Goal: Transaction & Acquisition: Purchase product/service

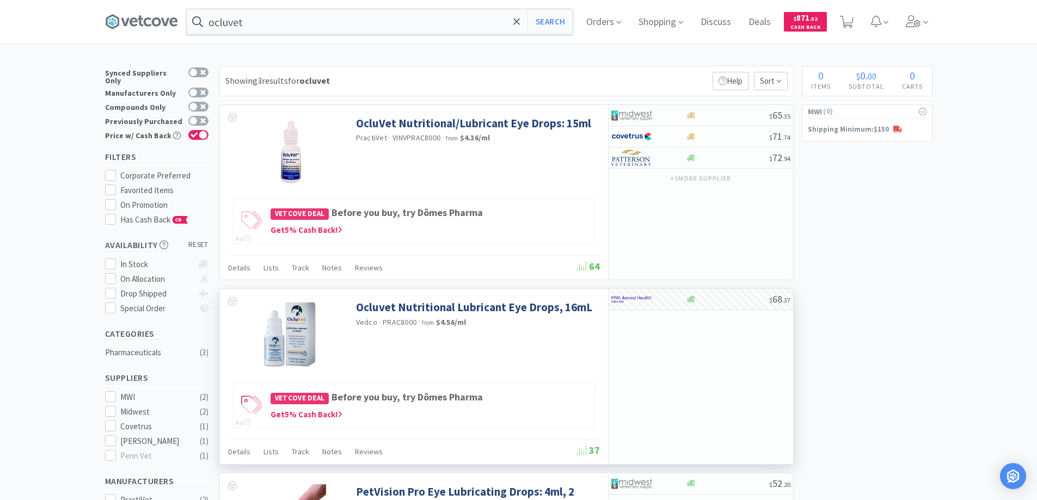
scroll to position [236, 0]
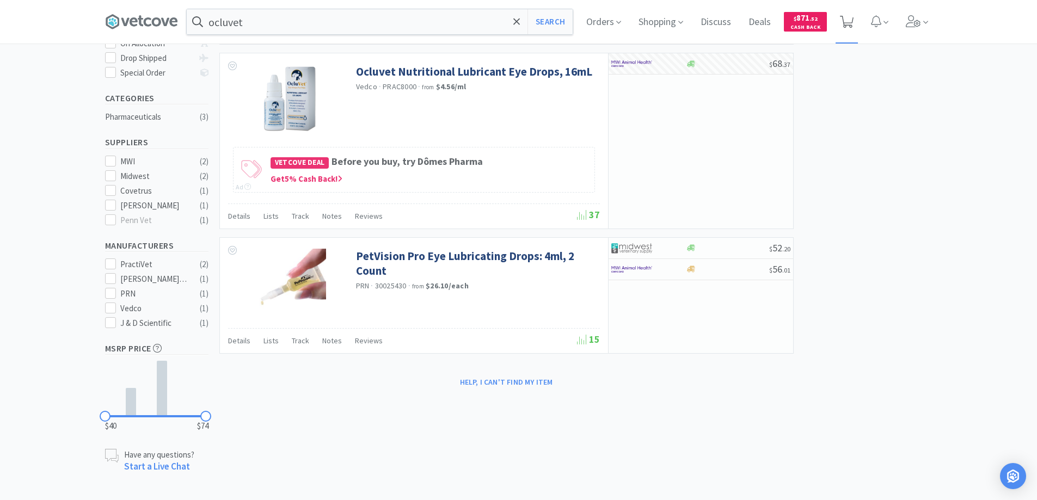
click at [853, 18] on icon at bounding box center [847, 22] width 14 height 12
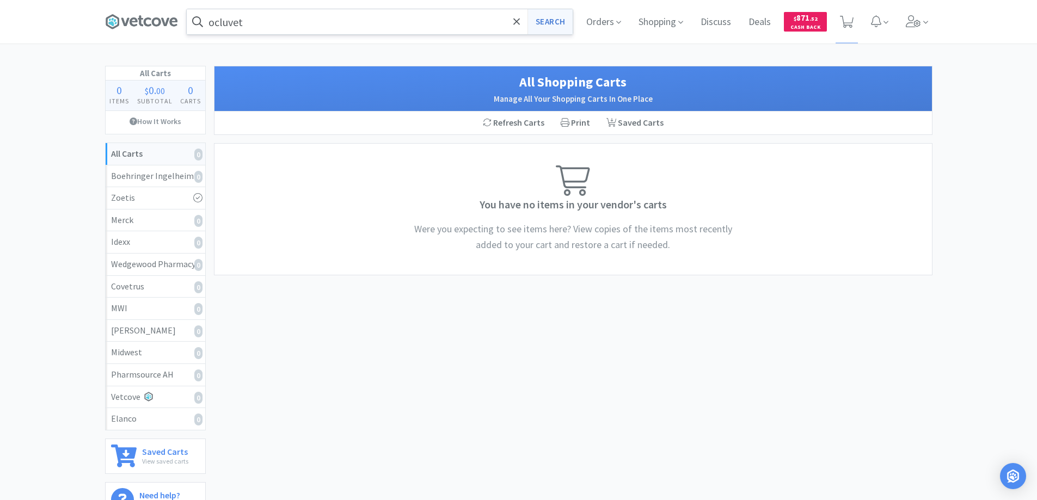
click at [545, 22] on button "Search" at bounding box center [549, 21] width 45 height 25
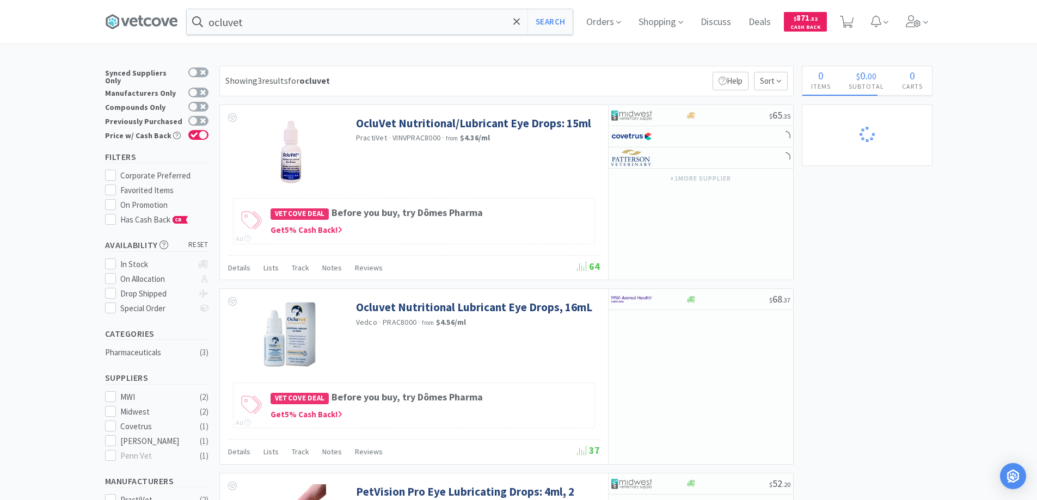
select select "1"
click at [515, 21] on span at bounding box center [517, 21] width 13 height 23
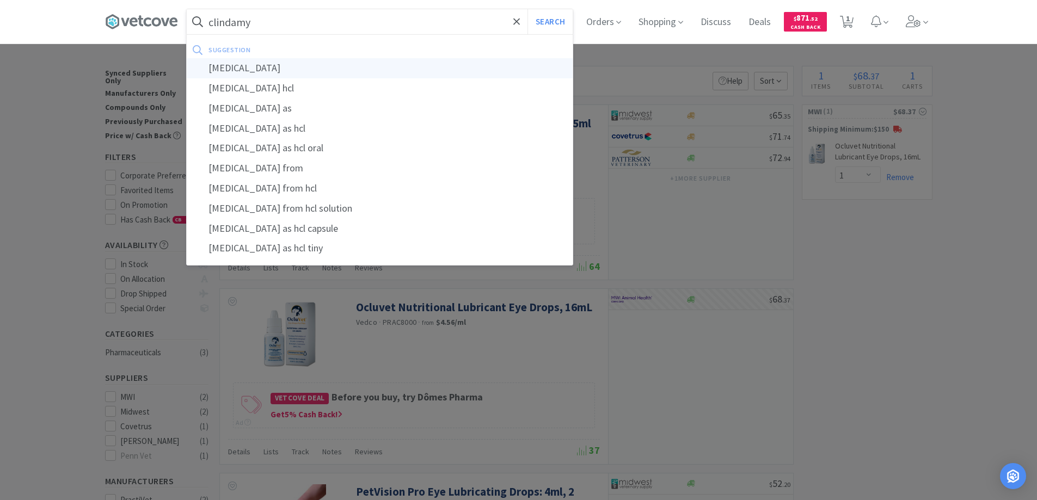
click at [236, 67] on div "clindamycin" at bounding box center [380, 68] width 386 height 20
type input "clindamycin"
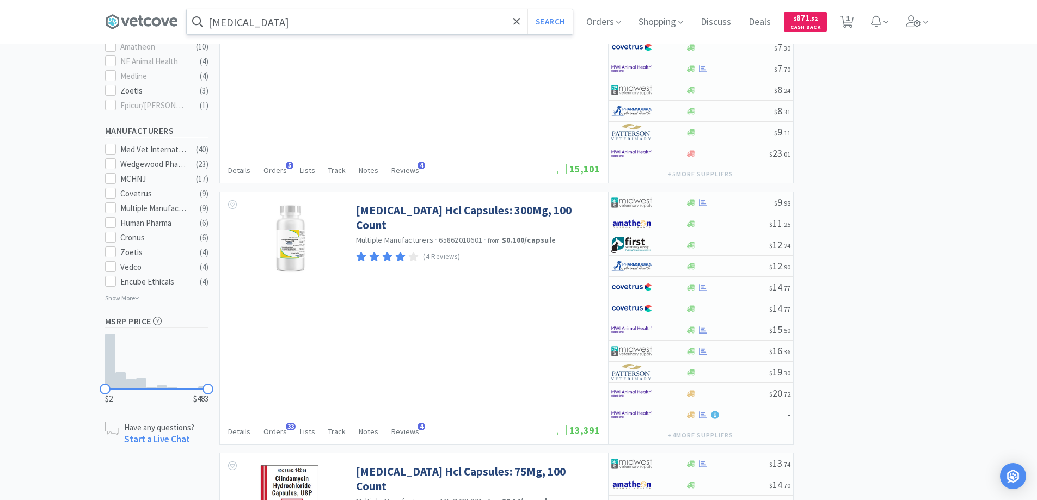
scroll to position [544, 0]
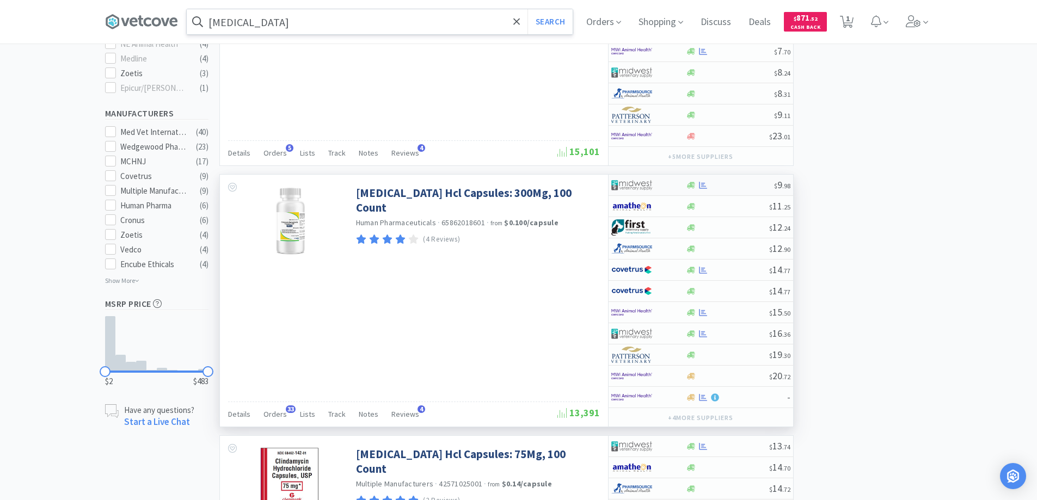
click at [672, 189] on div at bounding box center [648, 185] width 75 height 19
select select "1"
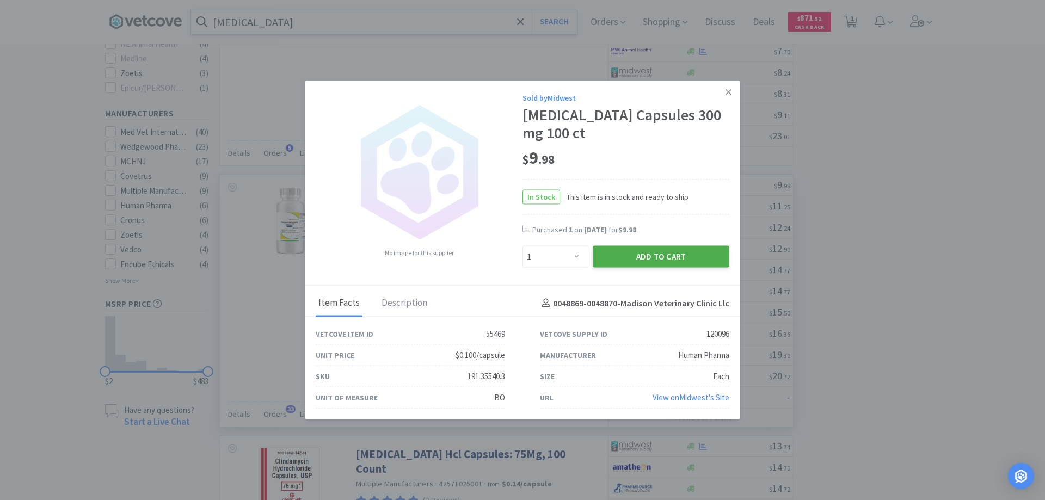
click at [641, 257] on button "Add to Cart" at bounding box center [661, 257] width 137 height 22
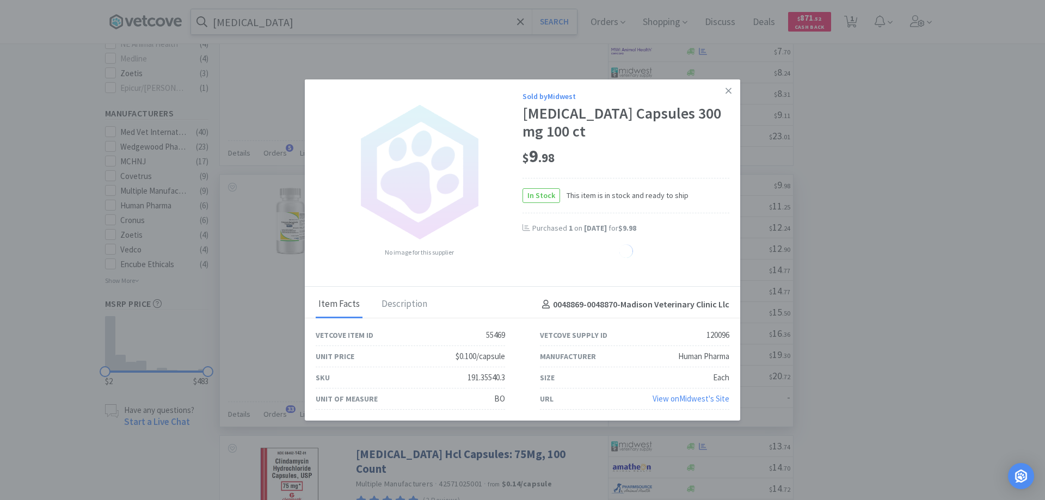
select select "1"
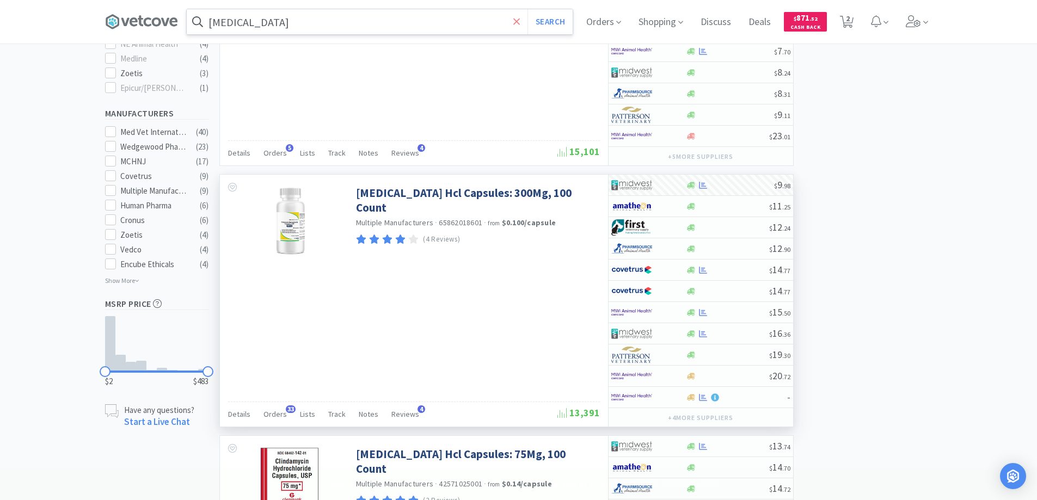
click at [519, 20] on icon at bounding box center [516, 21] width 7 height 7
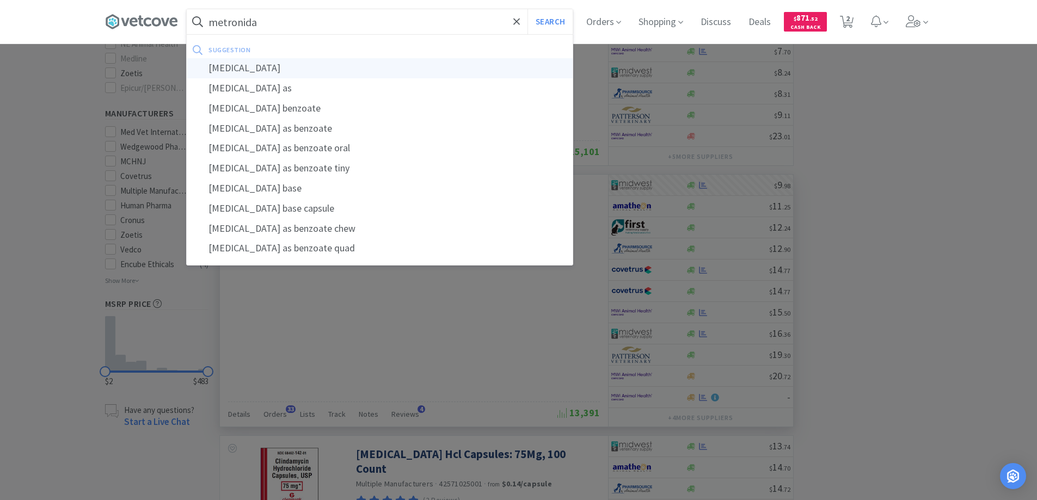
click at [253, 70] on div "metronidazole" at bounding box center [380, 68] width 386 height 20
type input "metronidazole"
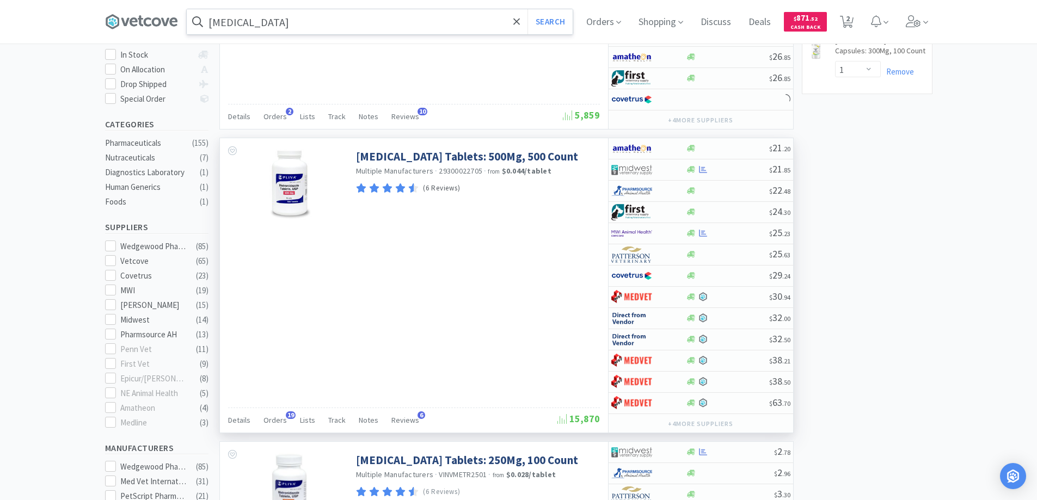
scroll to position [272, 0]
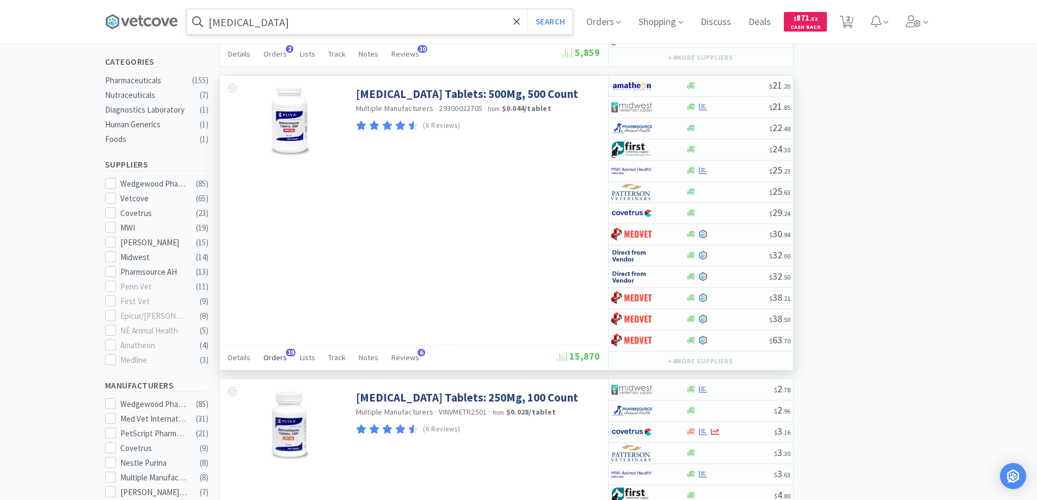
click at [288, 351] on span "19" at bounding box center [291, 353] width 10 height 8
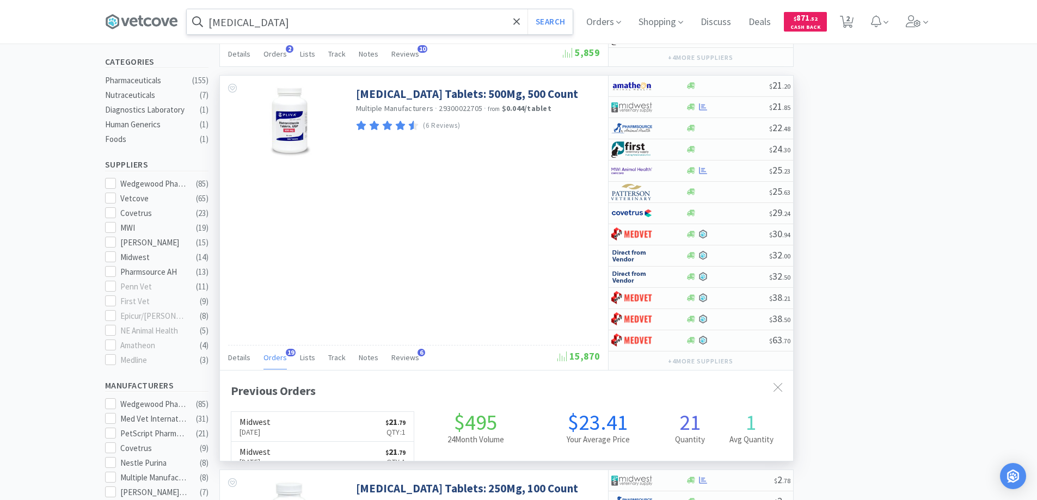
scroll to position [292, 573]
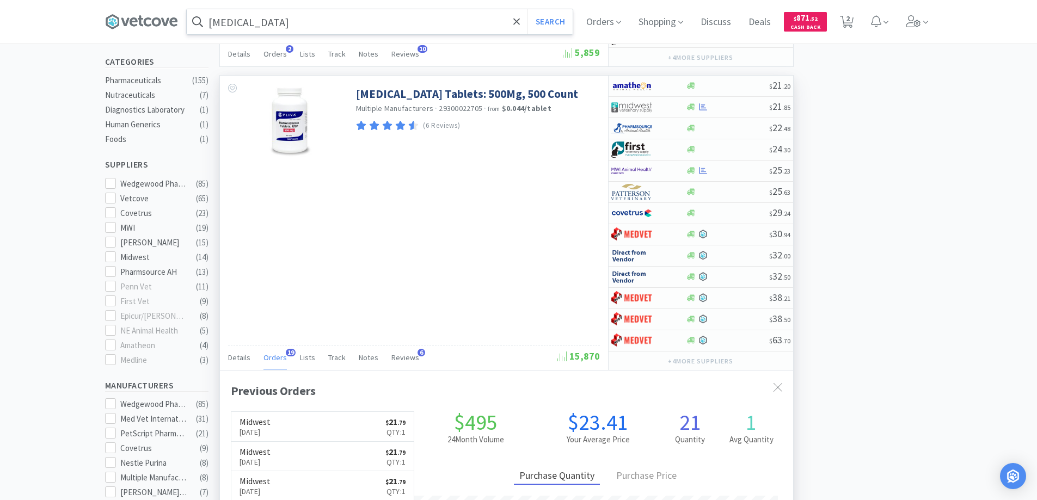
click at [288, 351] on span "19" at bounding box center [291, 353] width 10 height 8
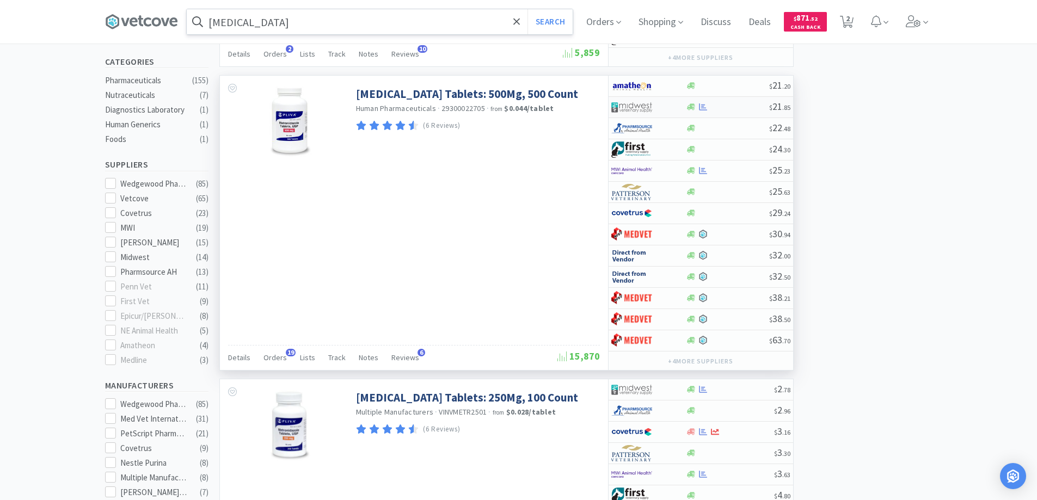
click at [675, 105] on div at bounding box center [648, 107] width 75 height 19
select select "1"
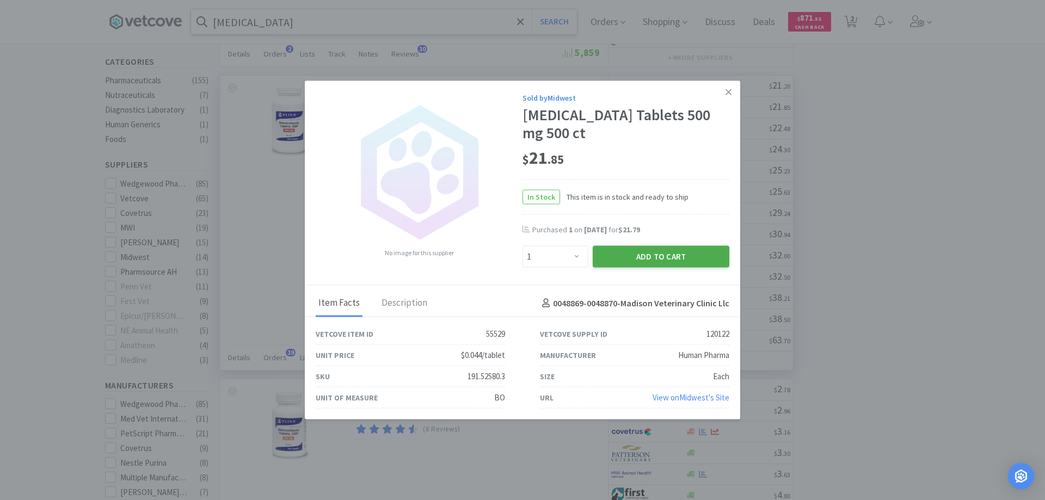
click at [650, 257] on button "Add to Cart" at bounding box center [661, 257] width 137 height 22
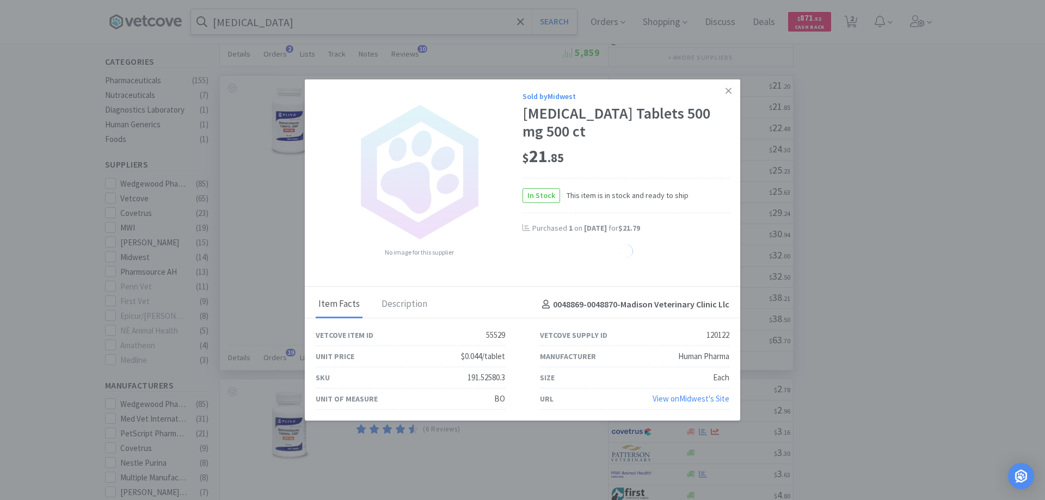
select select "1"
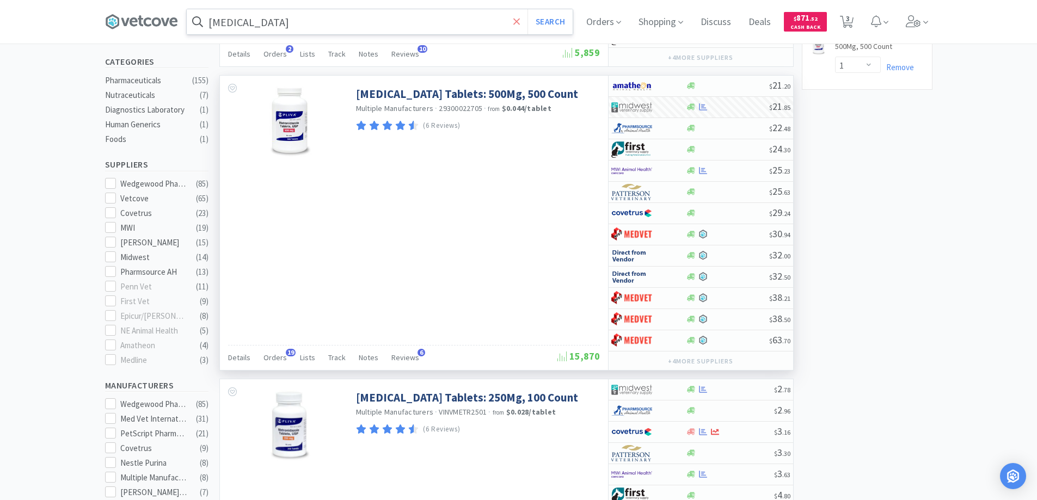
click at [518, 21] on icon at bounding box center [516, 21] width 7 height 11
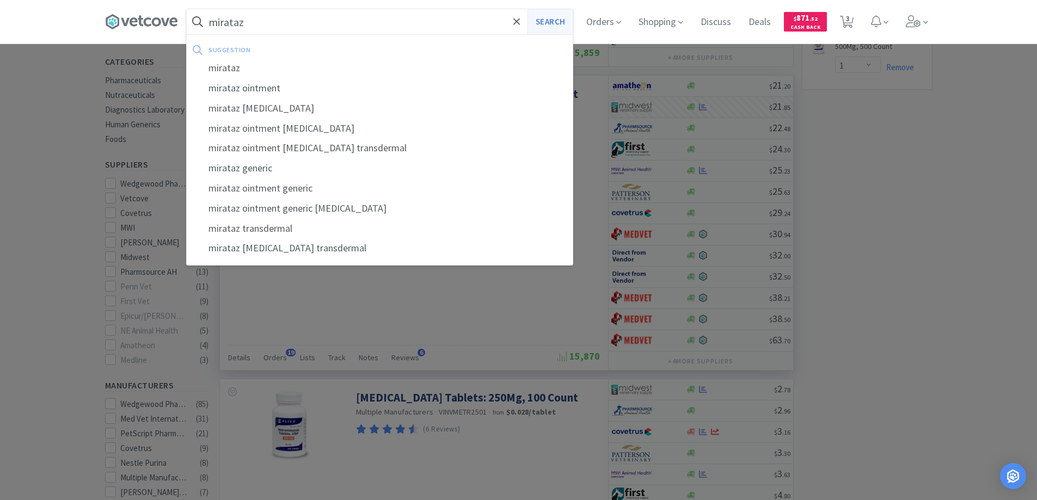
type input "mirataz"
click at [555, 19] on button "Search" at bounding box center [549, 21] width 45 height 25
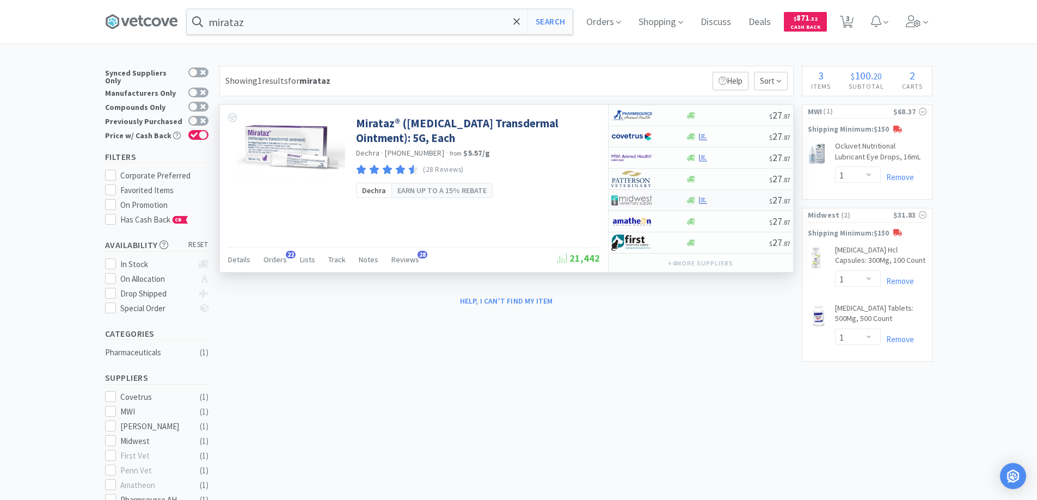
click at [669, 198] on div at bounding box center [641, 200] width 60 height 19
select select "1"
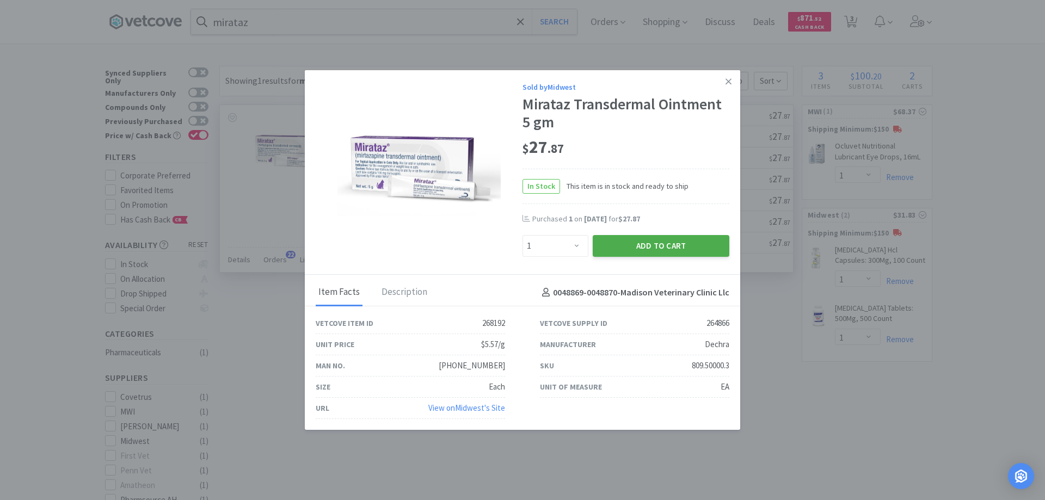
click at [648, 243] on button "Add to Cart" at bounding box center [661, 246] width 137 height 22
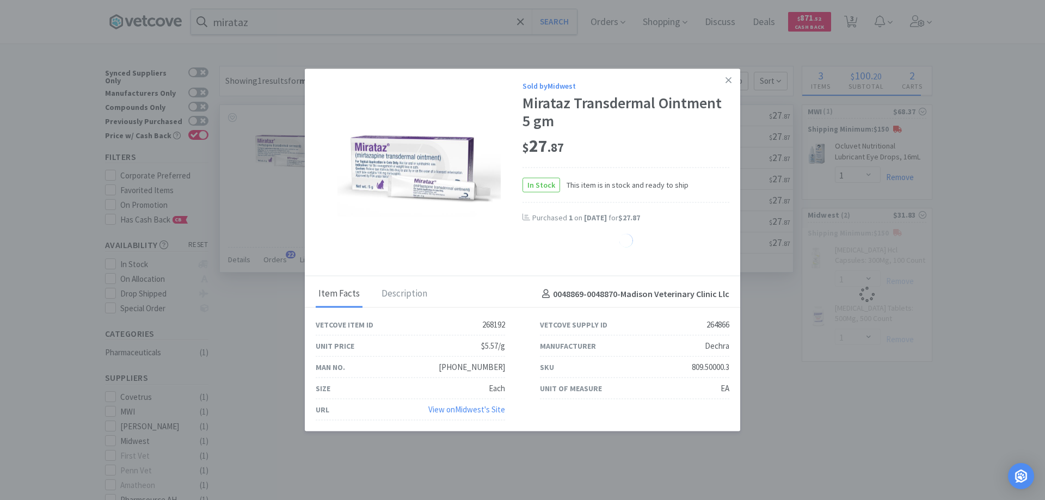
select select "1"
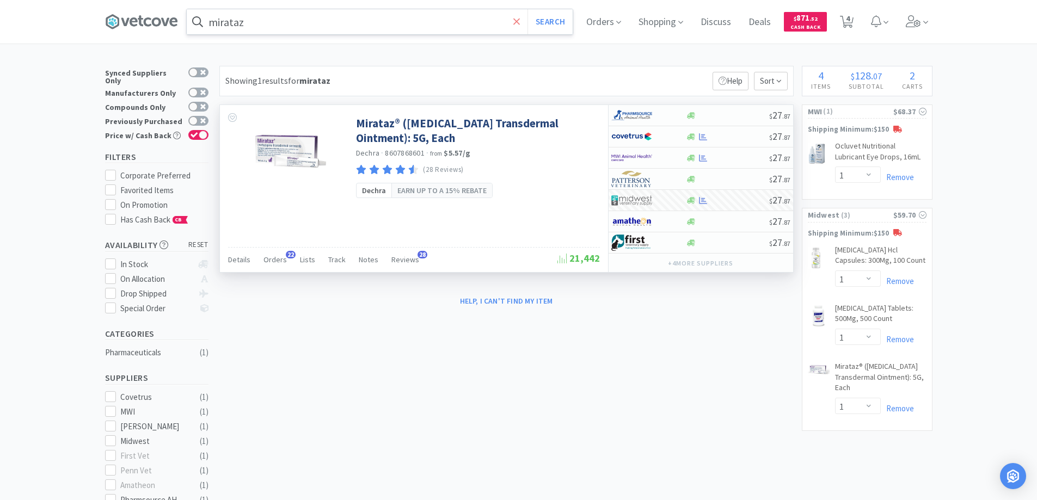
click at [519, 24] on icon at bounding box center [516, 21] width 7 height 11
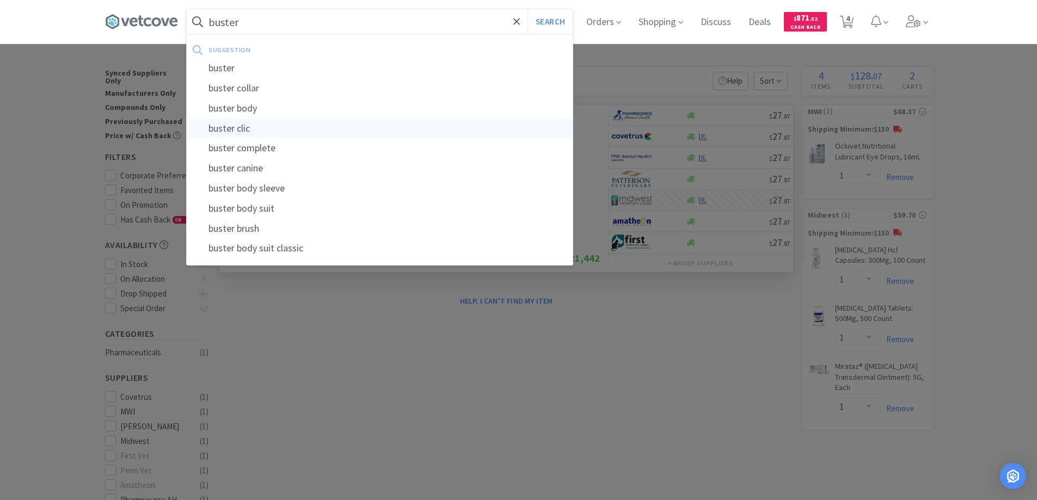
click at [232, 127] on div "buster clic" at bounding box center [380, 129] width 386 height 20
type input "buster clic"
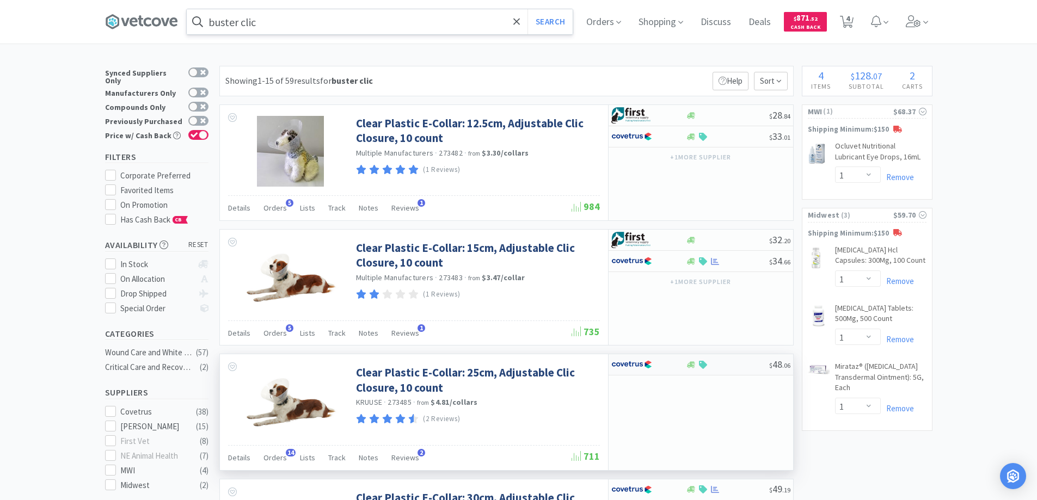
click at [671, 368] on div at bounding box center [648, 364] width 75 height 19
select select "1"
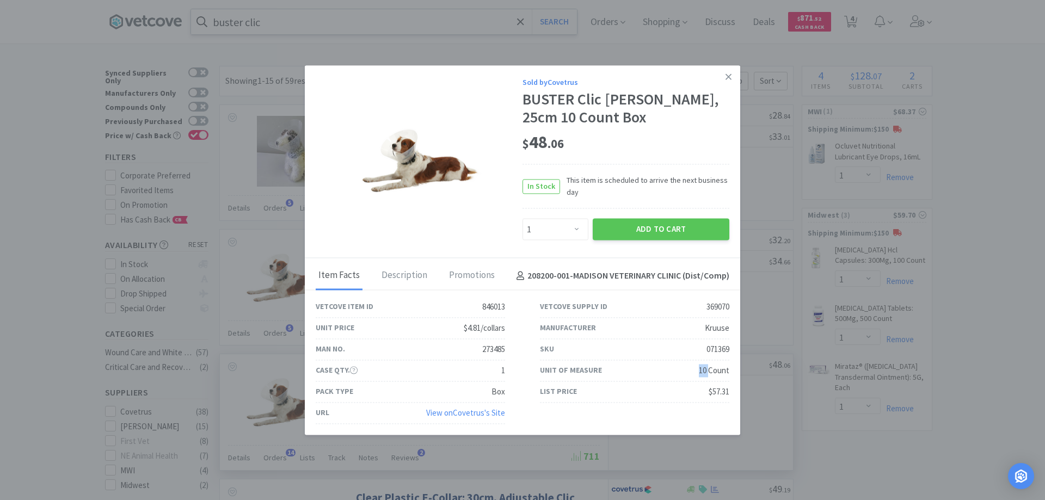
click at [671, 368] on div "Unit of Measure 10 Count" at bounding box center [634, 370] width 189 height 21
click at [647, 228] on button "Add to Cart" at bounding box center [661, 230] width 137 height 22
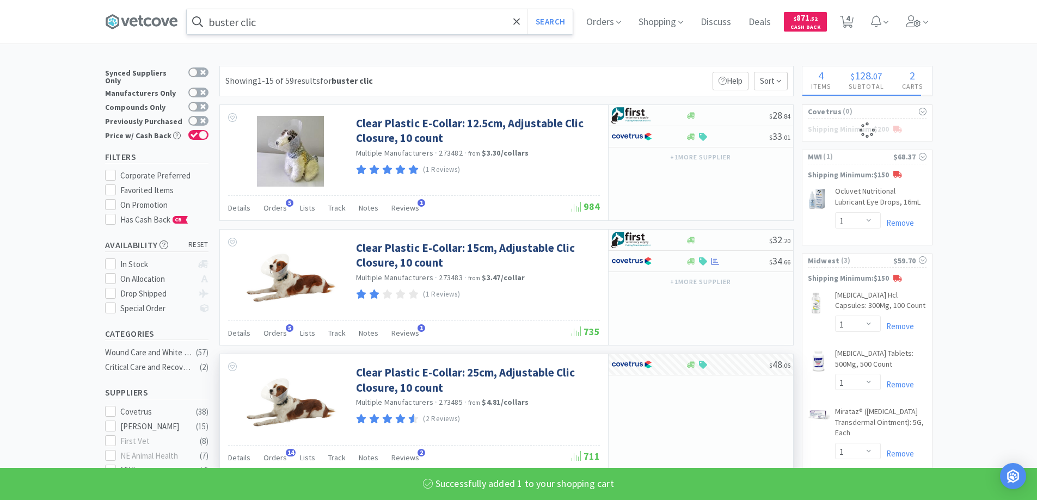
select select "1"
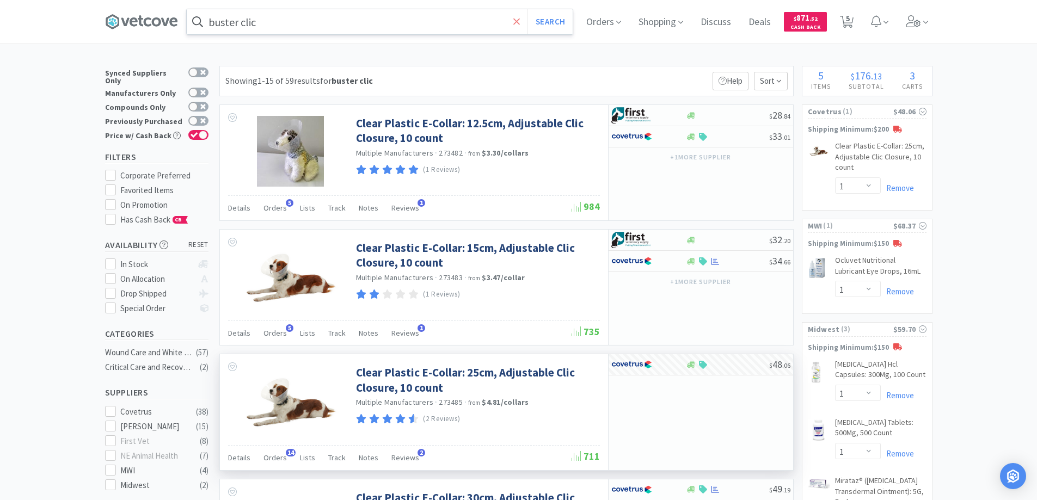
click at [516, 22] on span at bounding box center [517, 21] width 13 height 23
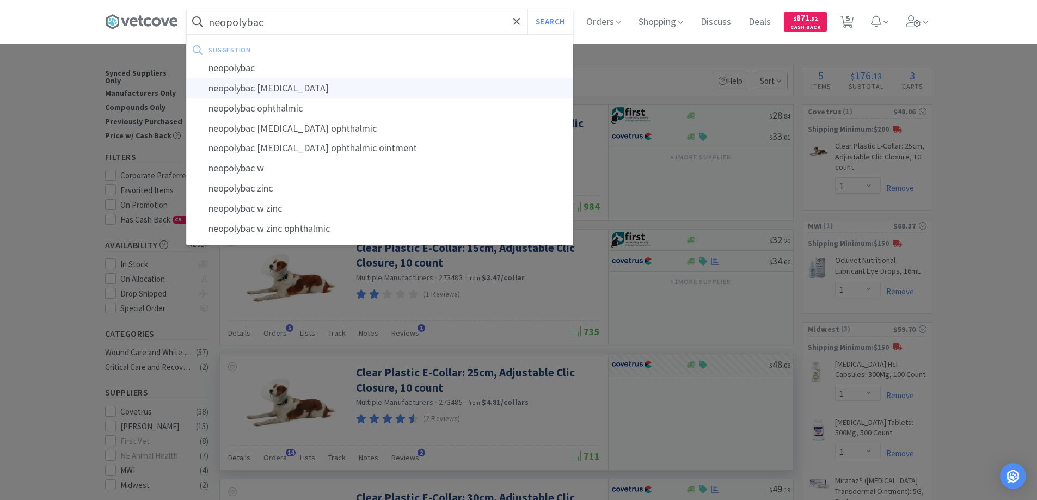
click at [314, 87] on div "neopolybac hydrocortisone" at bounding box center [380, 88] width 386 height 20
type input "neopolybac hydrocortisone"
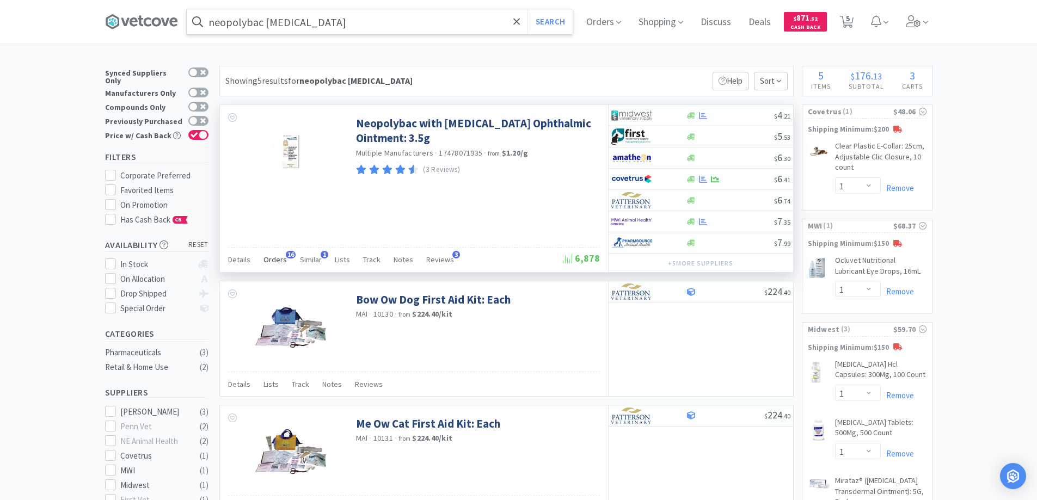
click at [286, 253] on span "16" at bounding box center [291, 255] width 10 height 8
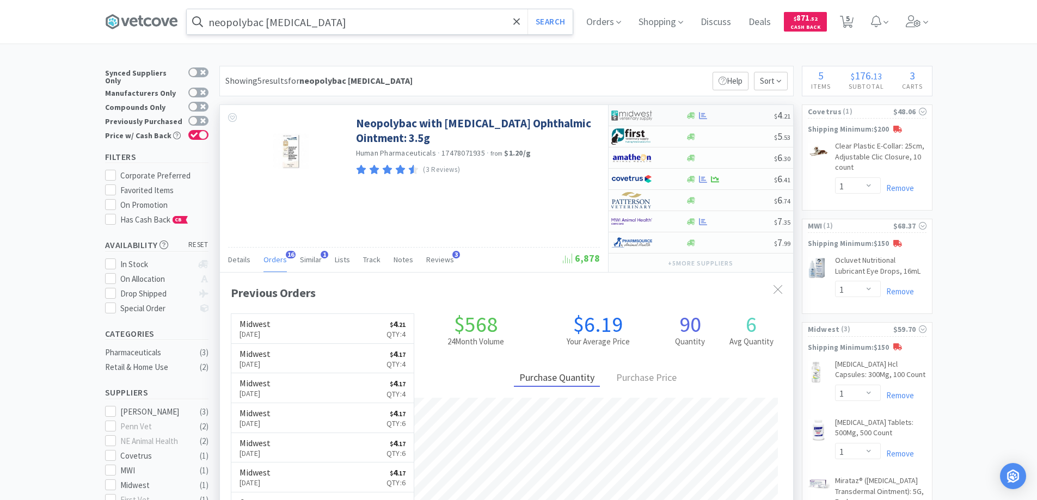
click at [663, 116] on div at bounding box center [641, 115] width 60 height 19
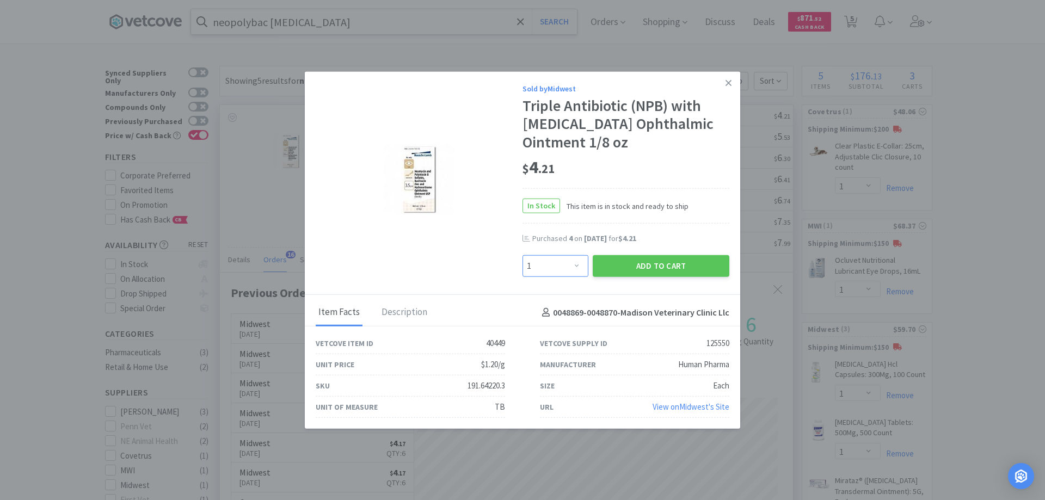
click at [576, 265] on select "Enter Quantity 1 2 3 4 5 6 7 8 9 10 11 12 13 14 15 16 17 18 19 20 Enter Quantity" at bounding box center [556, 266] width 66 height 22
select select "4"
click at [523, 255] on select "Enter Quantity 1 2 3 4 5 6 7 8 9 10 11 12 13 14 15 16 17 18 19 20 Enter Quantity" at bounding box center [556, 266] width 66 height 22
click at [648, 264] on button "Add to Cart" at bounding box center [661, 266] width 137 height 22
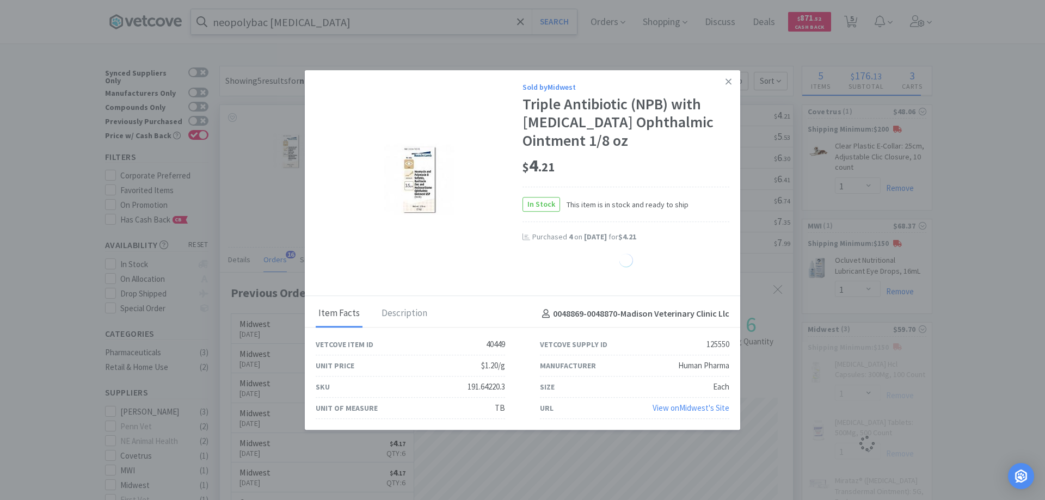
select select "4"
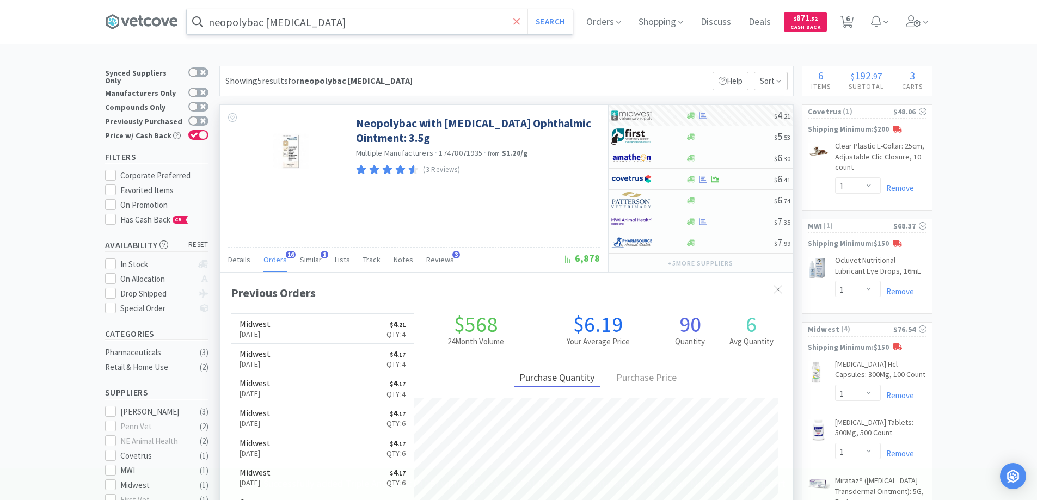
click at [520, 24] on icon at bounding box center [516, 21] width 7 height 7
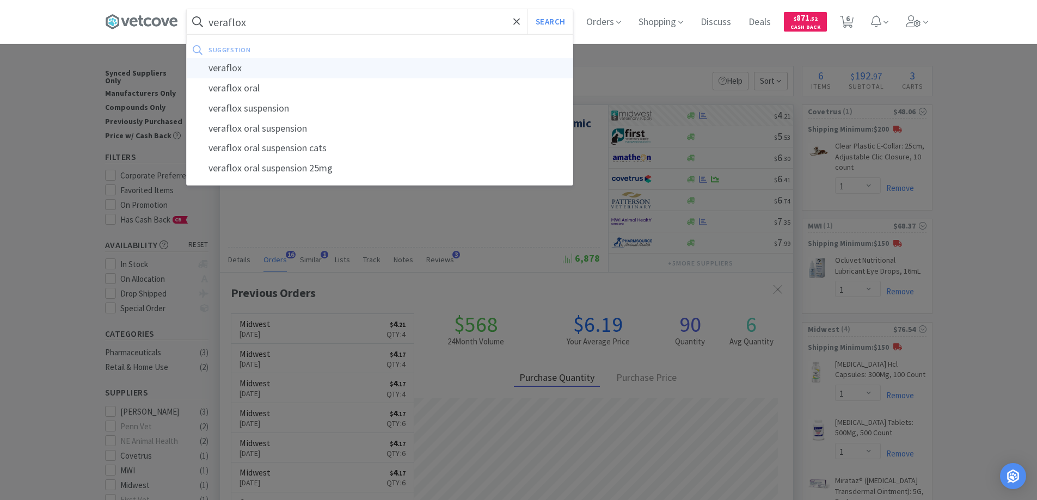
type input "veraflox"
click at [238, 66] on div "veraflox" at bounding box center [380, 68] width 386 height 20
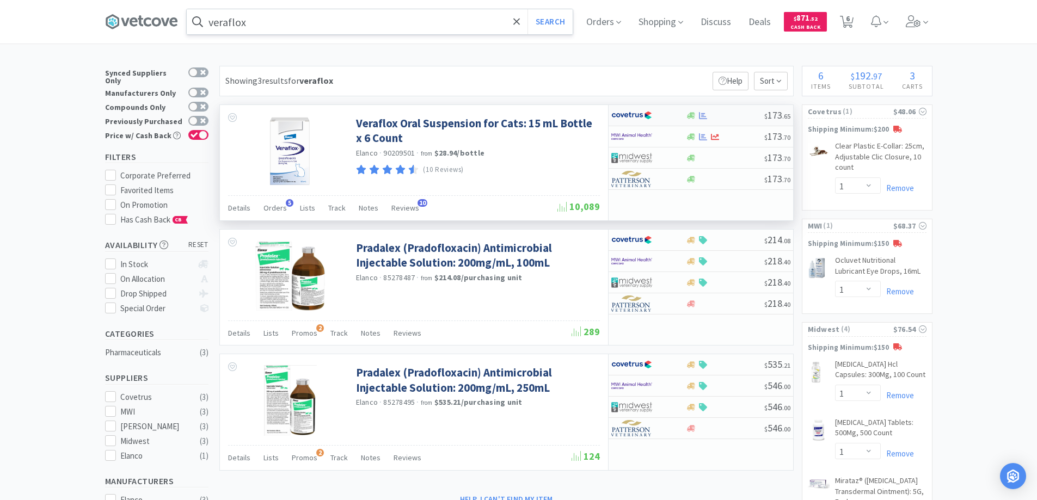
click at [659, 117] on div at bounding box center [641, 115] width 60 height 19
select select "1"
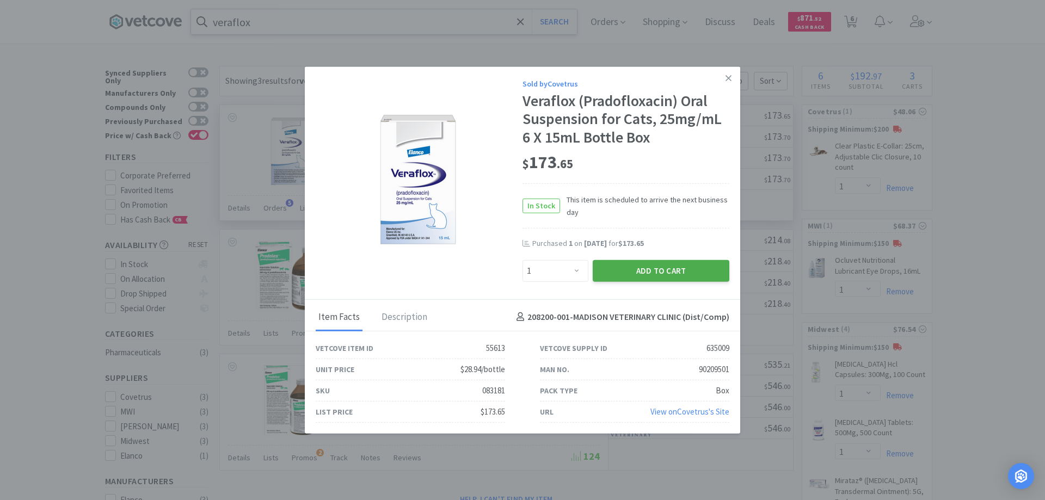
click at [617, 271] on button "Add to Cart" at bounding box center [661, 271] width 137 height 22
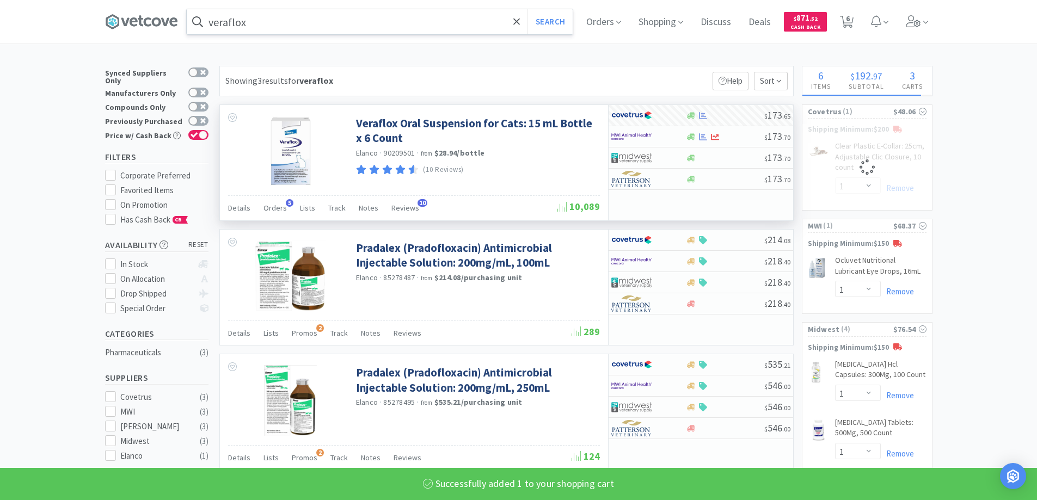
select select "1"
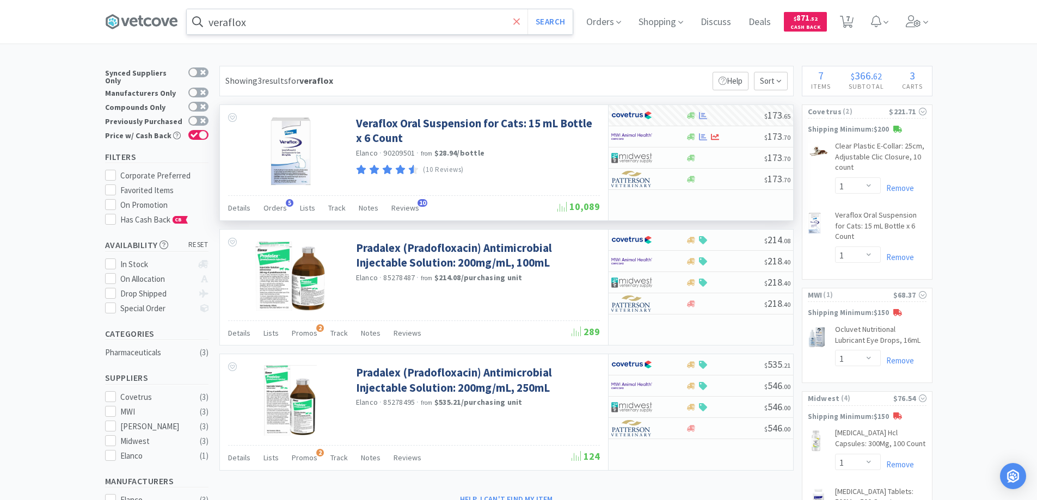
click at [520, 20] on icon at bounding box center [516, 21] width 7 height 11
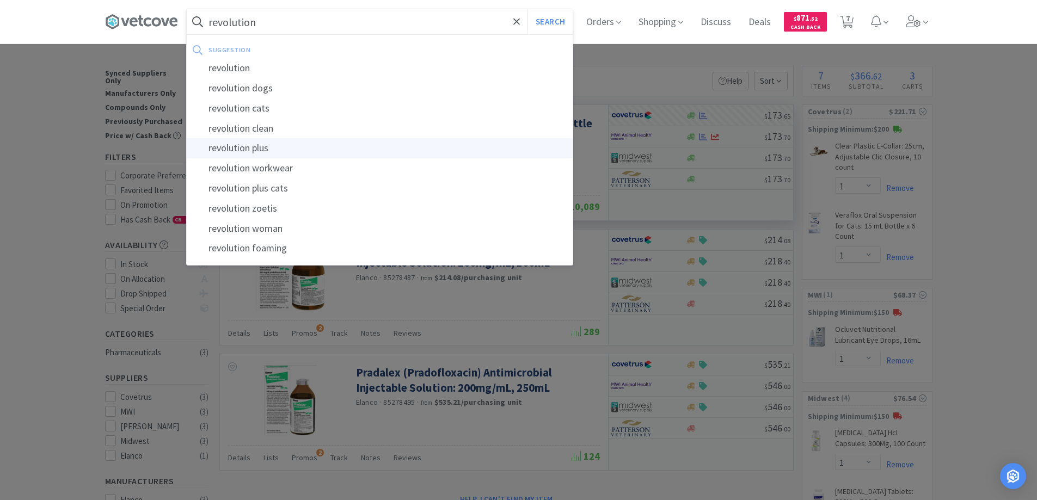
click at [248, 146] on div "revolution plus" at bounding box center [380, 148] width 386 height 20
type input "revolution plus"
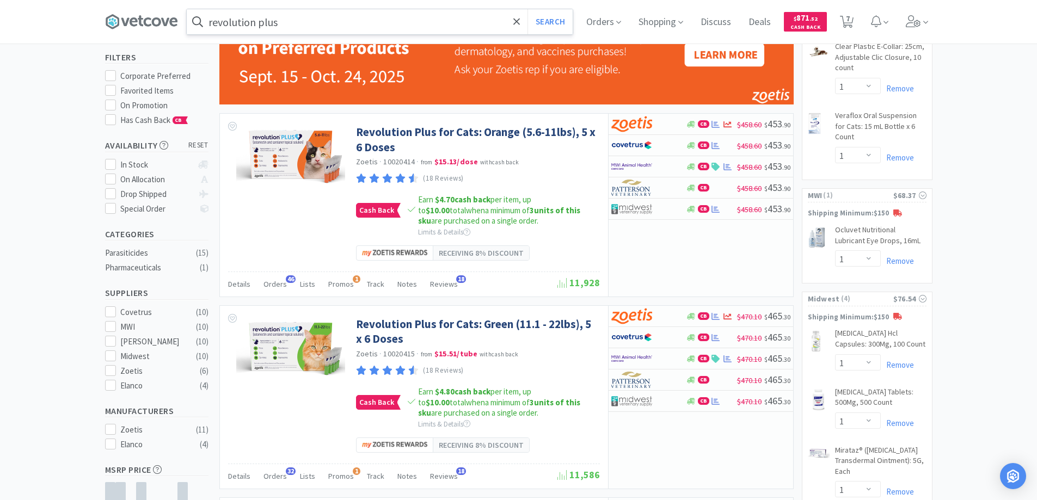
scroll to position [109, 0]
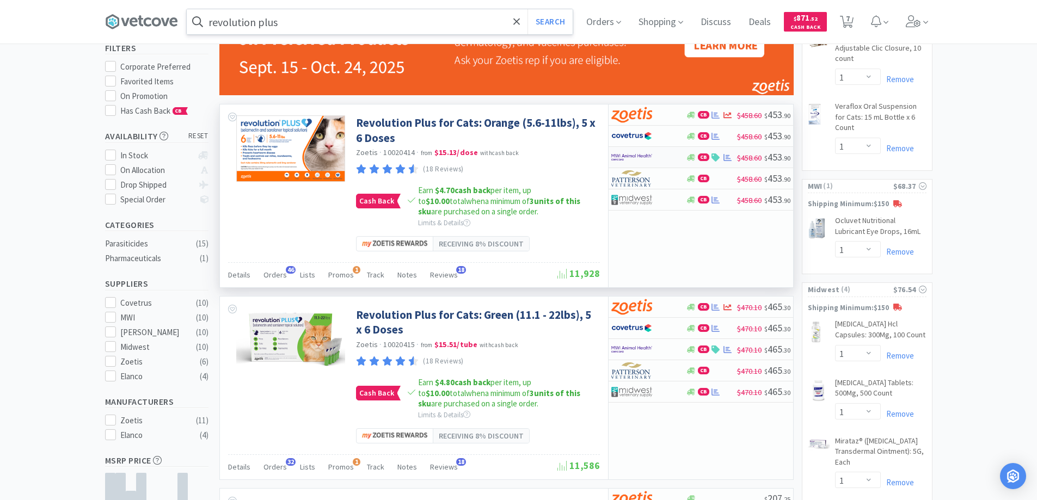
click at [663, 156] on div at bounding box center [641, 157] width 60 height 19
select select "5"
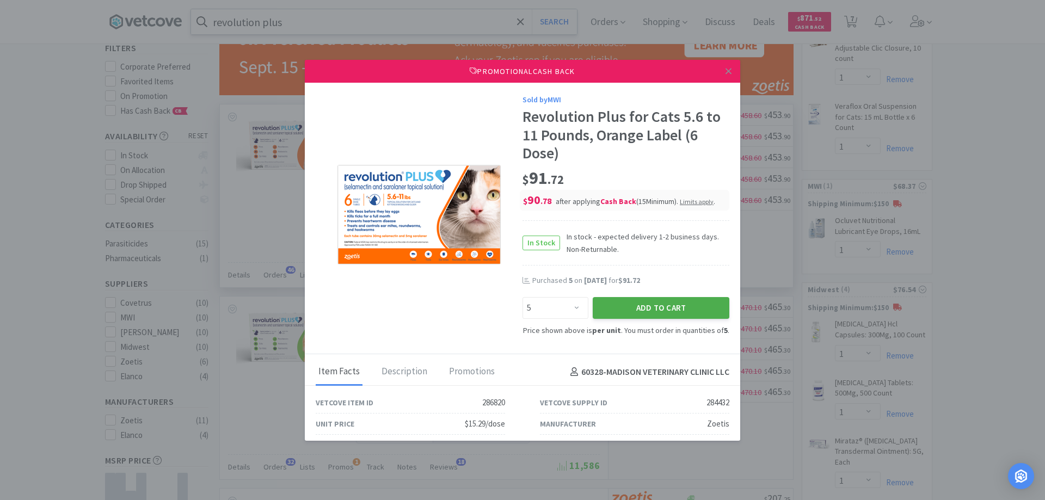
click at [635, 308] on button "Add to Cart" at bounding box center [661, 308] width 137 height 22
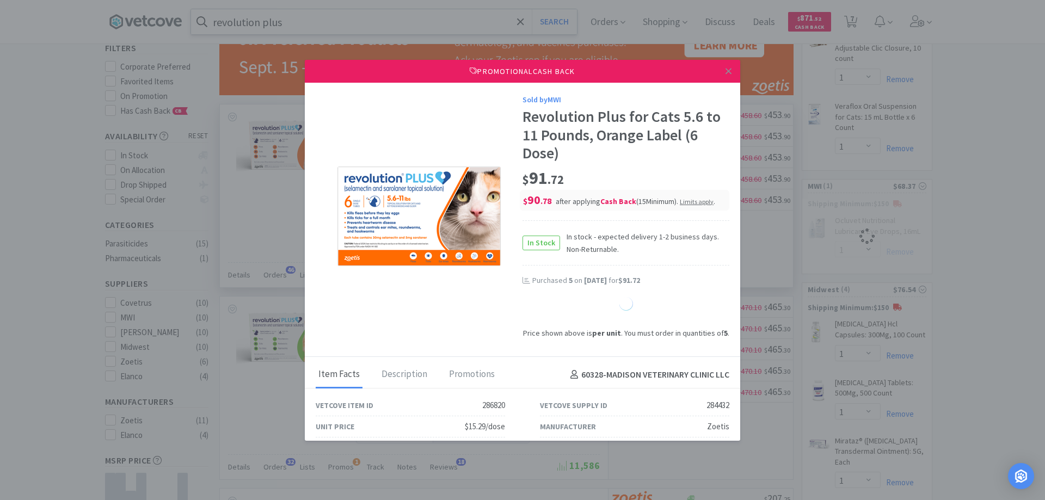
select select "1"
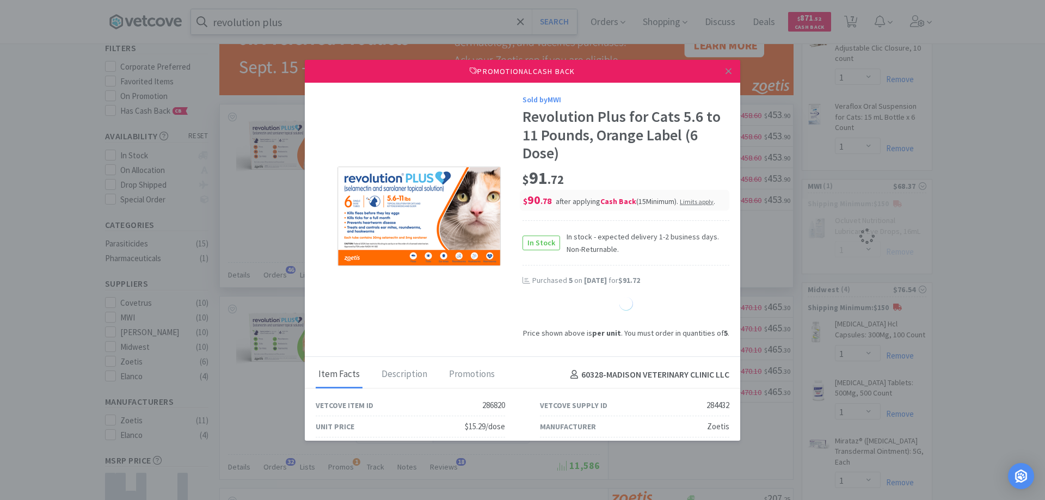
select select "1"
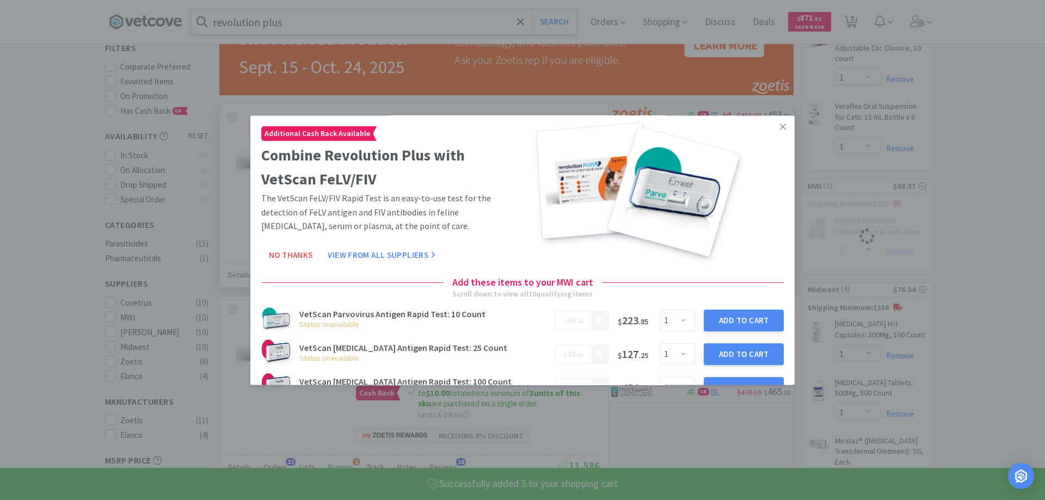
select select "5"
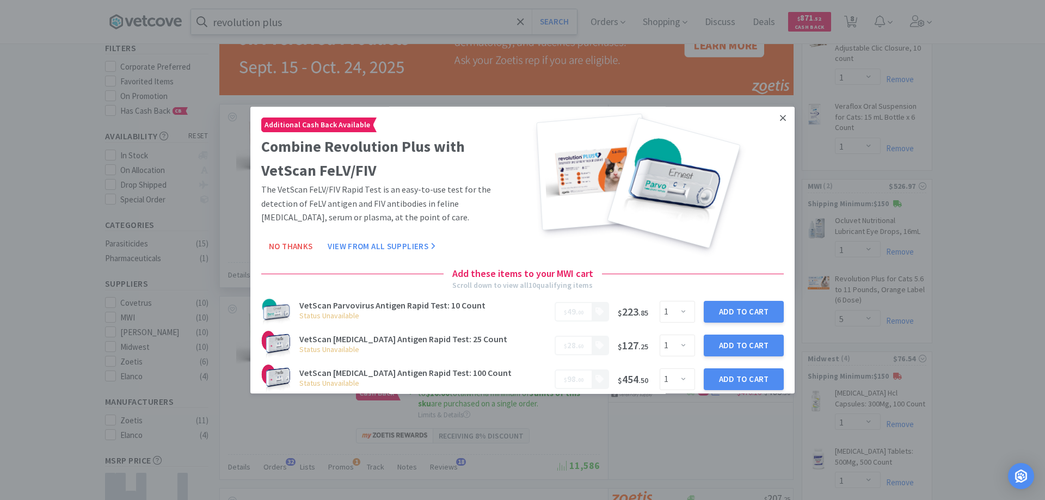
click at [780, 119] on icon at bounding box center [783, 118] width 6 height 6
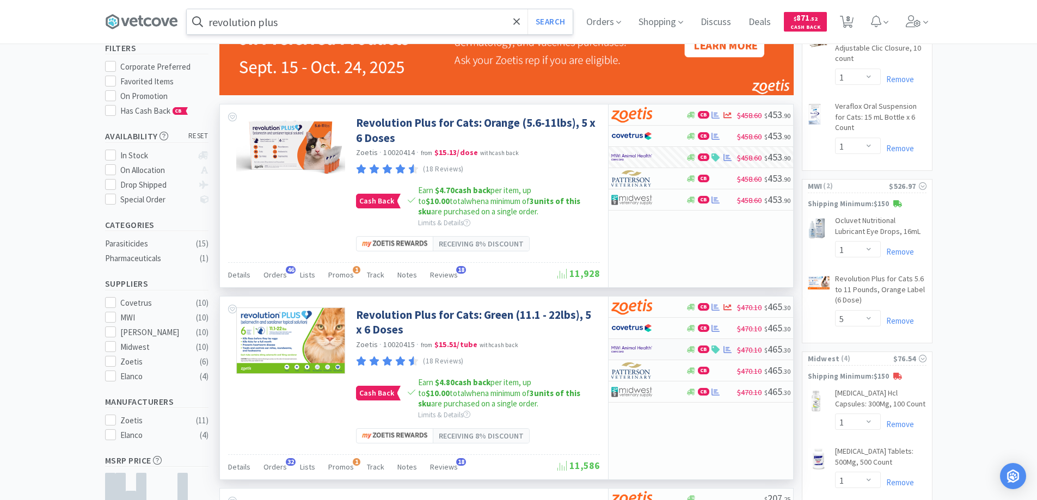
click at [659, 348] on div at bounding box center [641, 349] width 60 height 19
select select "5"
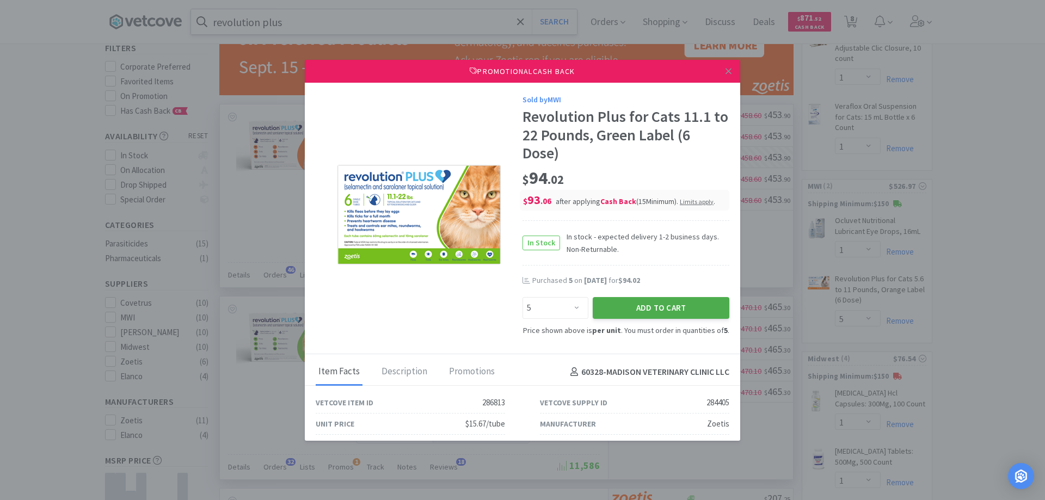
click at [636, 303] on button "Add to Cart" at bounding box center [661, 308] width 137 height 22
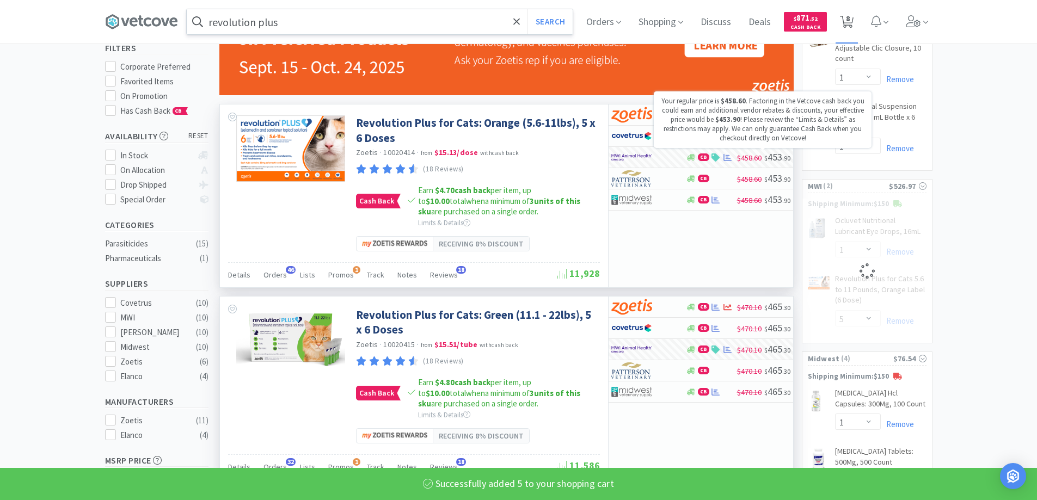
select select "5"
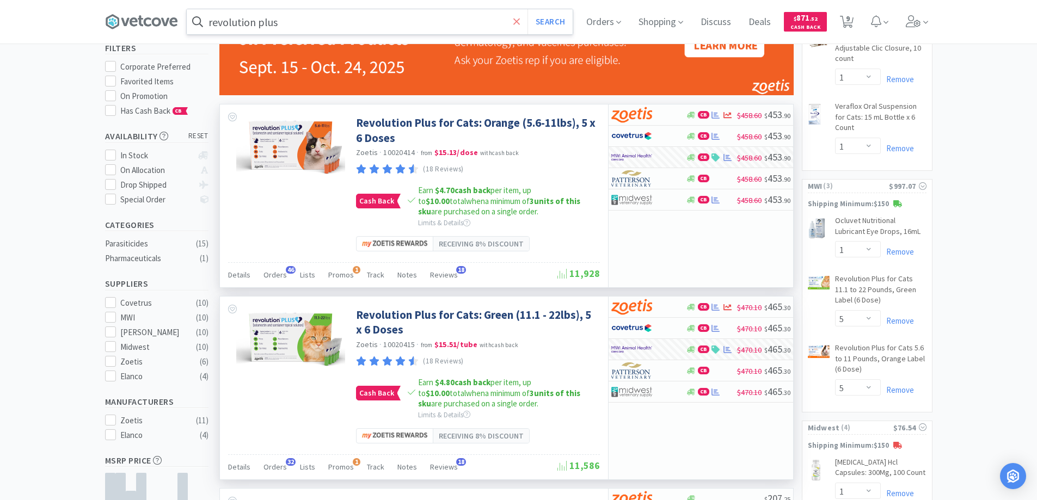
click at [519, 24] on icon at bounding box center [516, 21] width 7 height 11
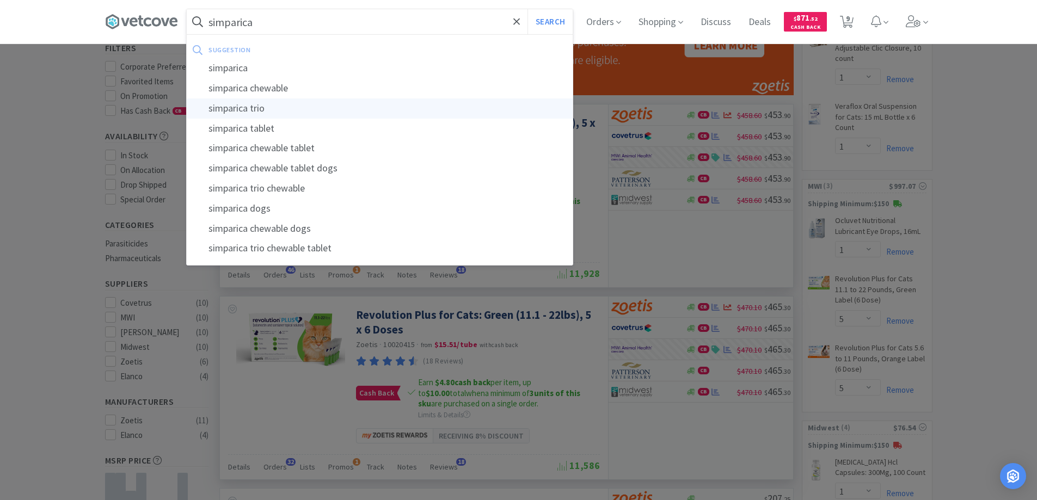
click at [234, 109] on div "simparica trio" at bounding box center [380, 109] width 386 height 20
type input "simparica trio"
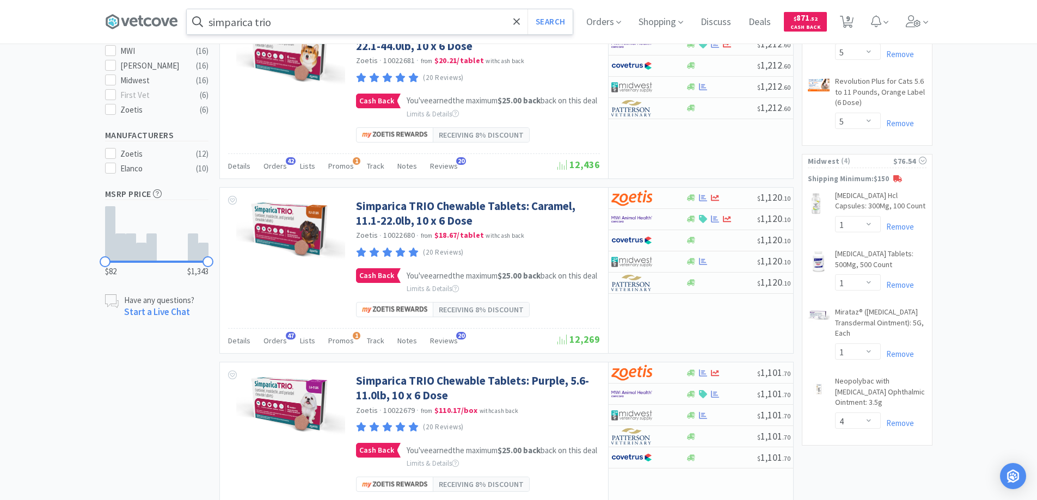
scroll to position [381, 0]
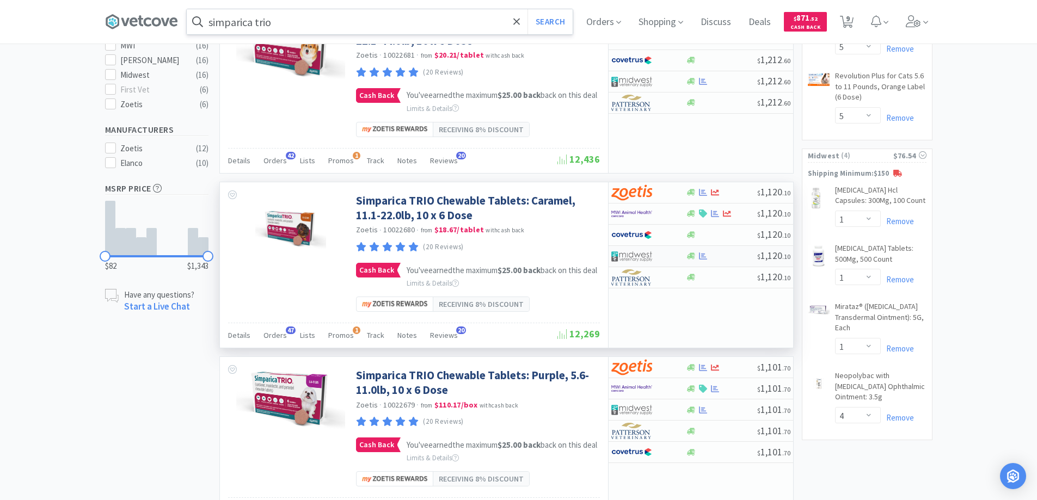
click at [674, 266] on div at bounding box center [648, 256] width 75 height 19
select select "1"
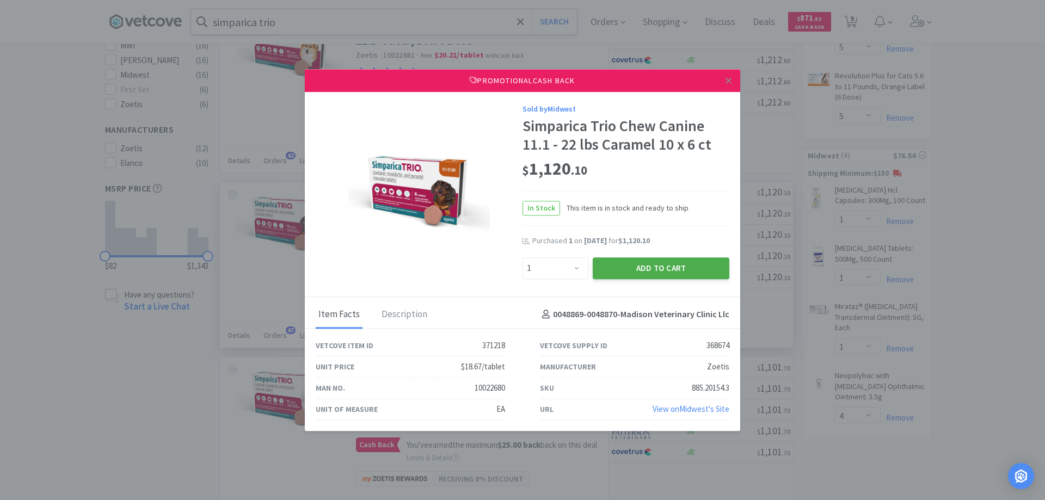
click at [652, 267] on button "Add to Cart" at bounding box center [661, 268] width 137 height 22
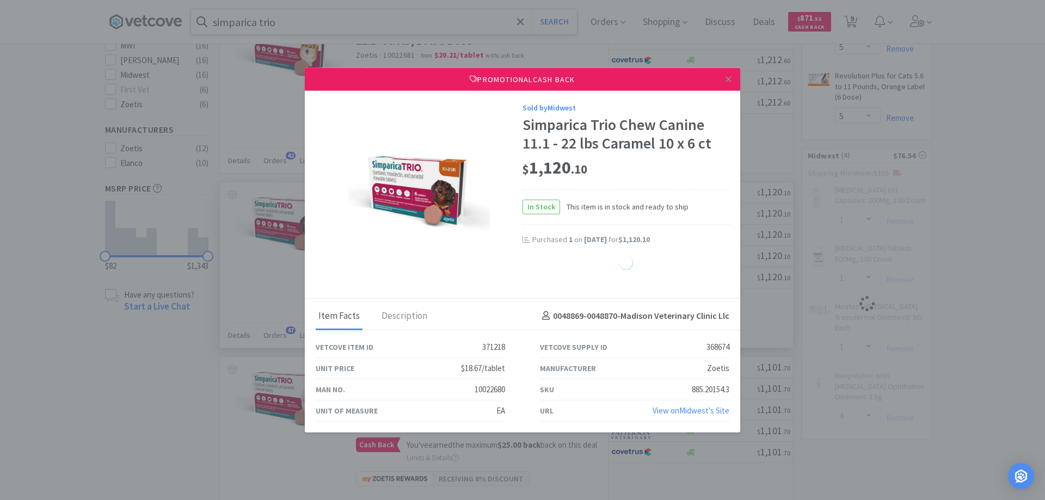
select select "1"
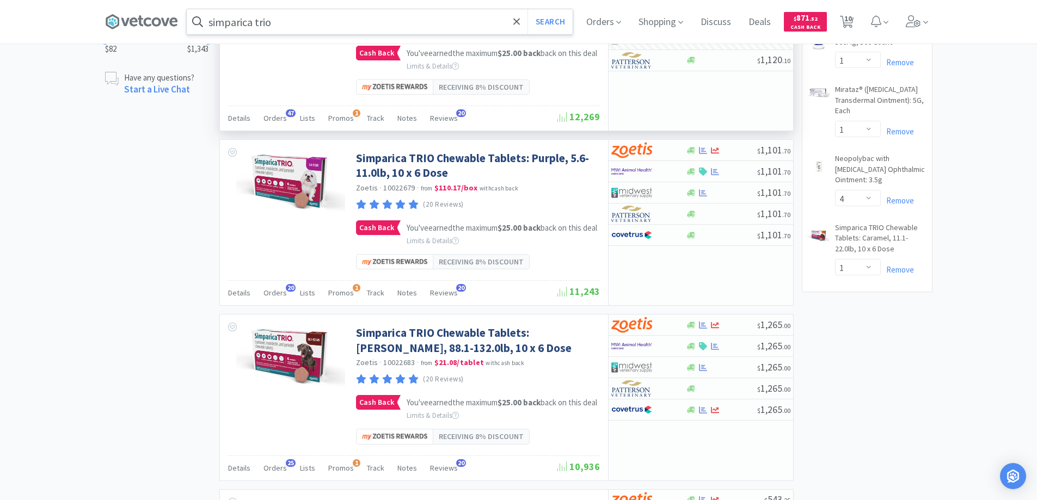
scroll to position [599, 0]
click at [851, 21] on span "10" at bounding box center [848, 19] width 8 height 44
select select "1"
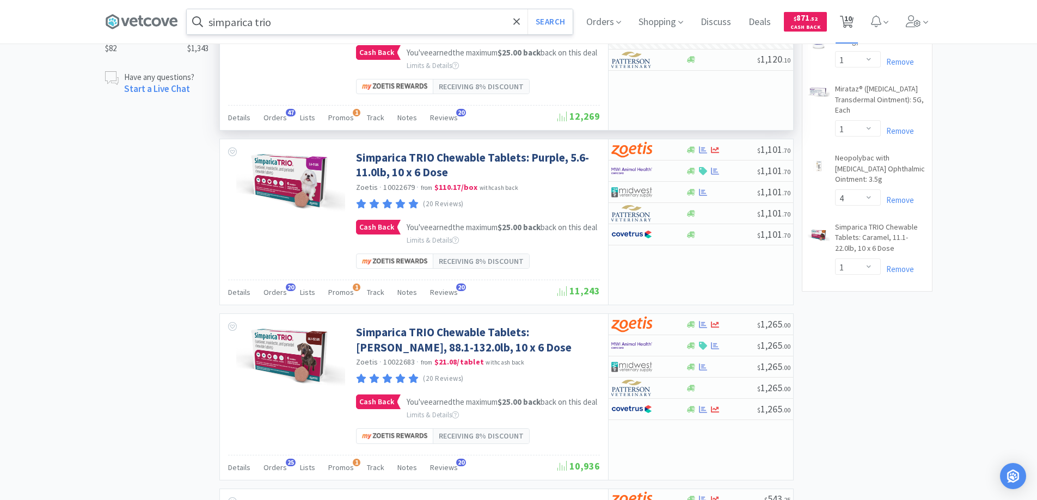
select select "5"
select select "1"
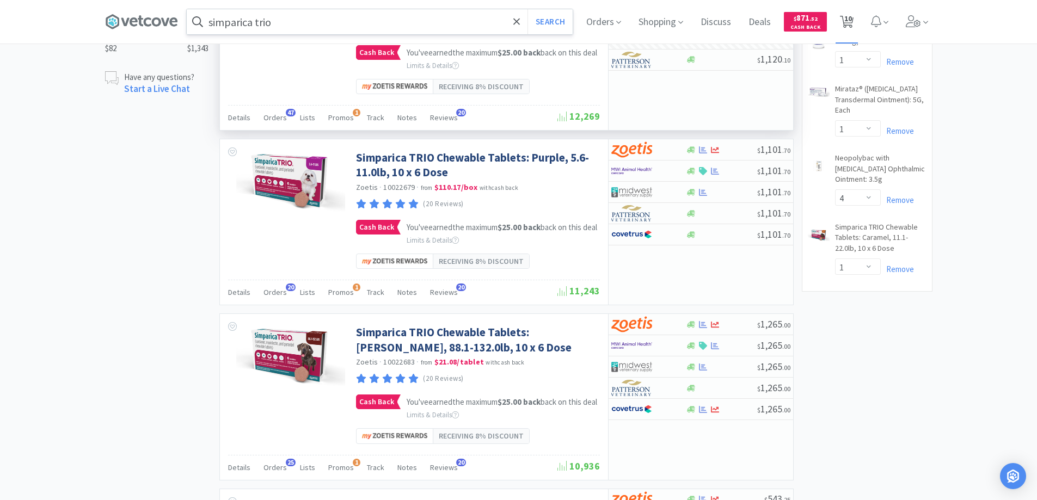
select select "4"
select select "1"
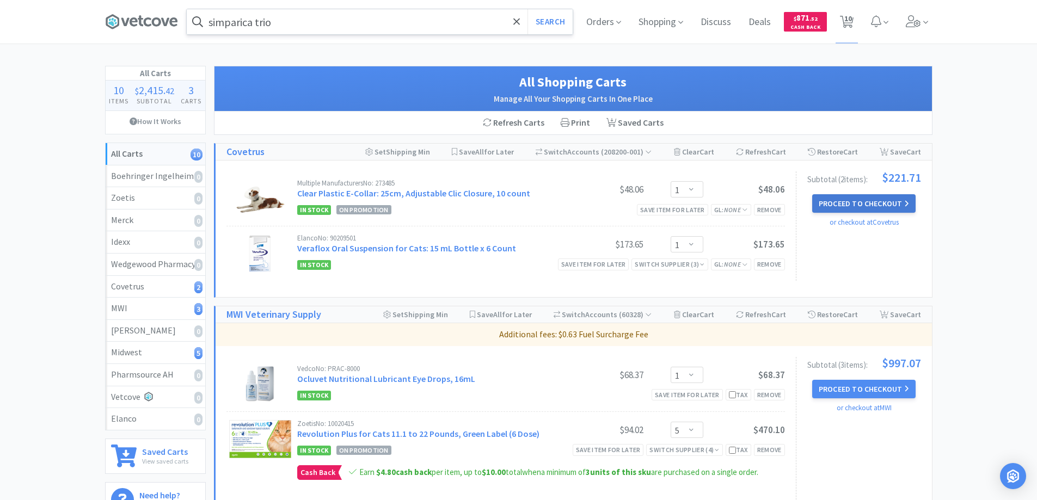
click at [839, 204] on button "Proceed to Checkout" at bounding box center [863, 203] width 103 height 19
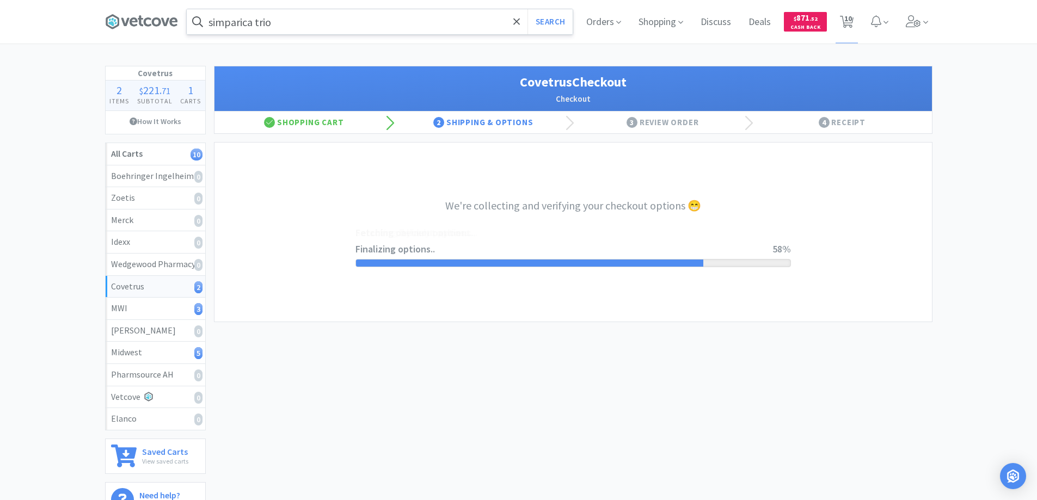
select select "ACCOUNT"
select select "cvt-standard-net"
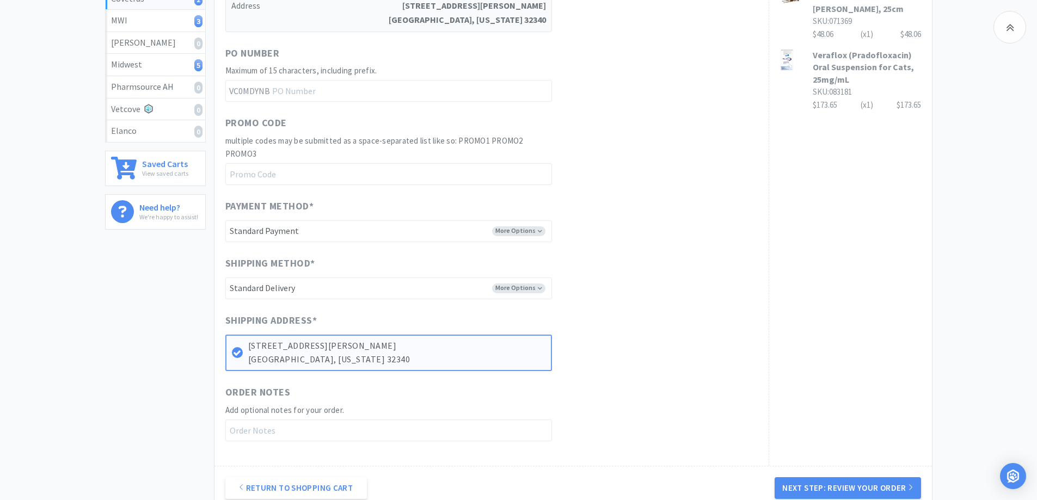
scroll to position [381, 0]
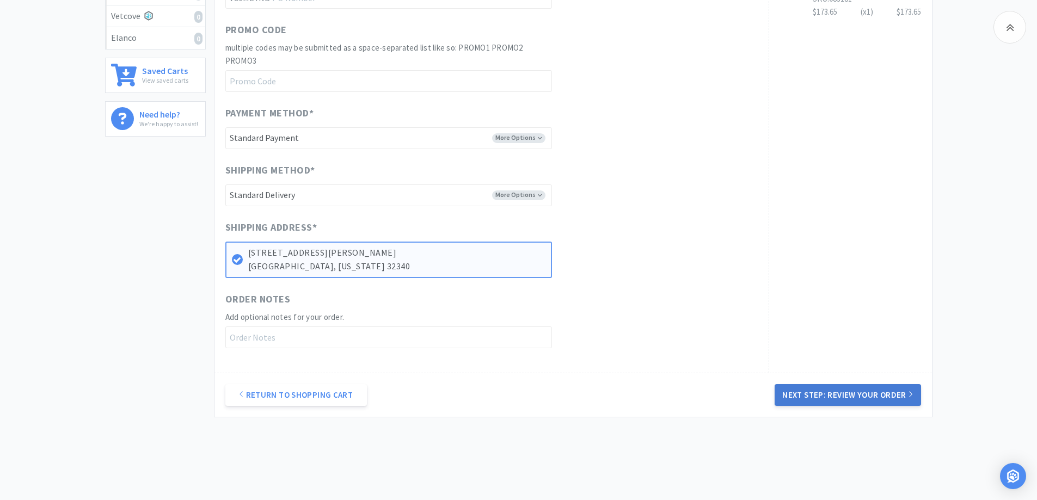
click at [835, 393] on button "Next Step: Review Your Order" at bounding box center [848, 395] width 146 height 22
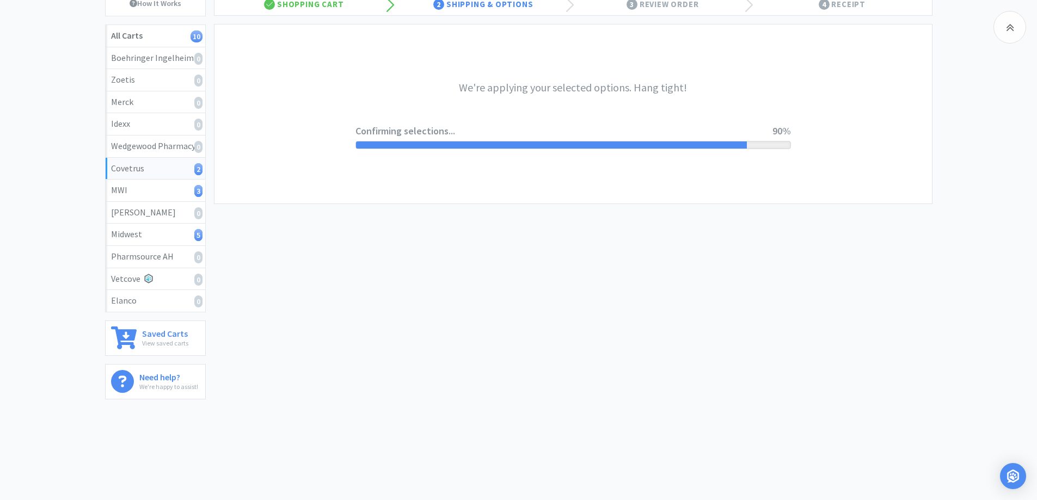
scroll to position [0, 0]
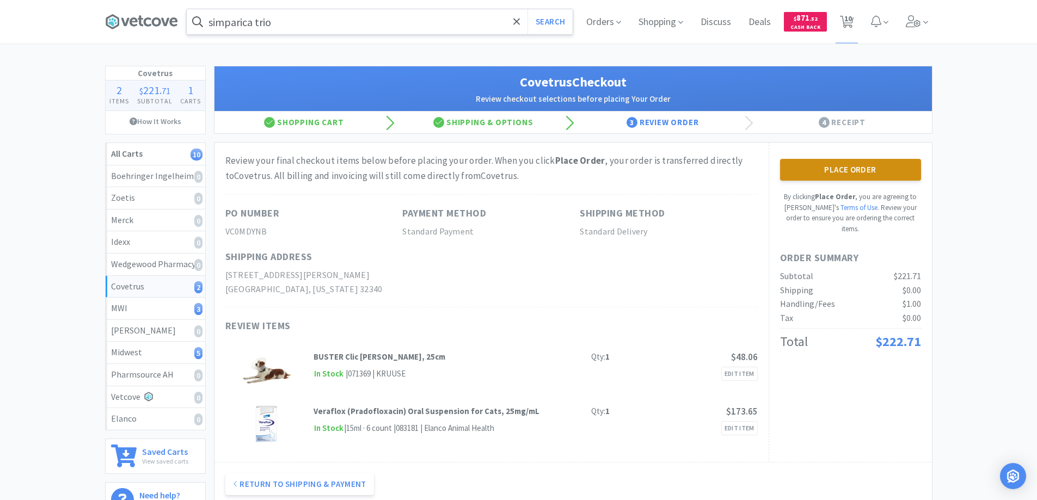
click at [834, 169] on button "Place Order" at bounding box center [850, 170] width 141 height 22
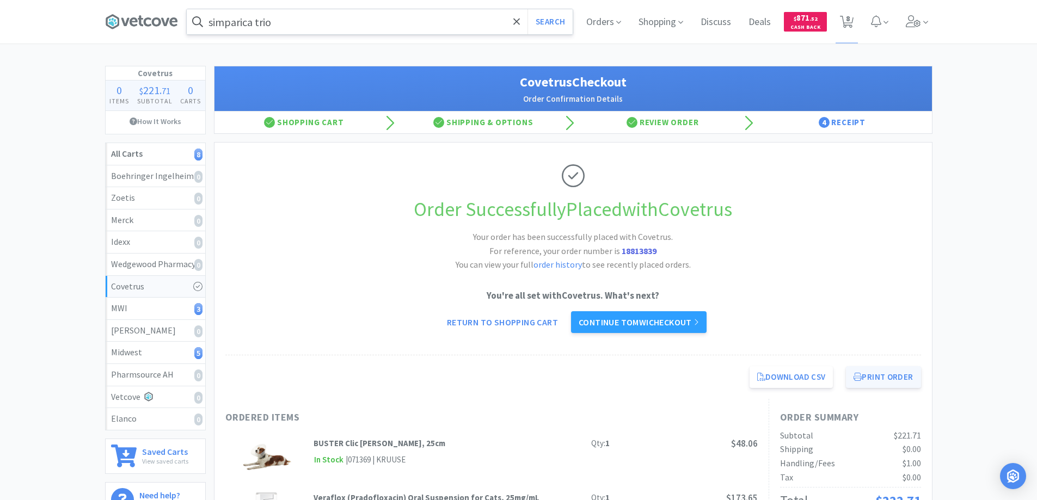
click at [876, 375] on button "Print Order" at bounding box center [883, 377] width 75 height 22
click at [634, 321] on link "Continue to MWI checkout" at bounding box center [639, 322] width 136 height 22
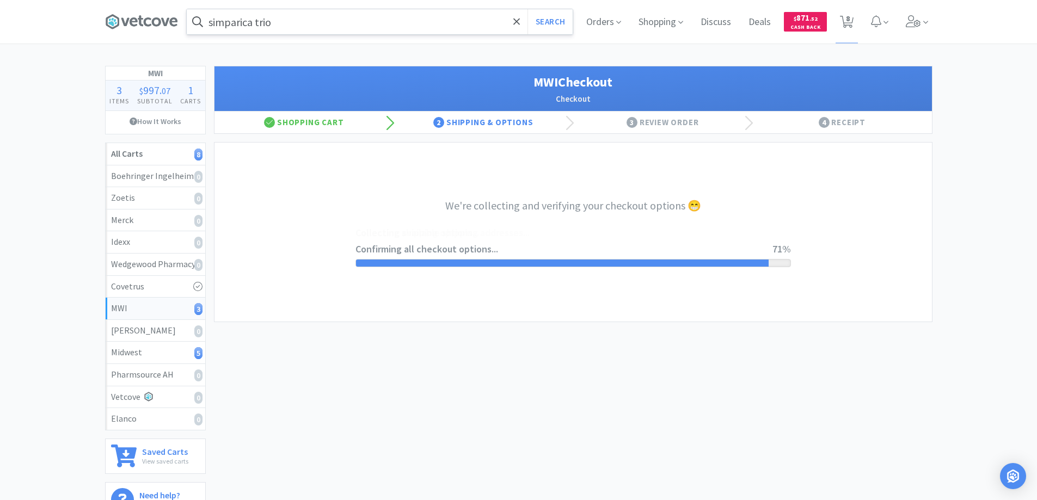
select select "STD_"
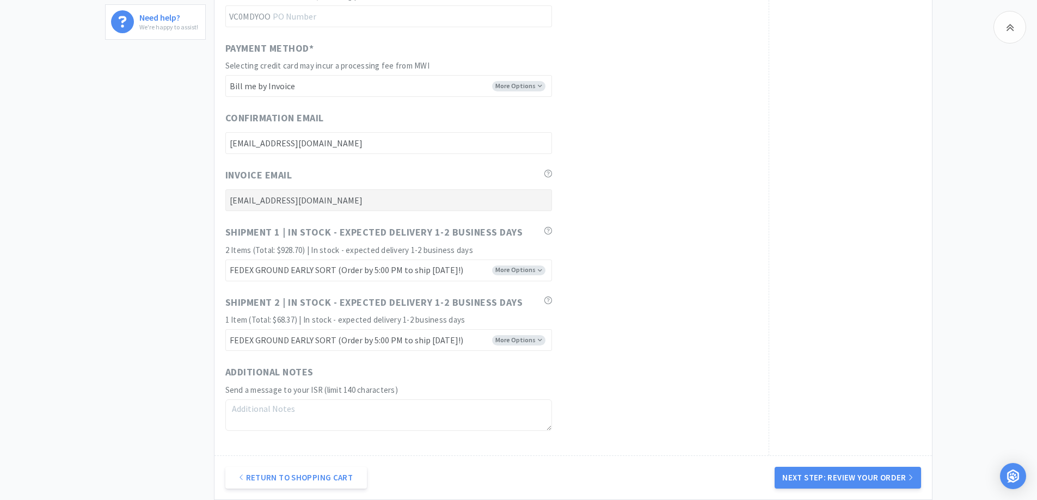
scroll to position [544, 0]
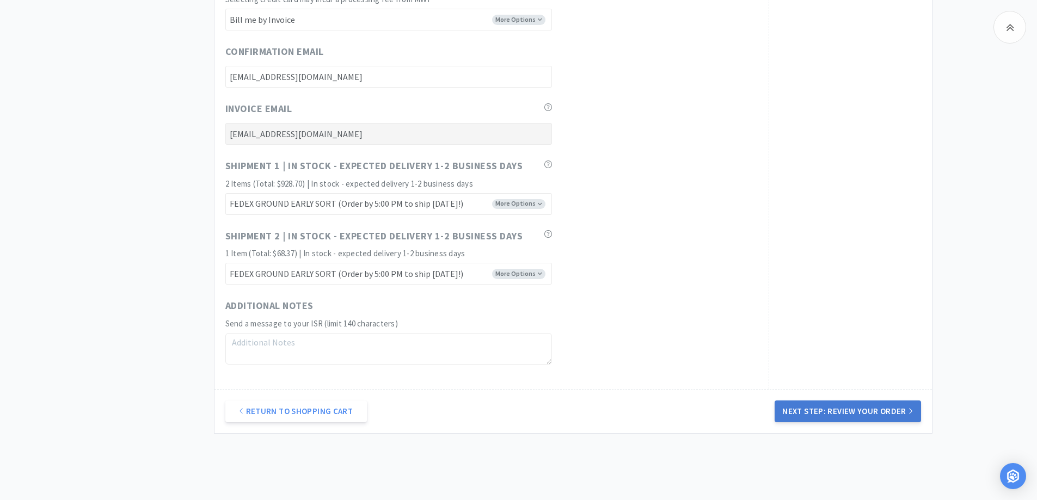
click at [840, 408] on button "Next Step: Review Your Order" at bounding box center [848, 412] width 146 height 22
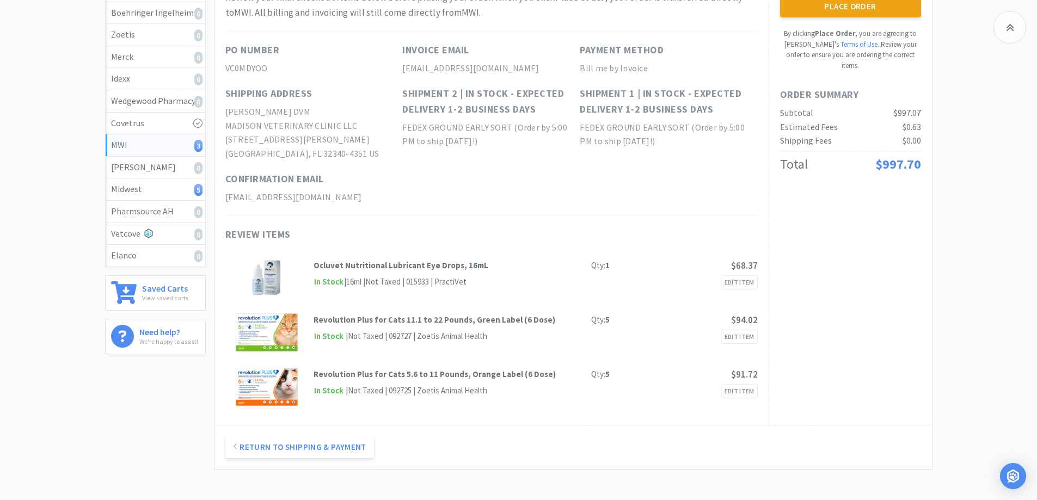
scroll to position [54, 0]
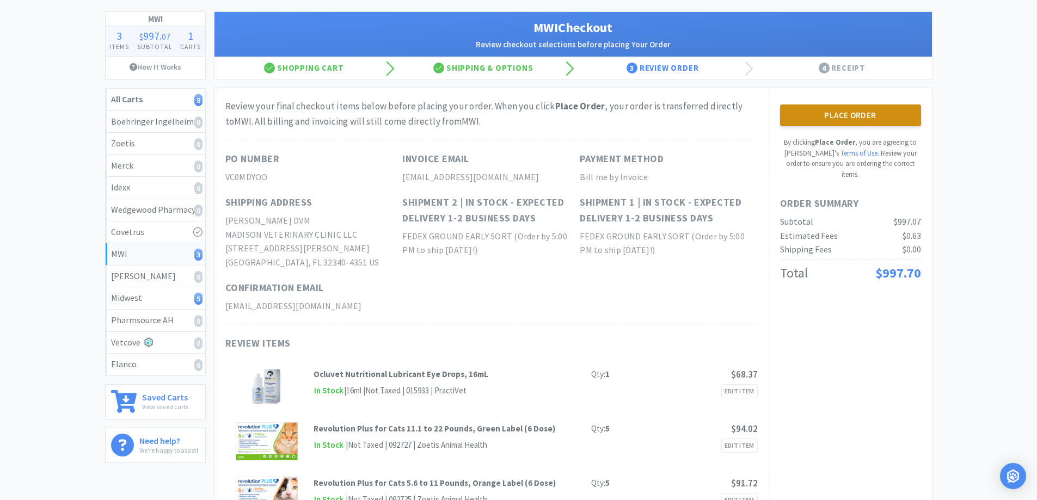
click at [832, 114] on button "Place Order" at bounding box center [850, 116] width 141 height 22
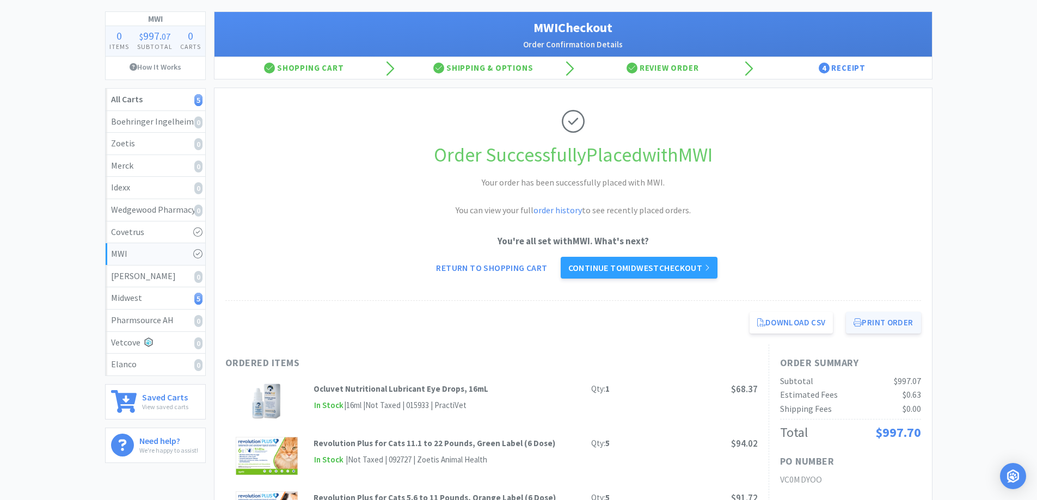
click at [875, 324] on button "Print Order" at bounding box center [883, 323] width 75 height 22
click at [624, 266] on link "Continue to Midwest checkout" at bounding box center [639, 268] width 157 height 22
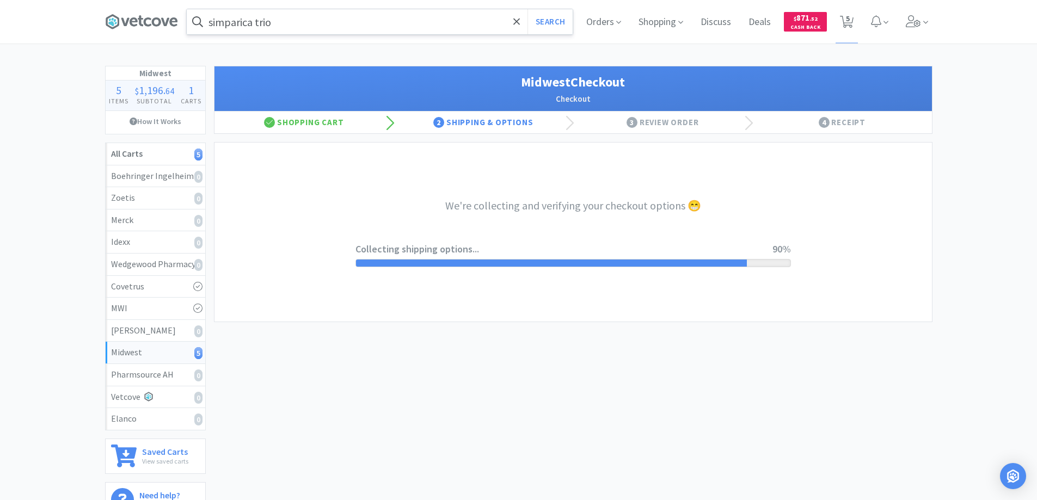
select select "3"
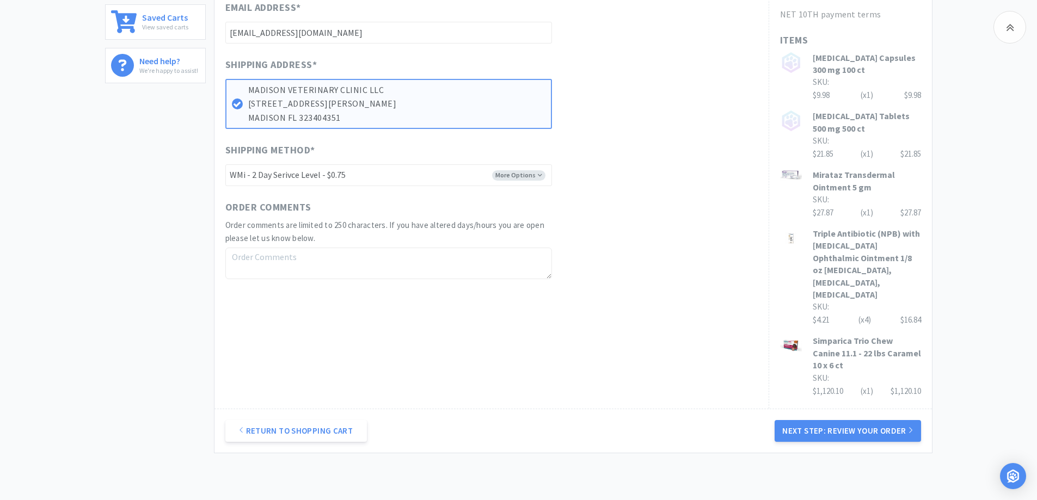
scroll to position [435, 0]
click at [815, 419] on button "Next Step: Review Your Order" at bounding box center [848, 430] width 146 height 22
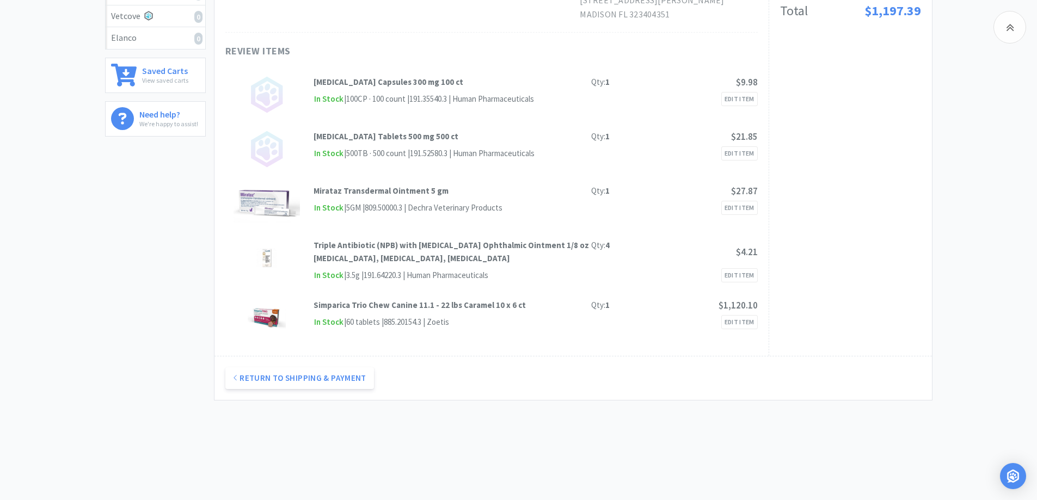
scroll to position [109, 0]
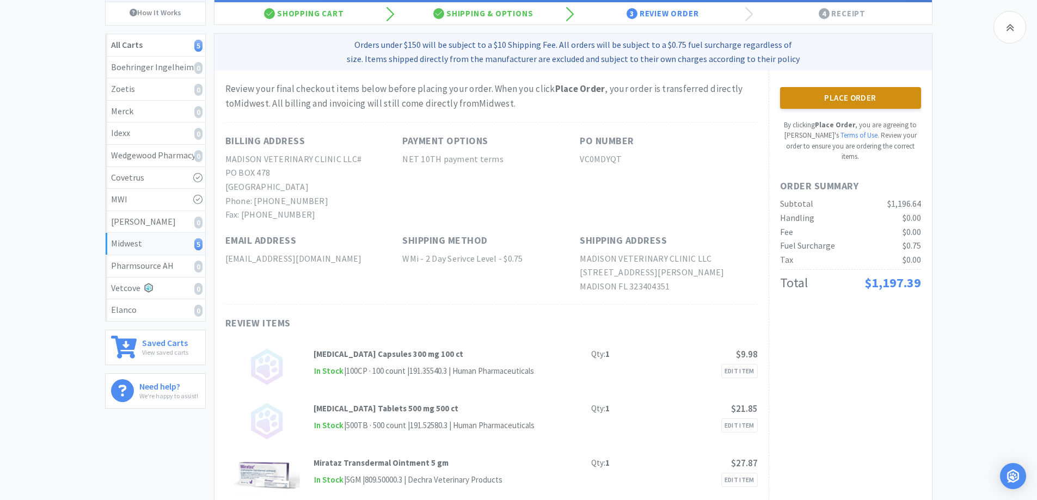
click at [836, 97] on button "Place Order" at bounding box center [850, 98] width 141 height 22
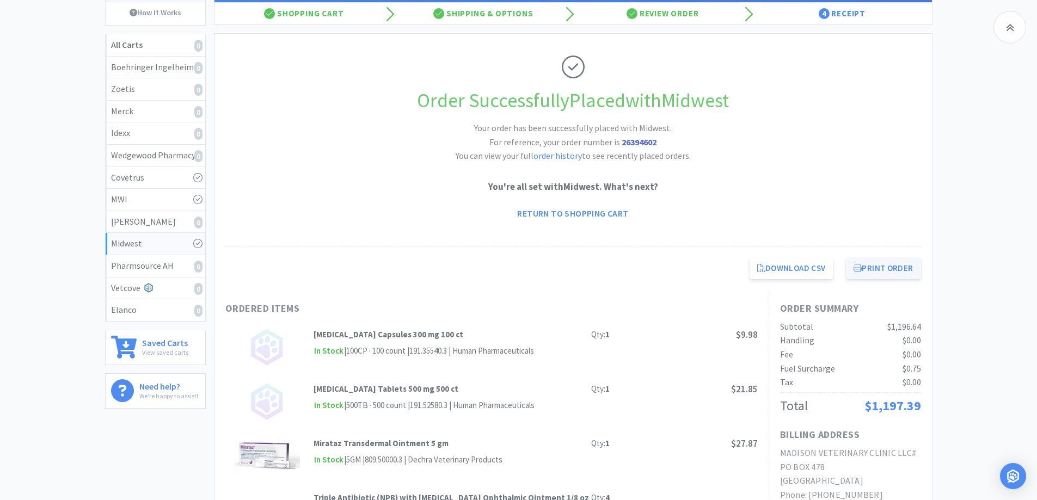
click at [879, 267] on button "Print Order" at bounding box center [883, 268] width 75 height 22
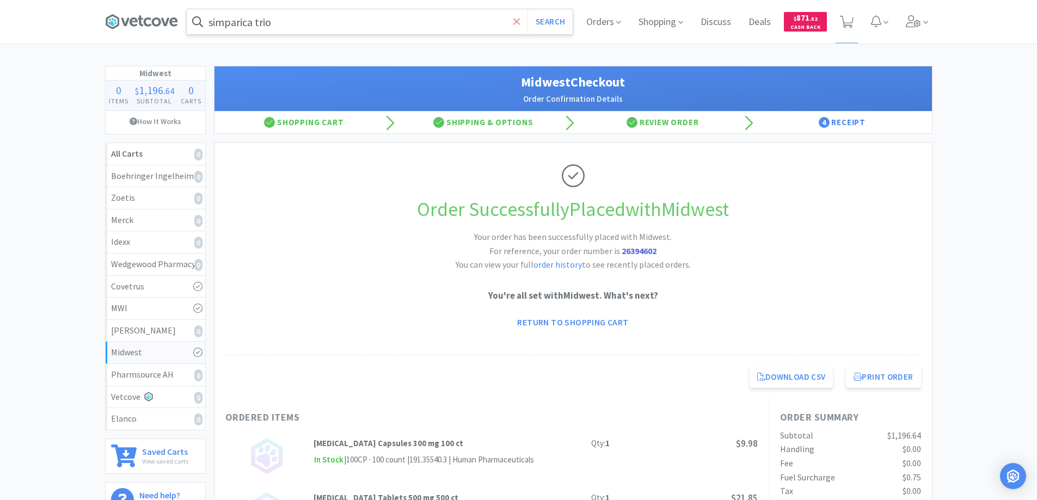
click at [513, 20] on icon at bounding box center [516, 21] width 7 height 11
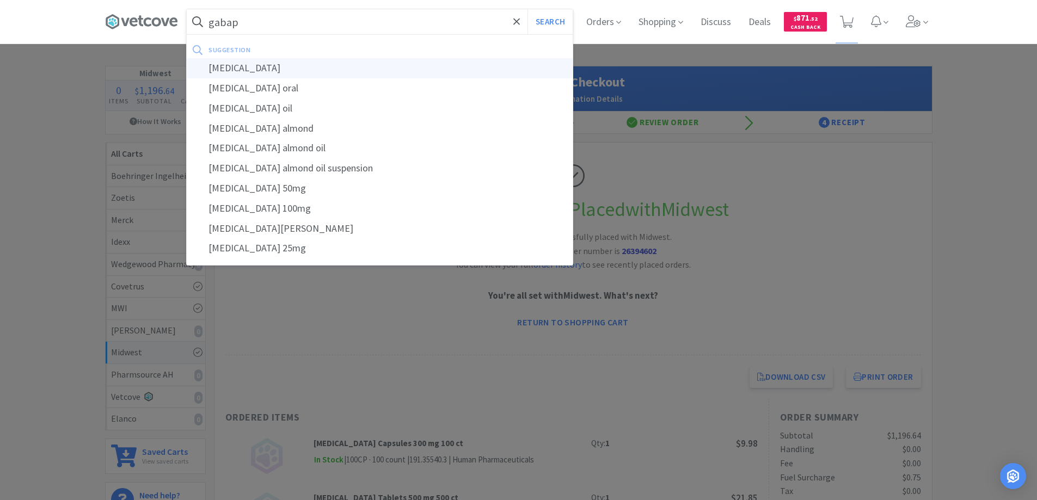
click at [234, 68] on div "gabapentin" at bounding box center [380, 68] width 386 height 20
type input "gabapentin"
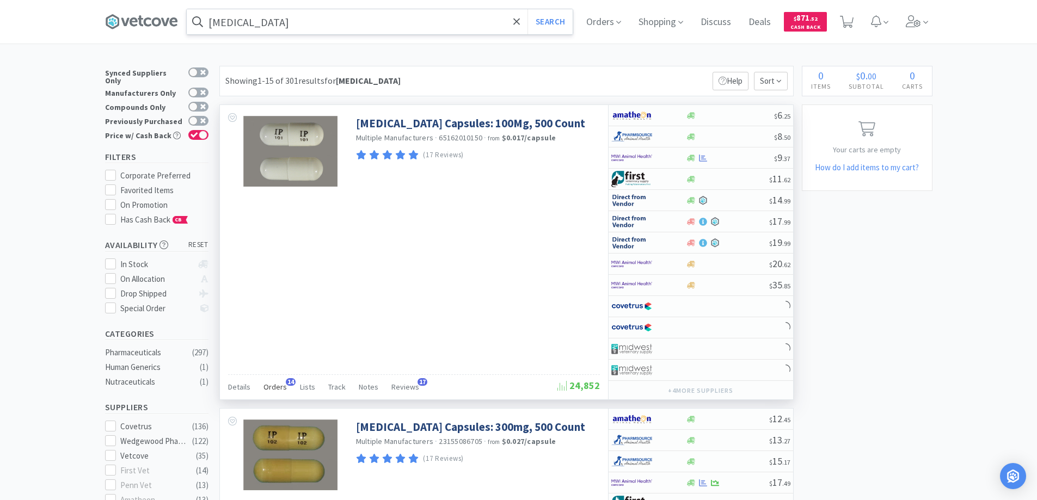
click at [288, 382] on span "14" at bounding box center [291, 382] width 10 height 8
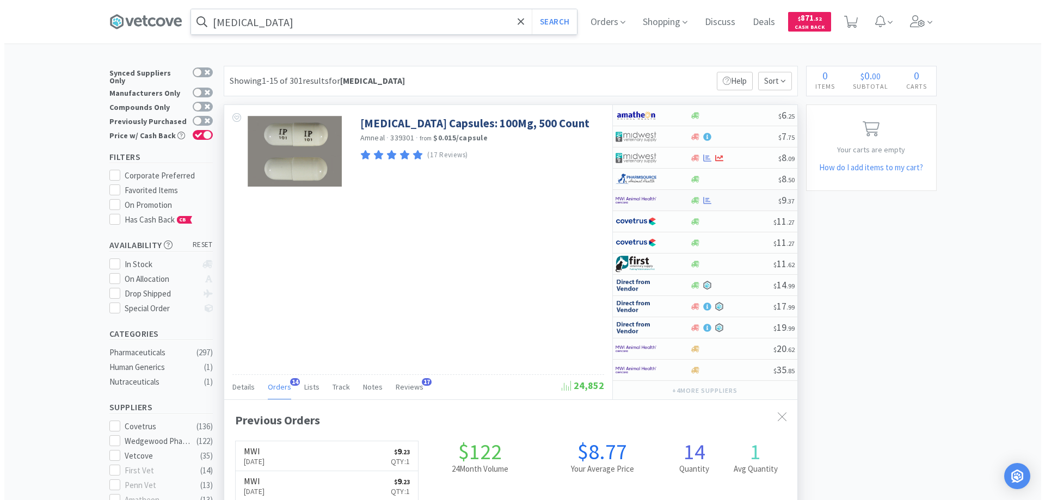
scroll to position [292, 573]
click at [666, 201] on div at bounding box center [641, 200] width 60 height 19
select select "1"
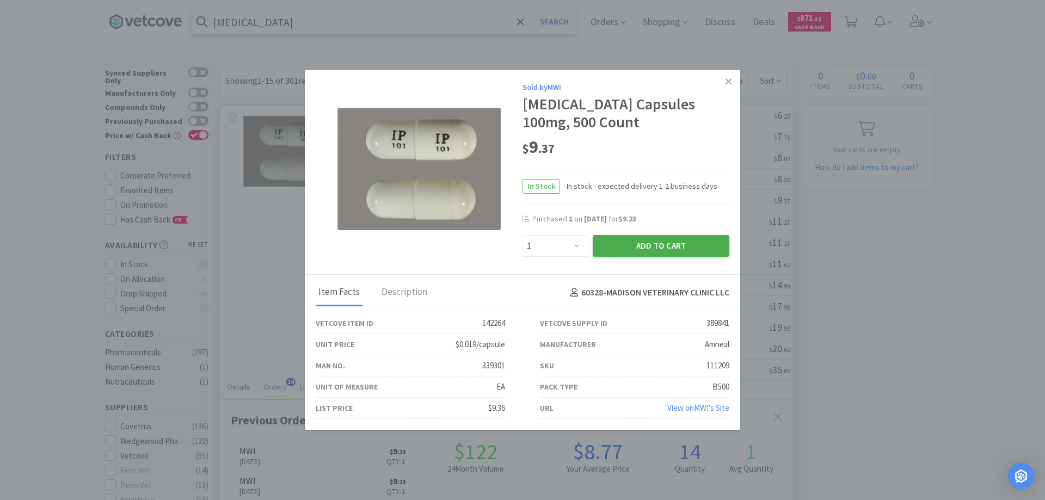
click at [636, 243] on button "Add to Cart" at bounding box center [661, 246] width 137 height 22
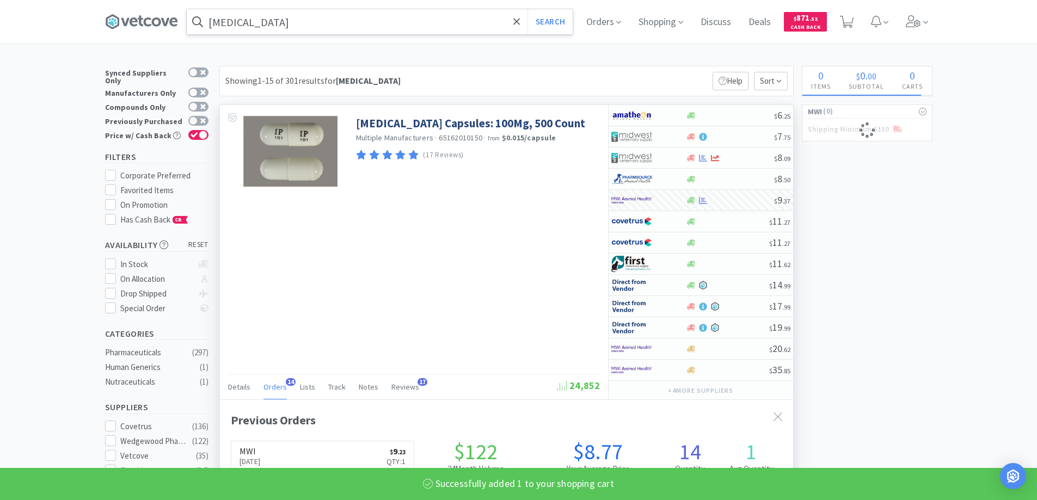
select select "1"
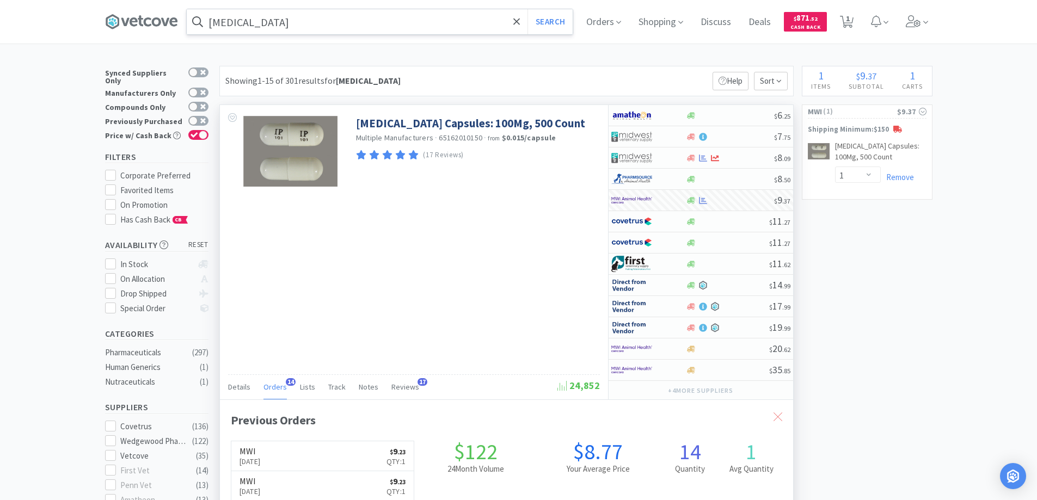
click at [774, 417] on icon at bounding box center [777, 417] width 9 height 9
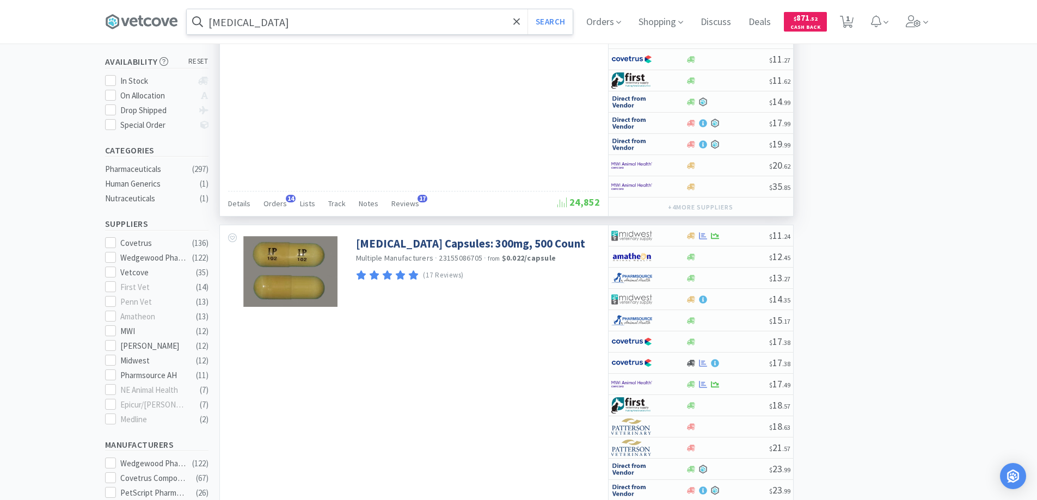
scroll to position [218, 0]
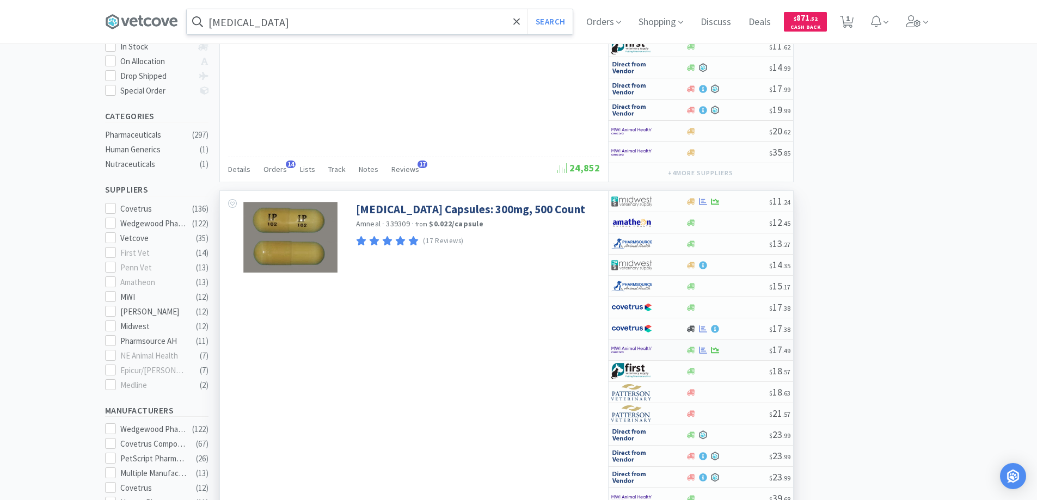
click at [663, 354] on div at bounding box center [641, 350] width 60 height 19
select select "1"
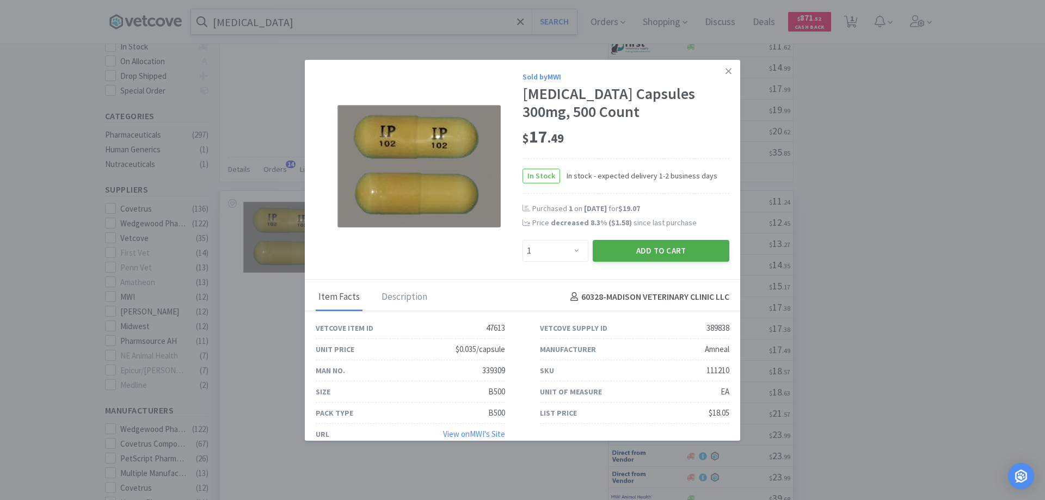
click at [630, 255] on button "Add to Cart" at bounding box center [661, 251] width 137 height 22
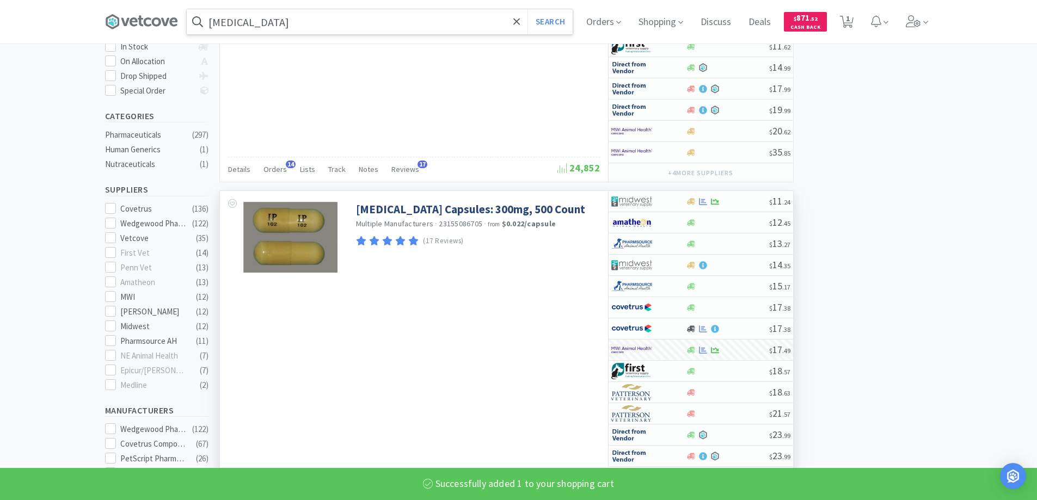
select select "1"
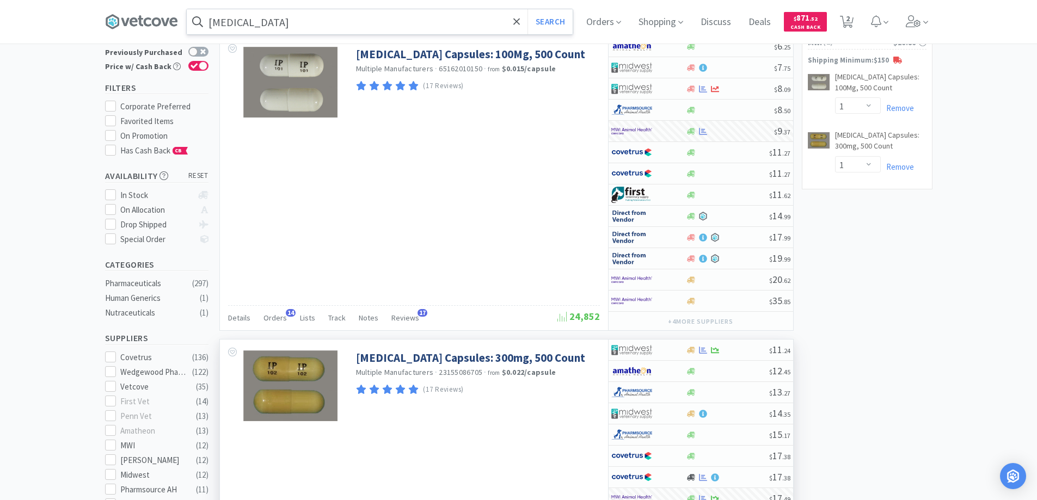
scroll to position [0, 0]
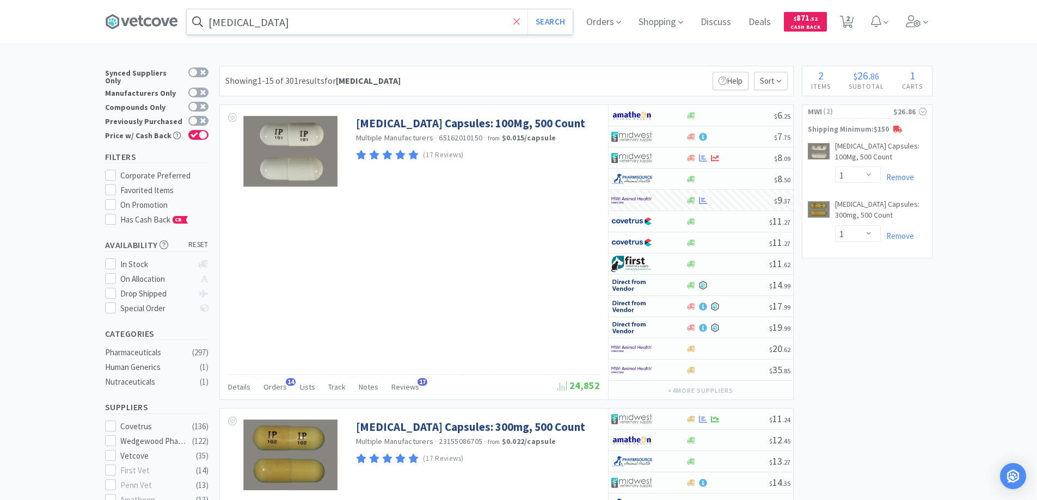
click at [517, 23] on icon at bounding box center [516, 21] width 7 height 11
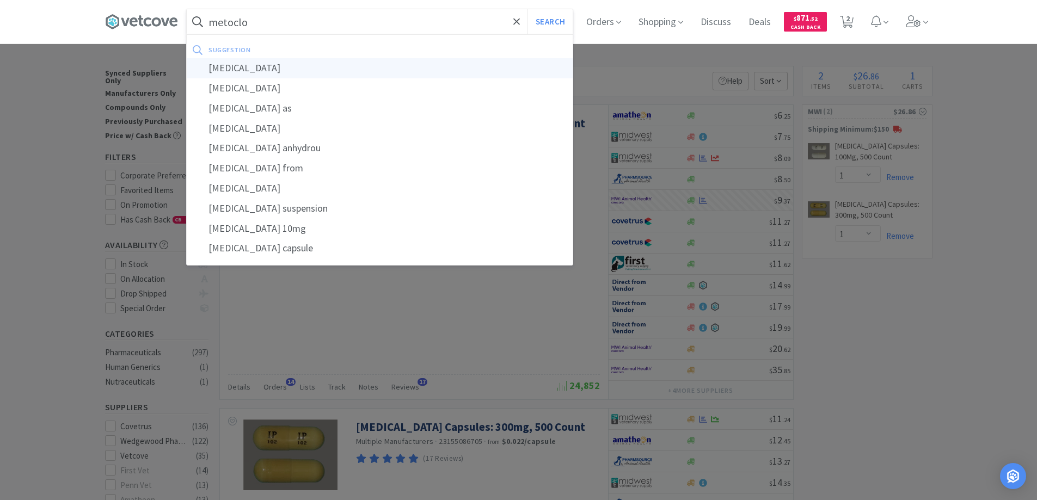
click at [256, 68] on div "metoclopramide" at bounding box center [380, 68] width 386 height 20
type input "metoclopramide"
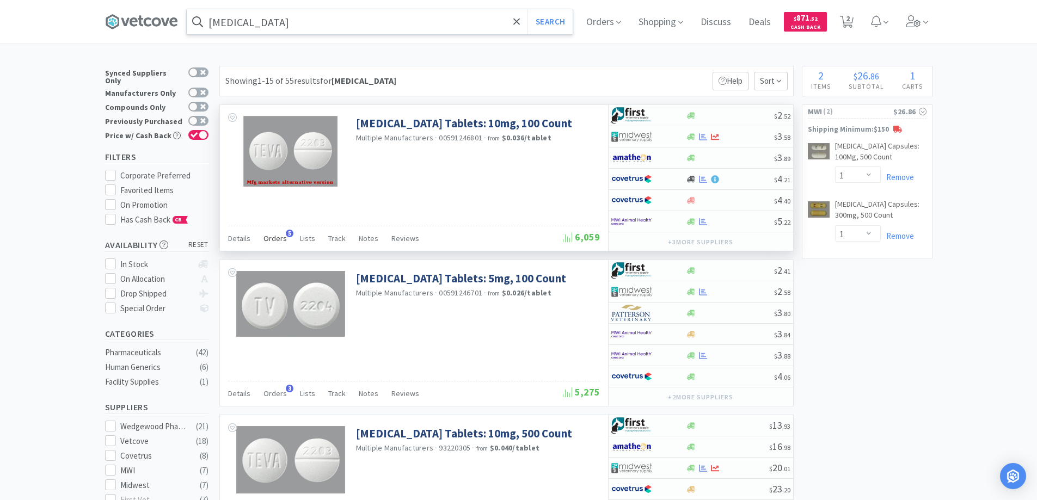
click at [286, 232] on span "5" at bounding box center [290, 234] width 8 height 8
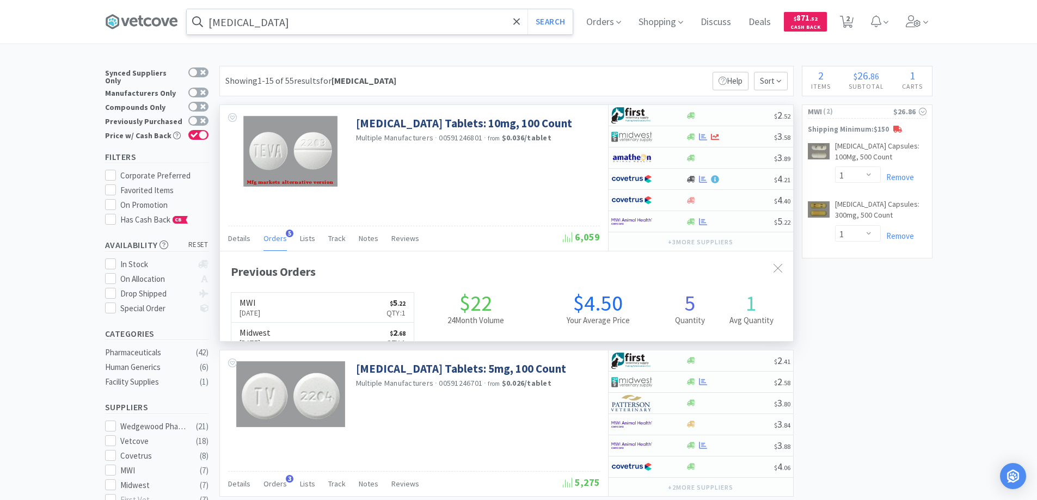
scroll to position [282, 573]
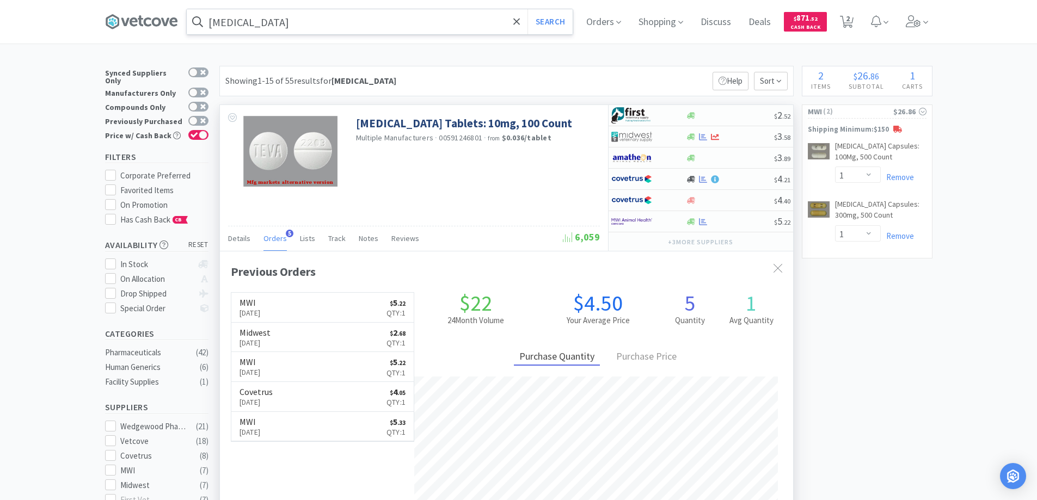
click at [286, 232] on span "5" at bounding box center [290, 234] width 8 height 8
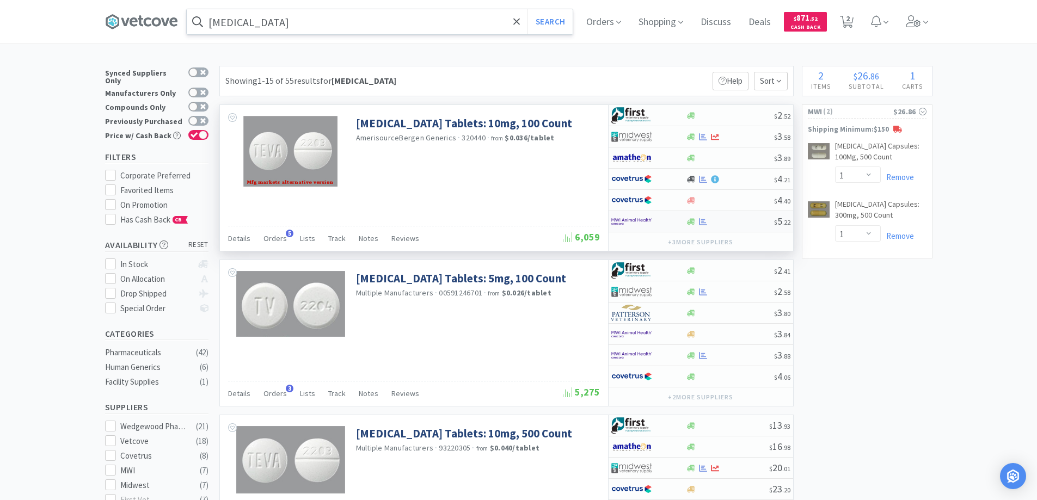
click at [665, 222] on div at bounding box center [641, 221] width 60 height 19
select select "1"
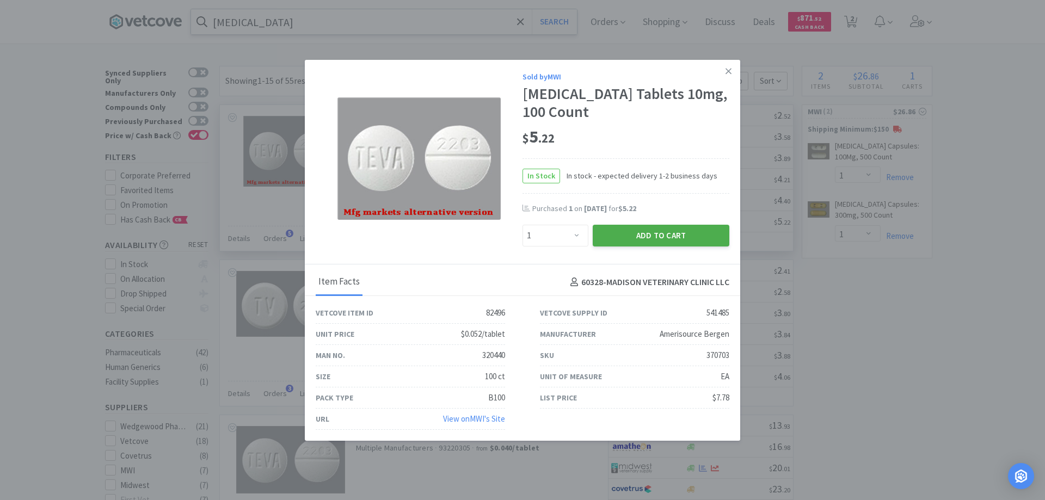
click at [639, 235] on button "Add to Cart" at bounding box center [661, 236] width 137 height 22
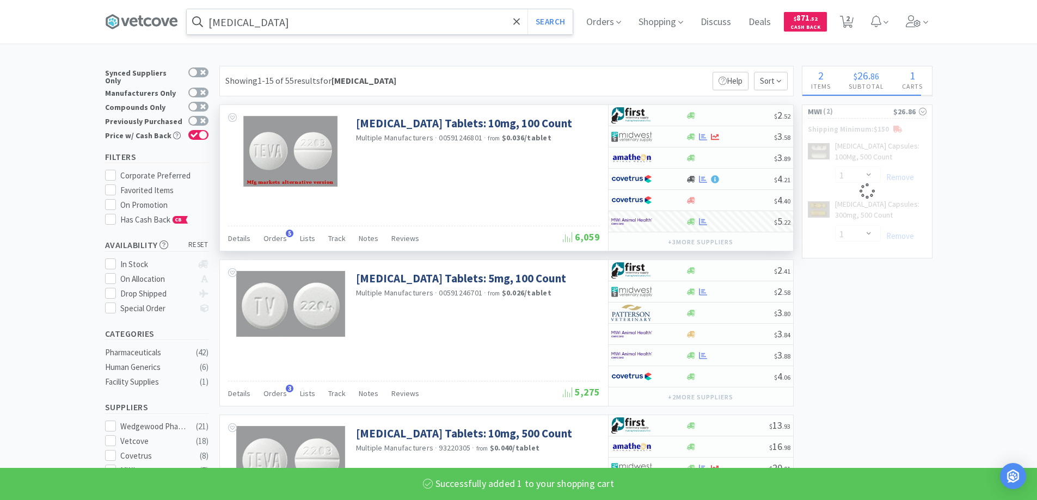
select select "1"
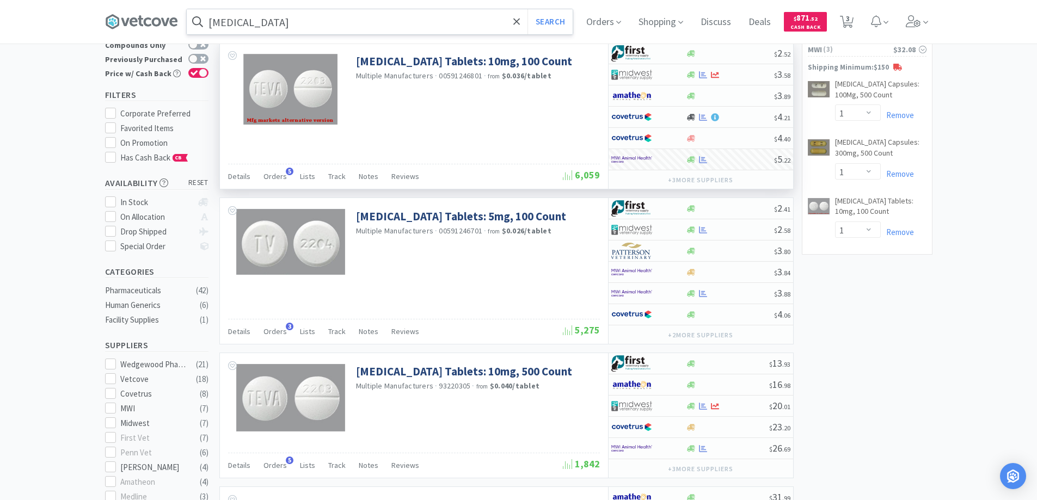
scroll to position [0, 0]
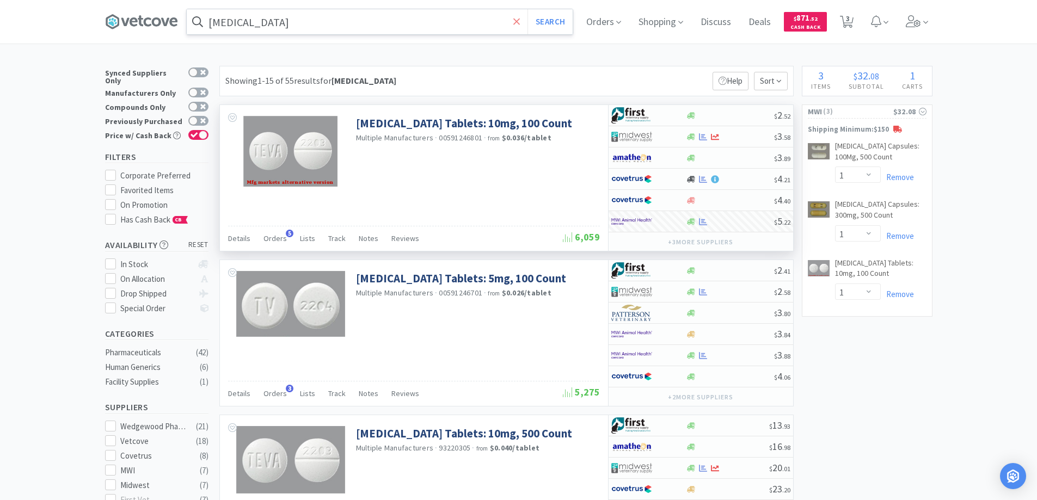
click at [520, 21] on icon at bounding box center [516, 21] width 7 height 7
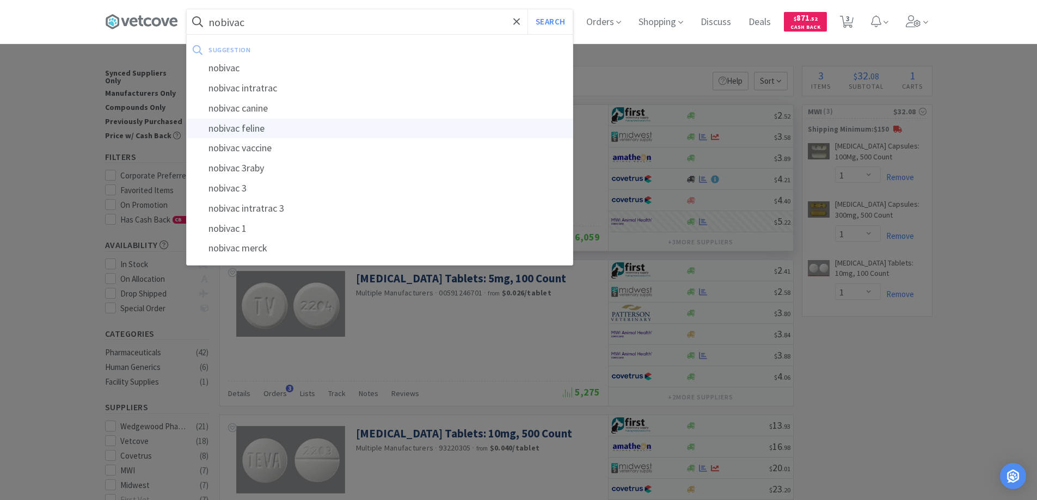
click at [258, 128] on div "nobivac feline" at bounding box center [380, 129] width 386 height 20
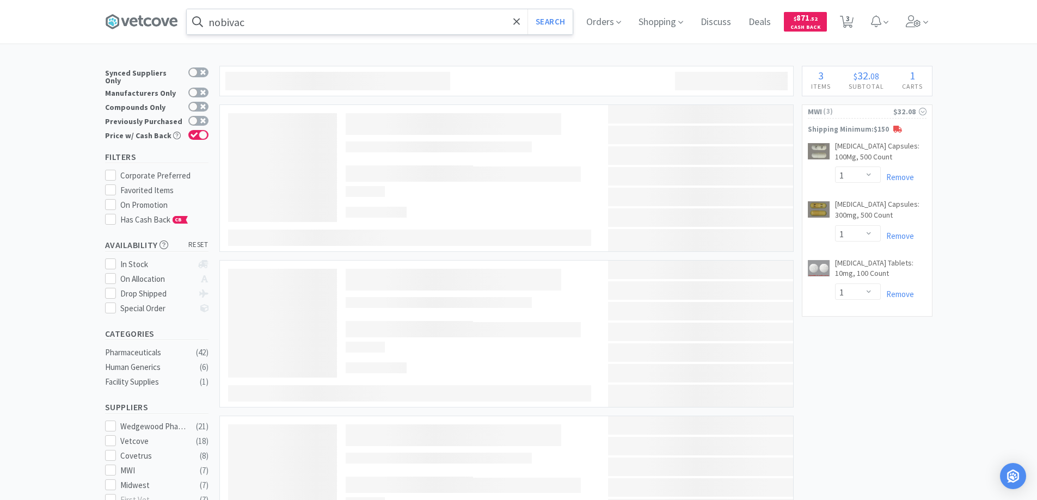
type input "nobivac feline"
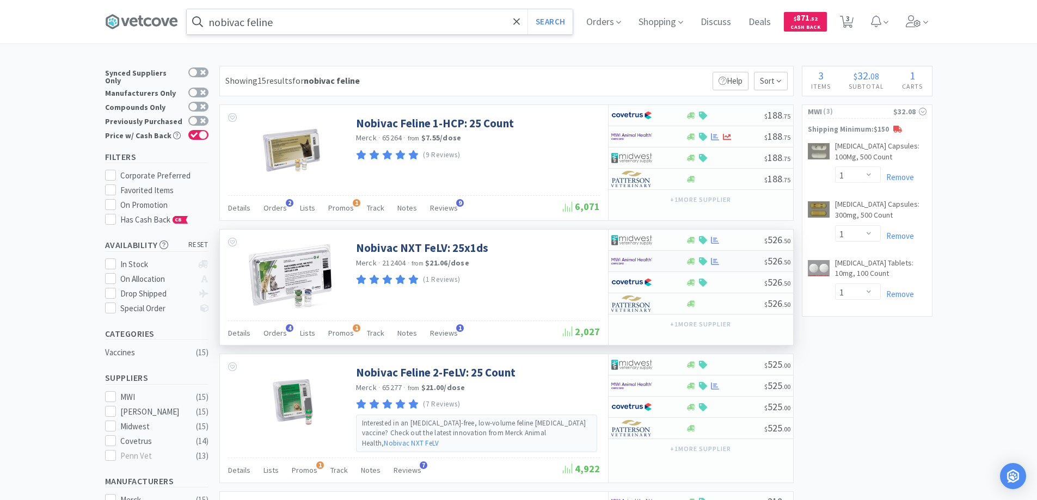
click at [671, 260] on div at bounding box center [641, 261] width 60 height 19
select select "1"
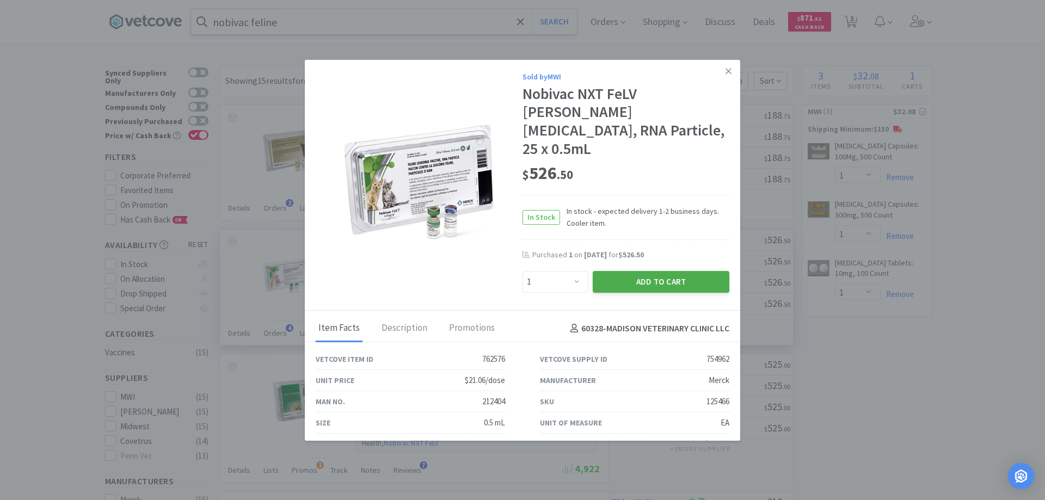
click at [643, 271] on button "Add to Cart" at bounding box center [661, 282] width 137 height 22
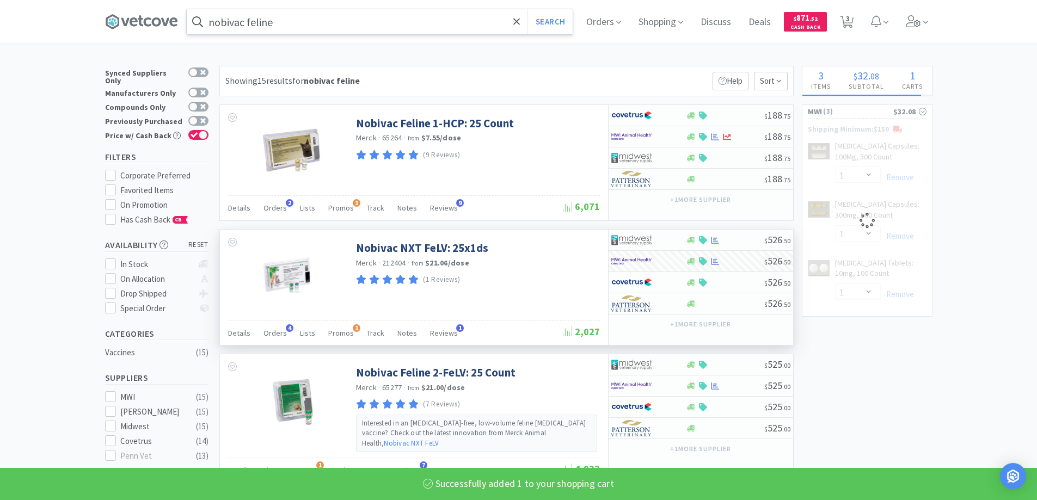
select select "1"
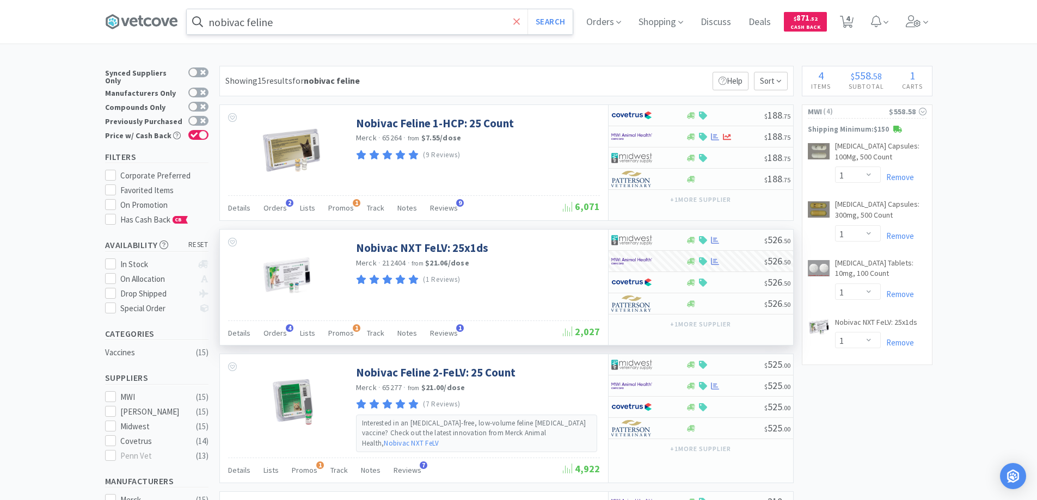
click at [515, 22] on span at bounding box center [517, 21] width 13 height 23
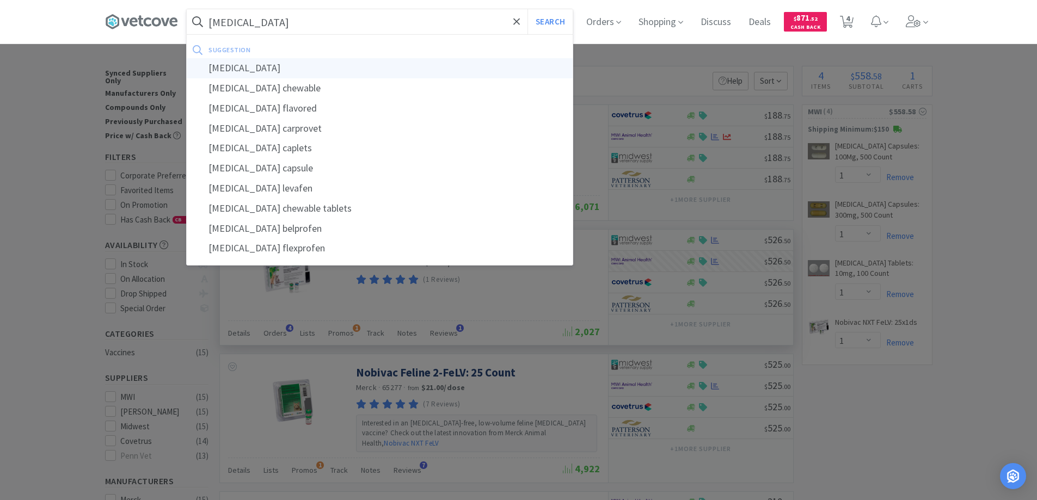
type input "carprofen"
click at [232, 66] on div "carprofen" at bounding box center [380, 68] width 386 height 20
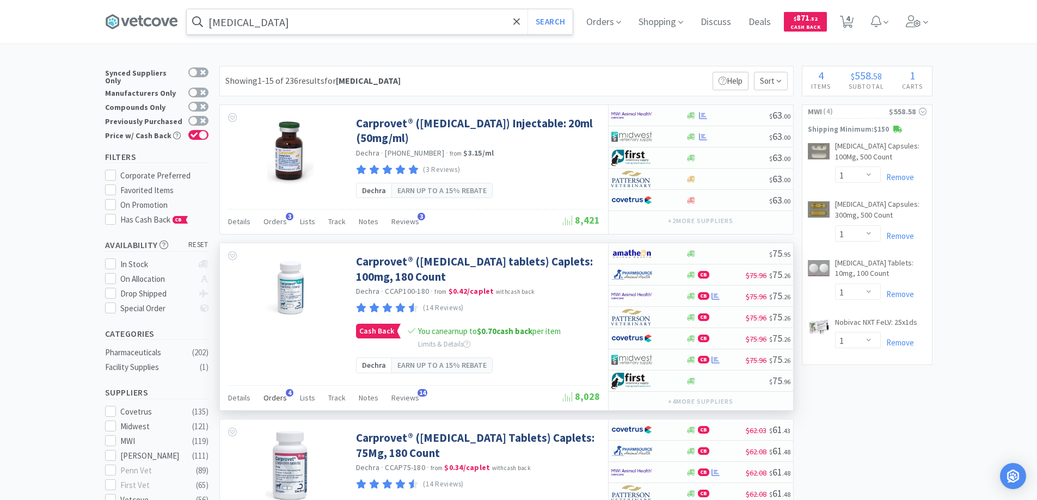
click at [288, 391] on span "4" at bounding box center [290, 393] width 8 height 8
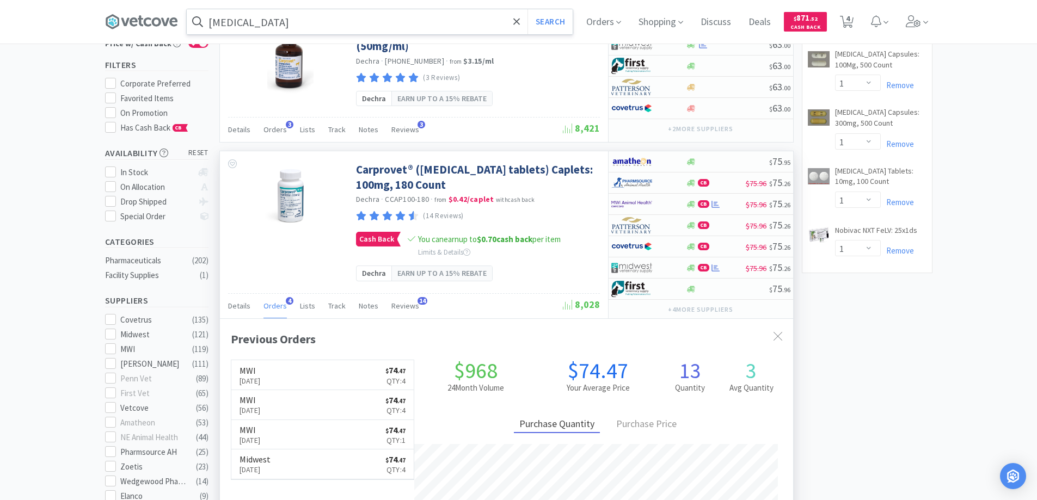
scroll to position [109, 0]
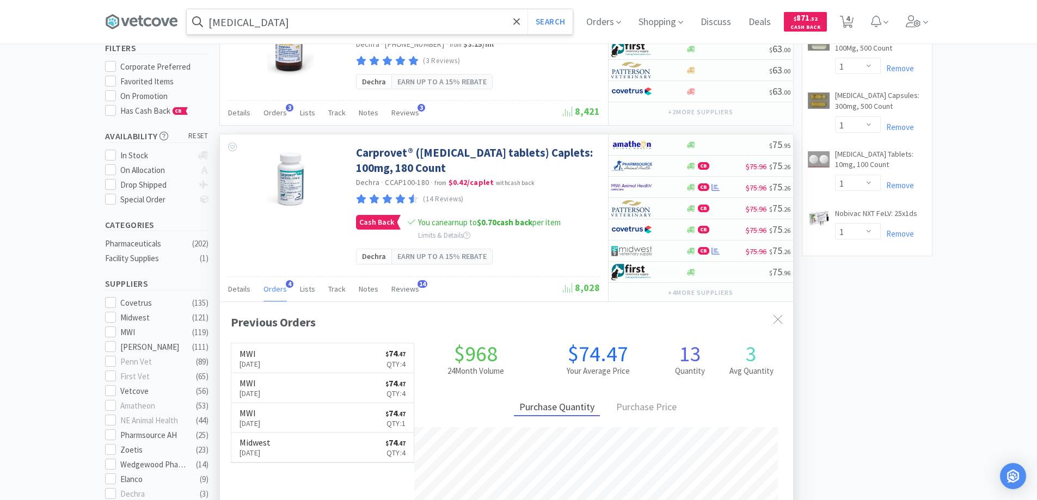
click at [286, 284] on span "4" at bounding box center [290, 284] width 8 height 8
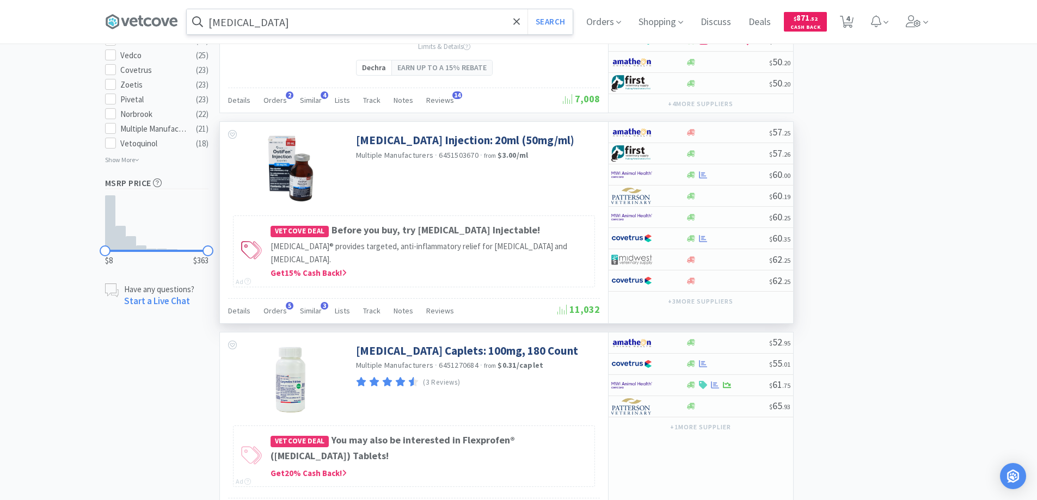
scroll to position [653, 0]
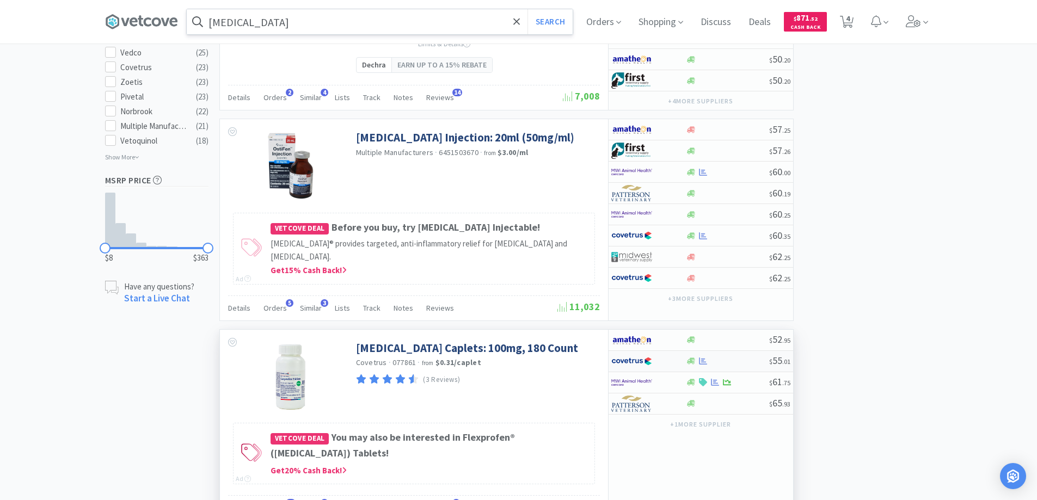
click at [668, 361] on div at bounding box center [641, 361] width 60 height 19
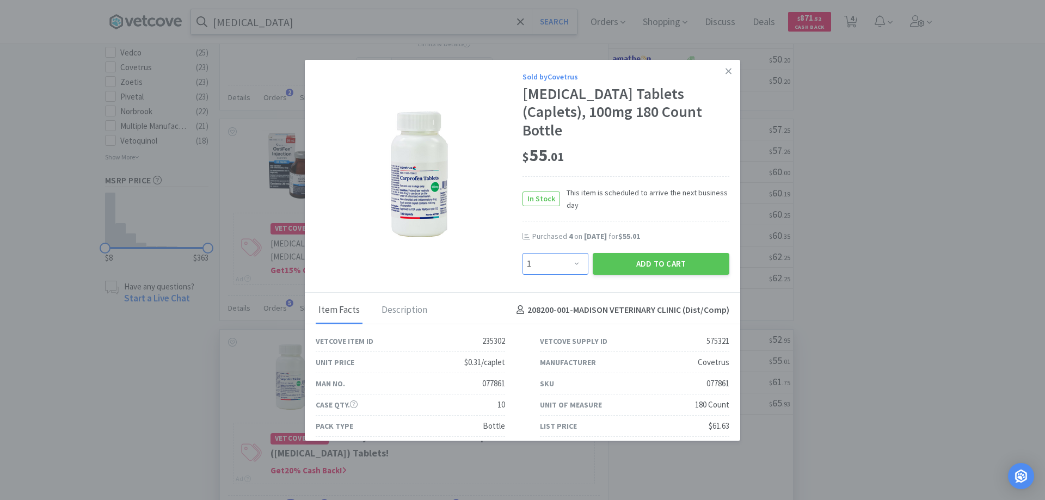
click at [573, 253] on select "Enter Quantity 1 2 3 4 5 6 7 8 9 10 11 12 13 14 15 16 17 18 19 20 Enter Quantity" at bounding box center [556, 264] width 66 height 22
select select "4"
click at [523, 253] on select "Enter Quantity 1 2 3 4 5 6 7 8 9 10 11 12 13 14 15 16 17 18 19 20 Enter Quantity" at bounding box center [556, 264] width 66 height 22
click at [643, 253] on button "Add to Cart" at bounding box center [661, 264] width 137 height 22
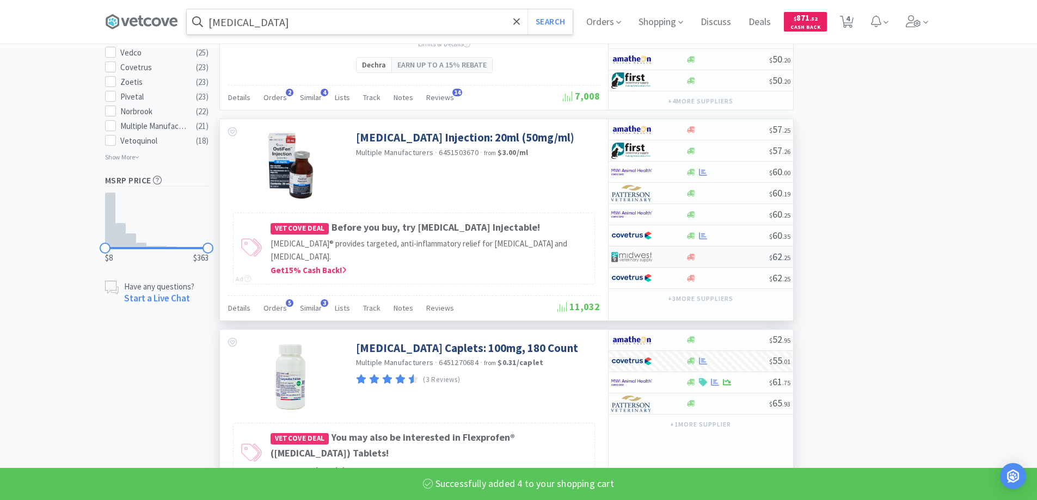
select select "4"
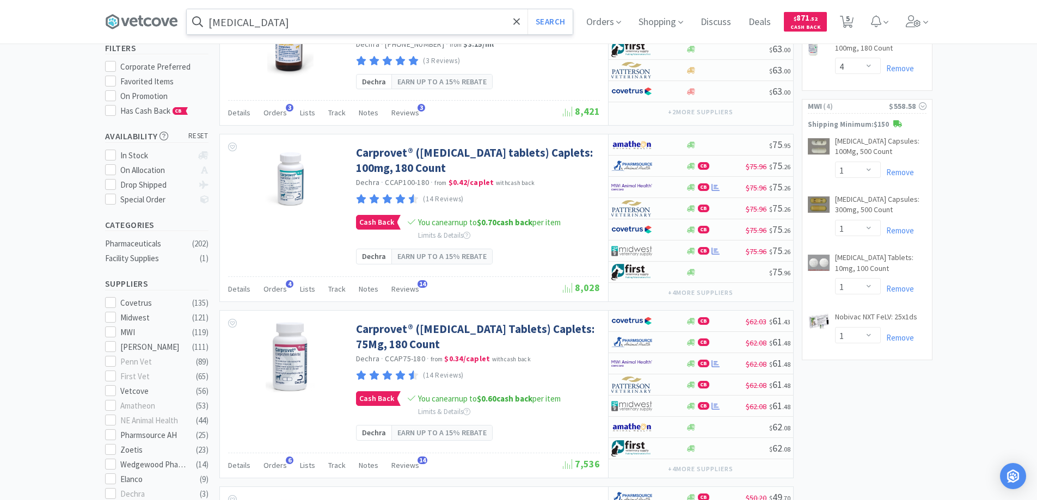
scroll to position [0, 0]
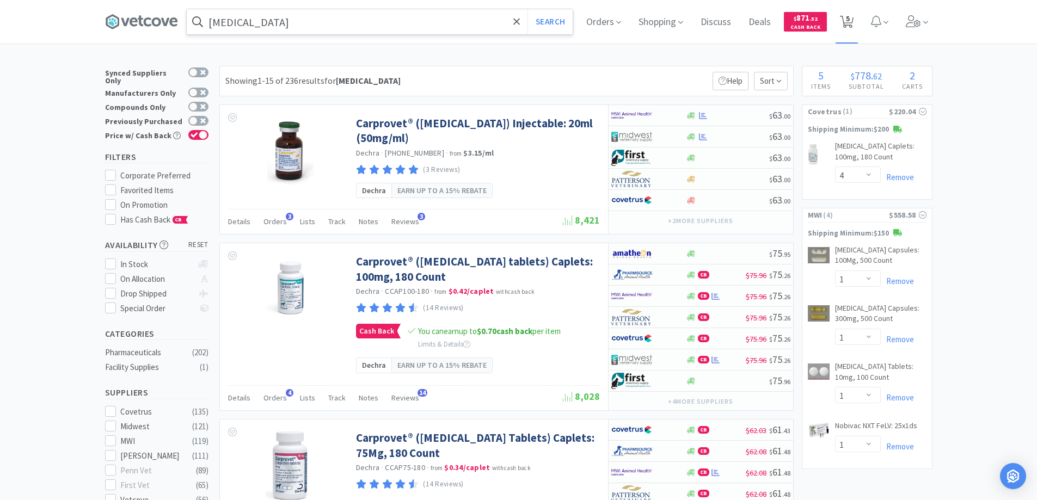
click at [850, 19] on span "5" at bounding box center [848, 19] width 4 height 44
select select "4"
select select "1"
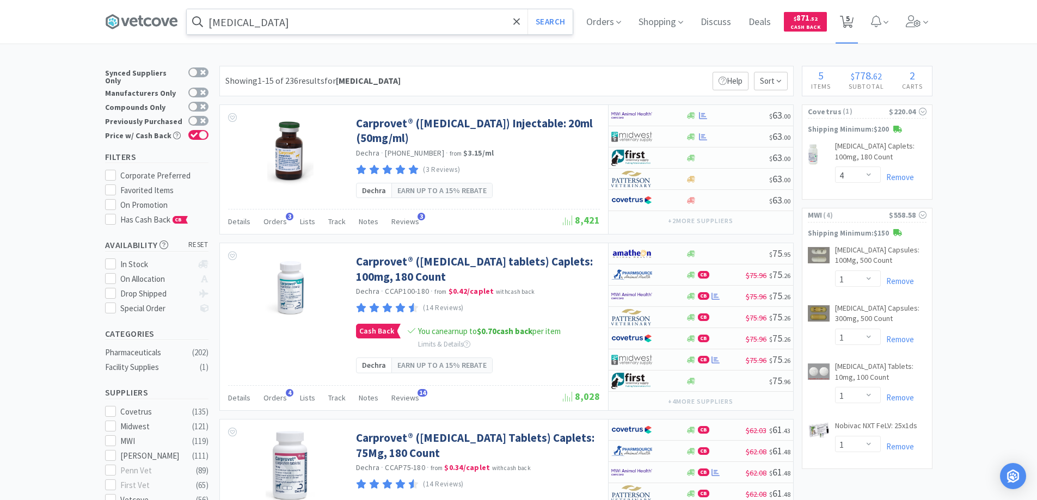
select select "1"
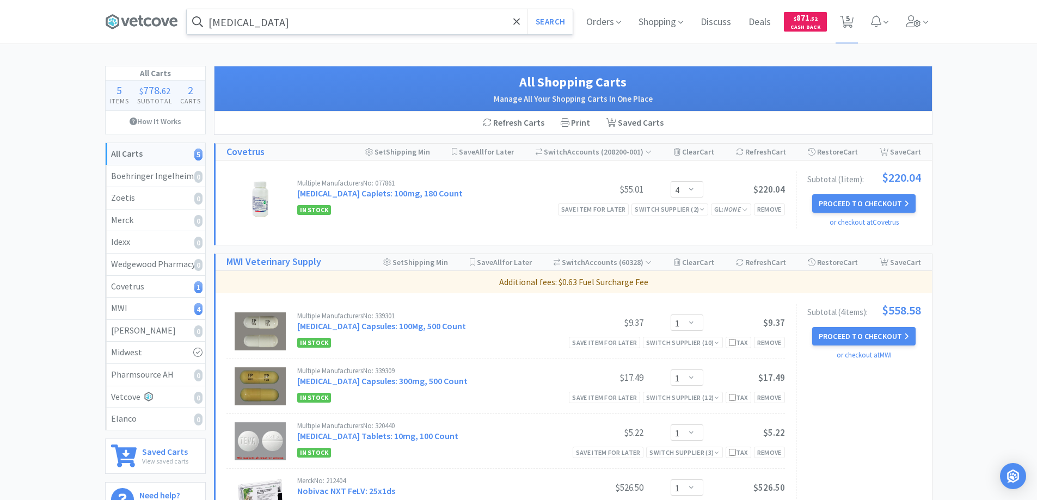
click at [851, 193] on div "Subtotal ( 1 item ): $220.04 Proceed to Checkout or checkout at Covetrus" at bounding box center [858, 199] width 125 height 57
click at [829, 202] on button "Proceed to Checkout" at bounding box center [863, 203] width 103 height 19
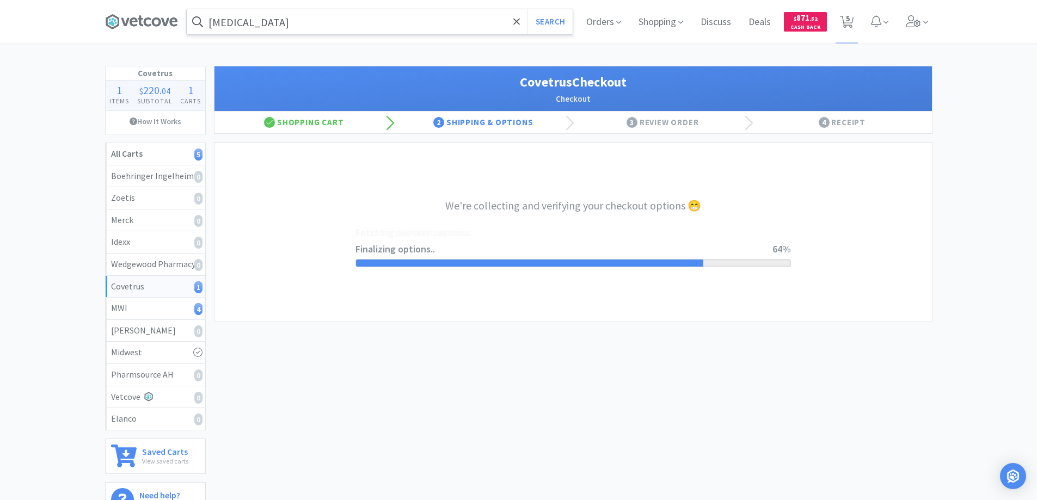
select select "ACCOUNT"
select select "cvt-standard-net"
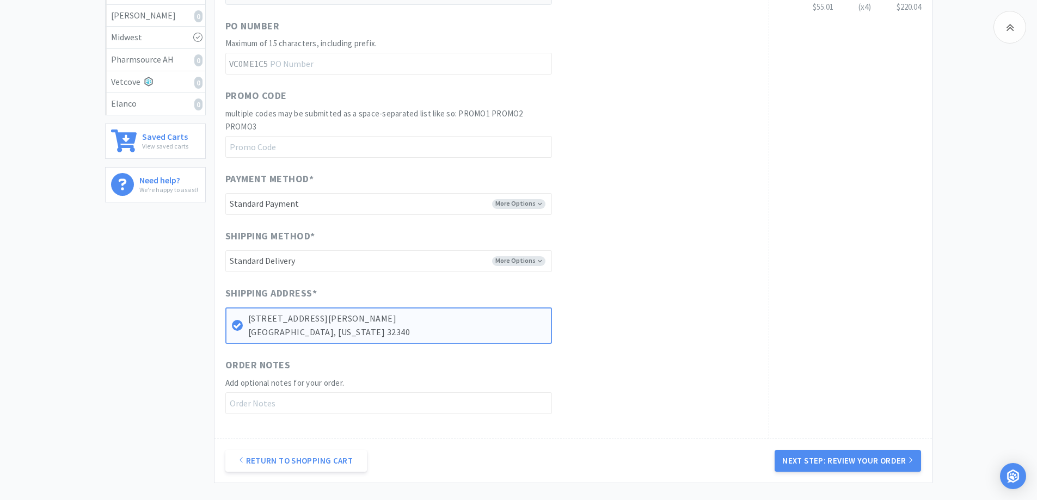
scroll to position [410, 0]
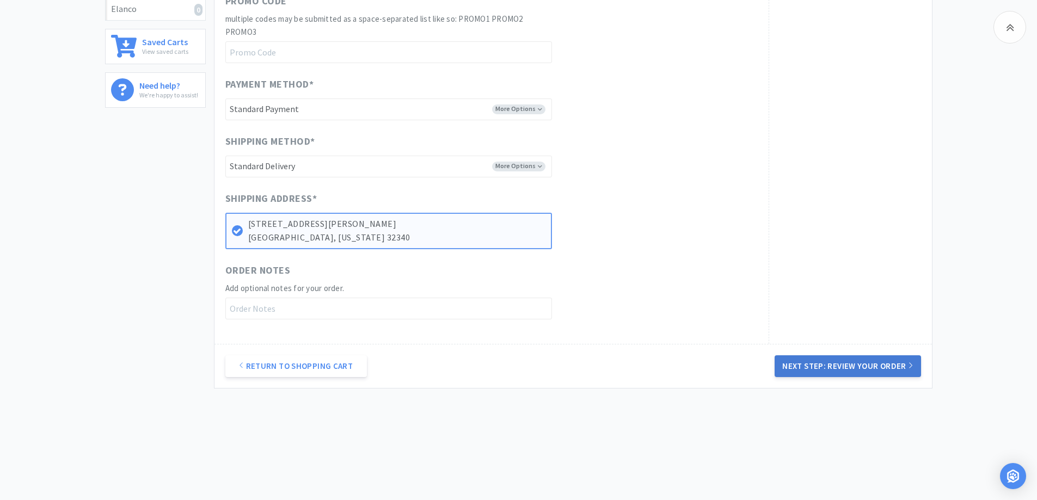
click at [815, 366] on button "Next Step: Review Your Order" at bounding box center [848, 366] width 146 height 22
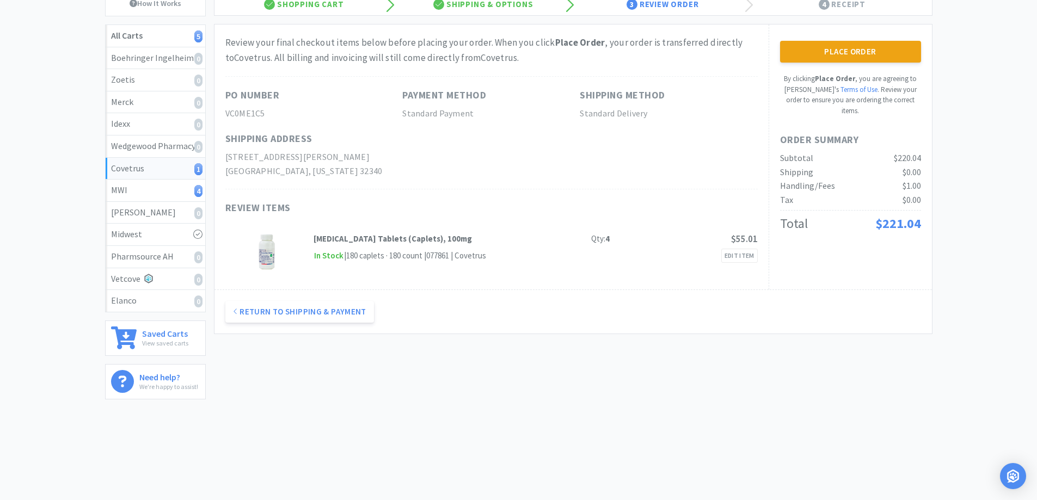
scroll to position [0, 0]
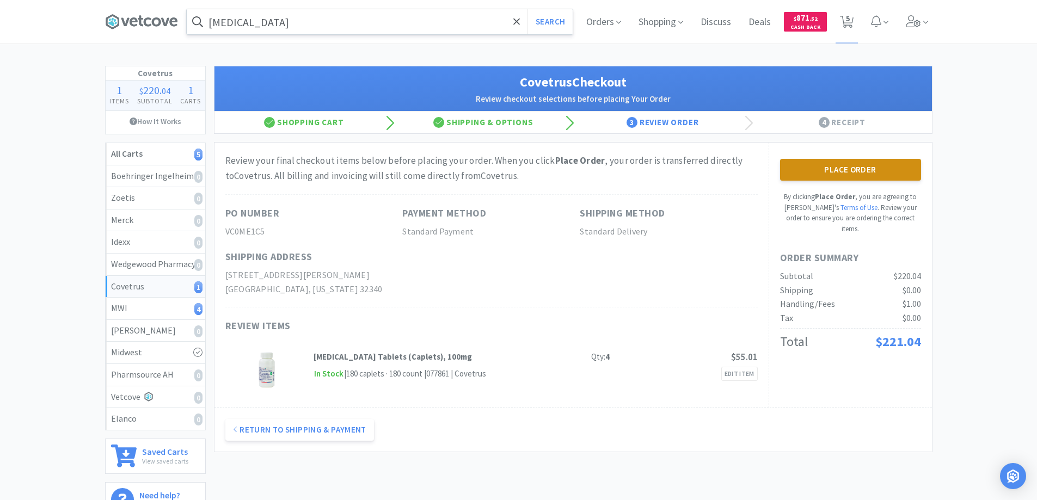
click at [829, 169] on button "Place Order" at bounding box center [850, 170] width 141 height 22
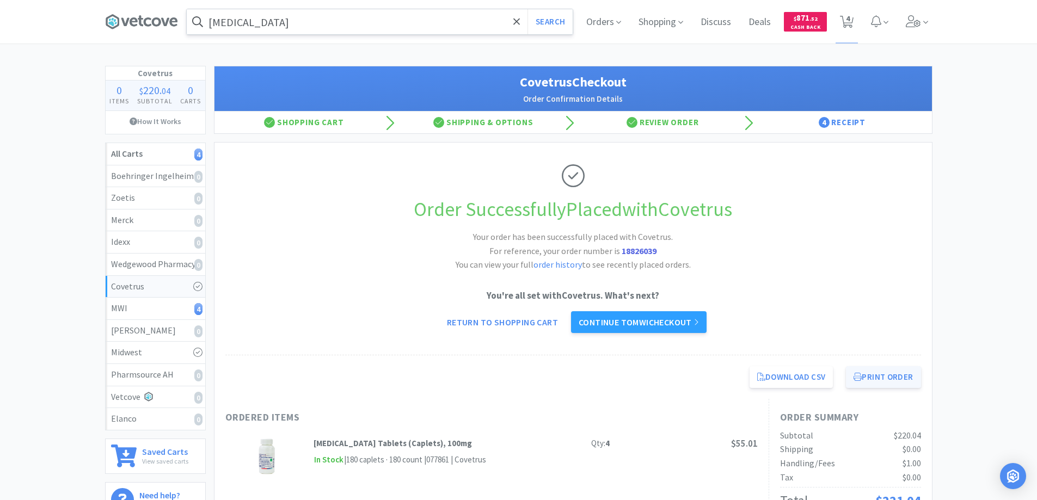
click at [880, 374] on button "Print Order" at bounding box center [883, 377] width 75 height 22
click at [599, 318] on link "Continue to MWI checkout" at bounding box center [639, 322] width 136 height 22
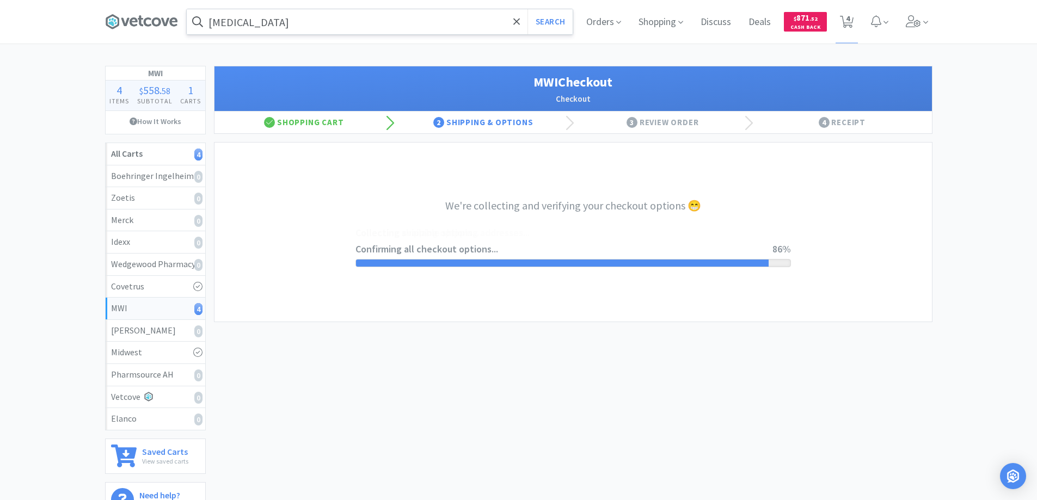
select select "STD_"
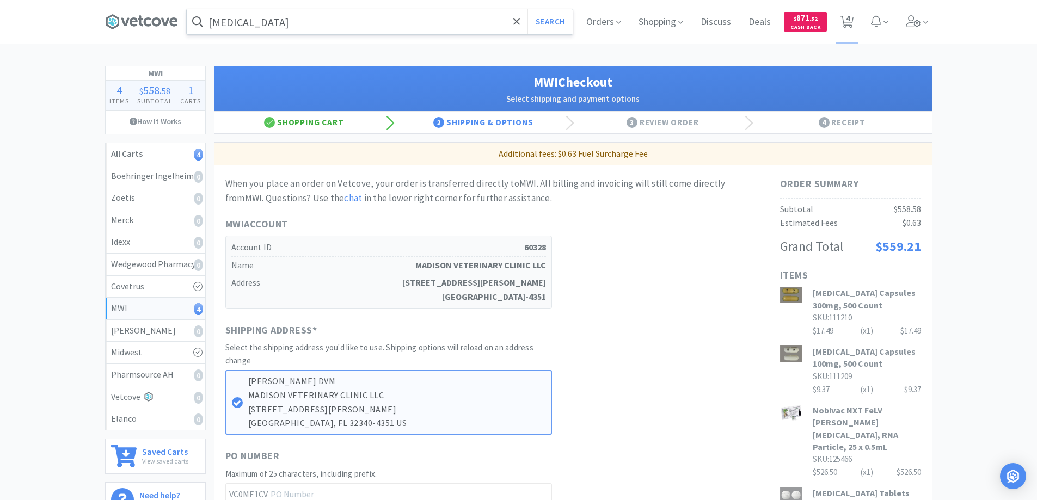
click at [305, 118] on div "Shopping Cart" at bounding box center [304, 123] width 180 height 22
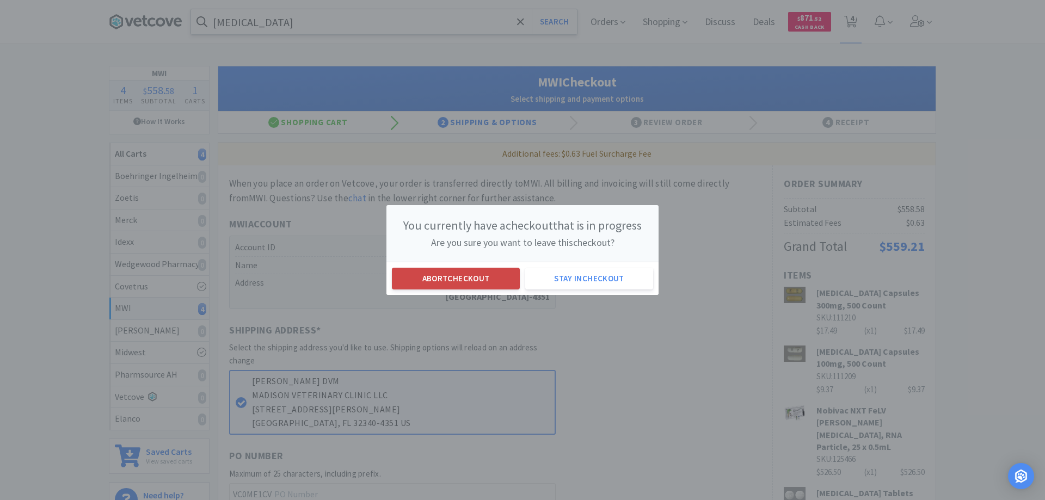
click at [439, 275] on button "Abort checkout" at bounding box center [456, 279] width 128 height 22
select select "1"
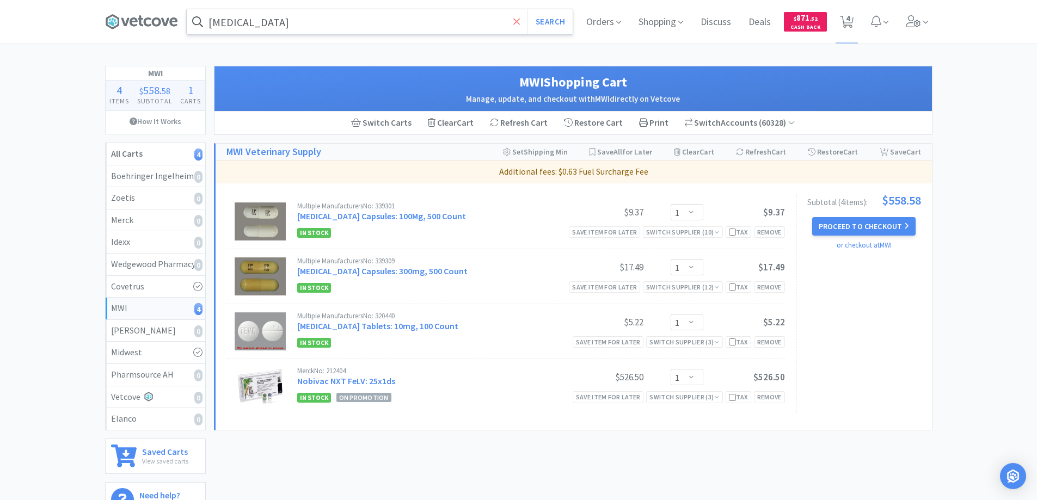
click at [513, 24] on icon at bounding box center [516, 21] width 7 height 7
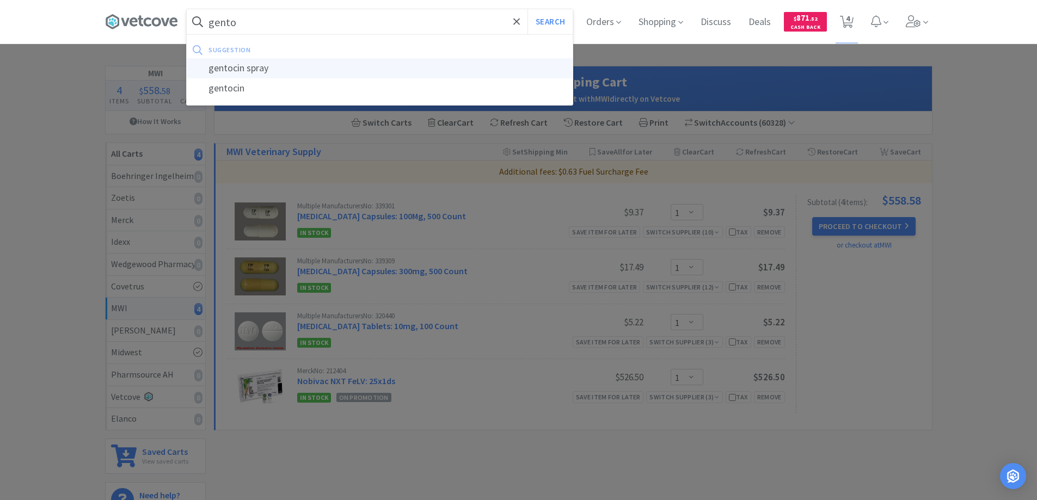
click at [230, 68] on div "gentocin spray" at bounding box center [380, 68] width 386 height 20
type input "gentocin spray"
select select "1"
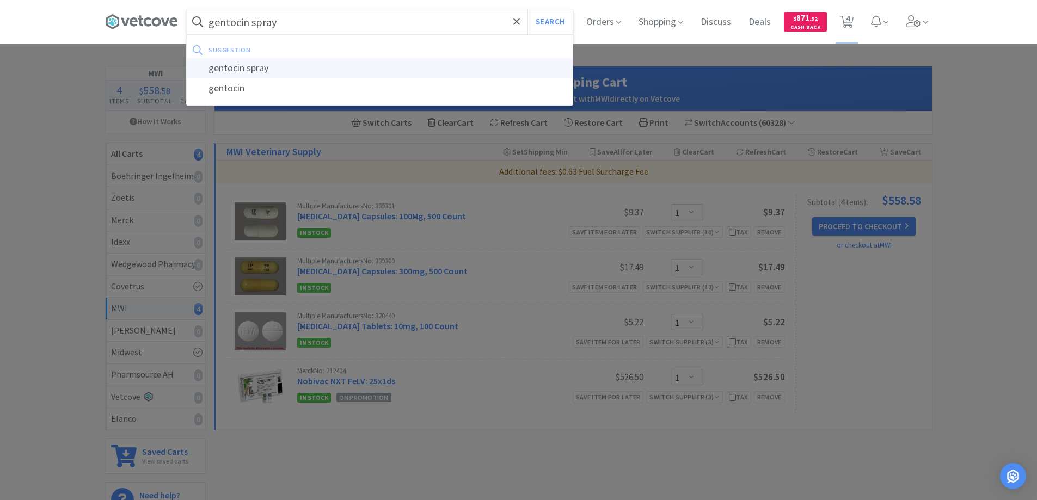
select select "1"
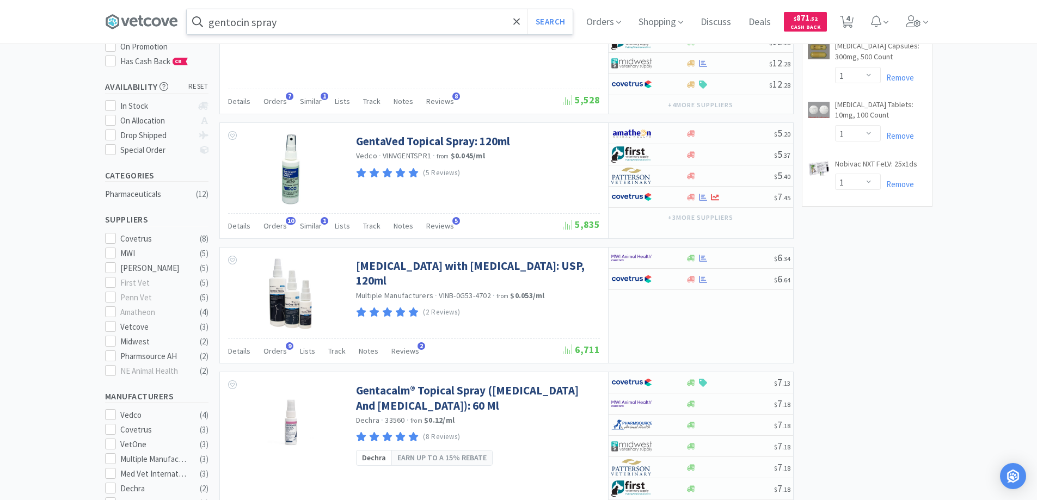
scroll to position [163, 0]
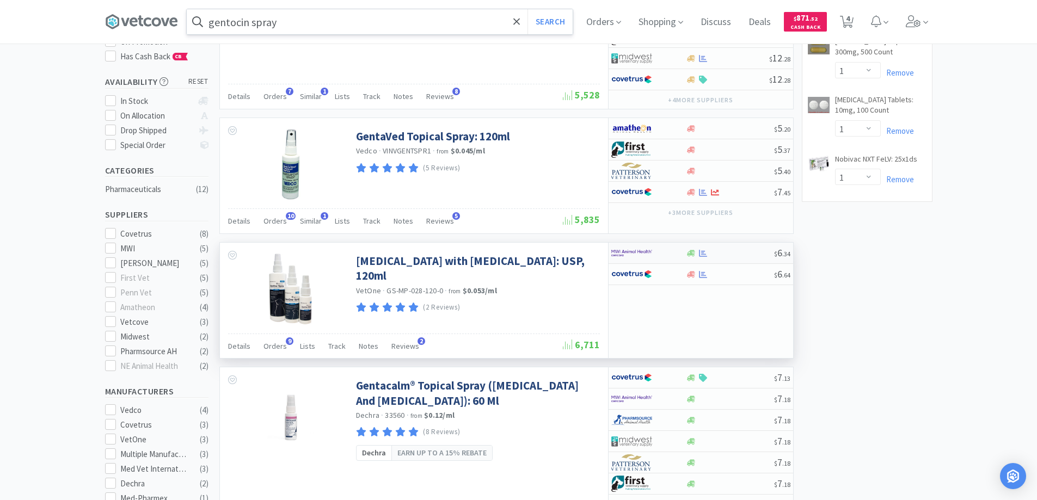
click at [665, 256] on div at bounding box center [641, 253] width 60 height 19
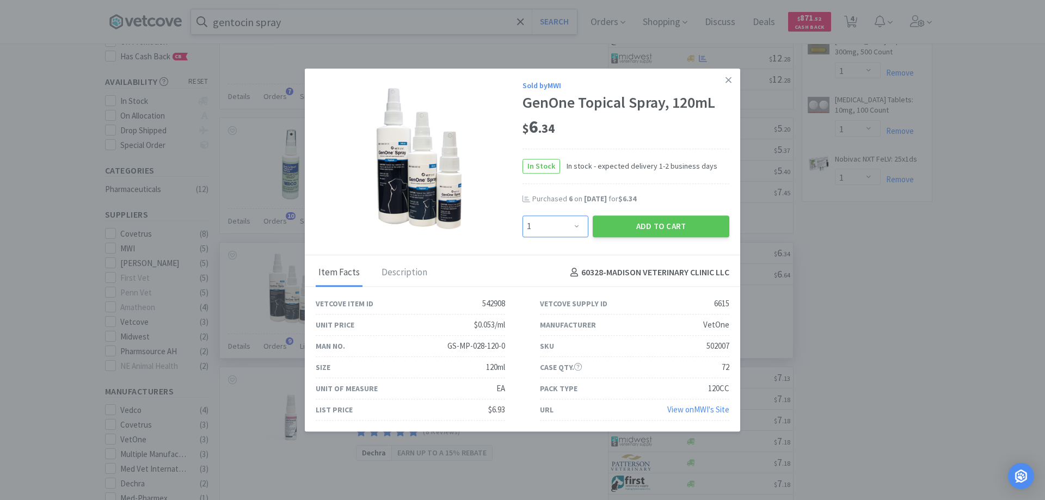
click at [578, 225] on select "Enter Quantity 1 2 3 4 5 6 7 8 9 10 11 12 13 14 15 16 17 18 19 20 Enter Quantity" at bounding box center [556, 227] width 66 height 22
select select "10"
click at [523, 216] on select "Enter Quantity 1 2 3 4 5 6 7 8 9 10 11 12 13 14 15 16 17 18 19 20 Enter Quantity" at bounding box center [556, 227] width 66 height 22
click at [620, 225] on button "Add to Cart" at bounding box center [661, 227] width 137 height 22
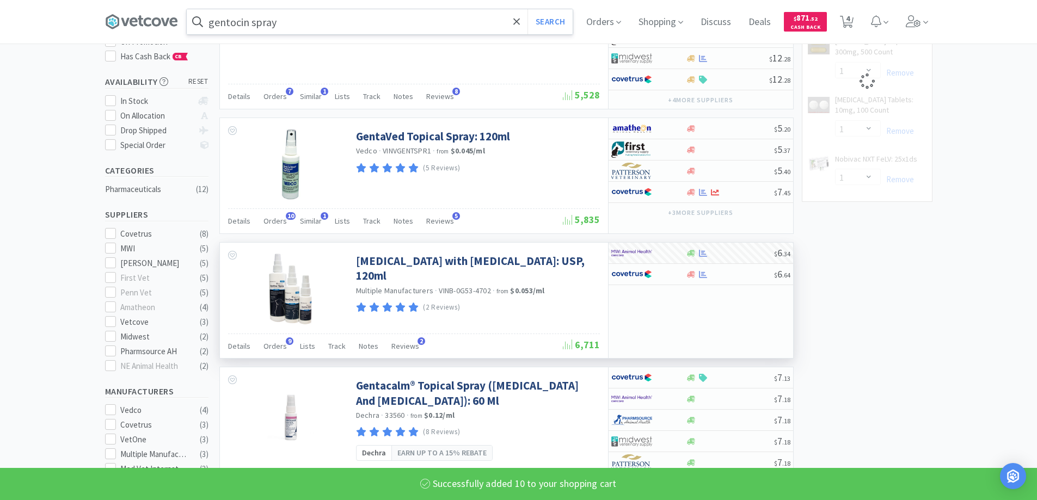
select select "10"
select select "1"
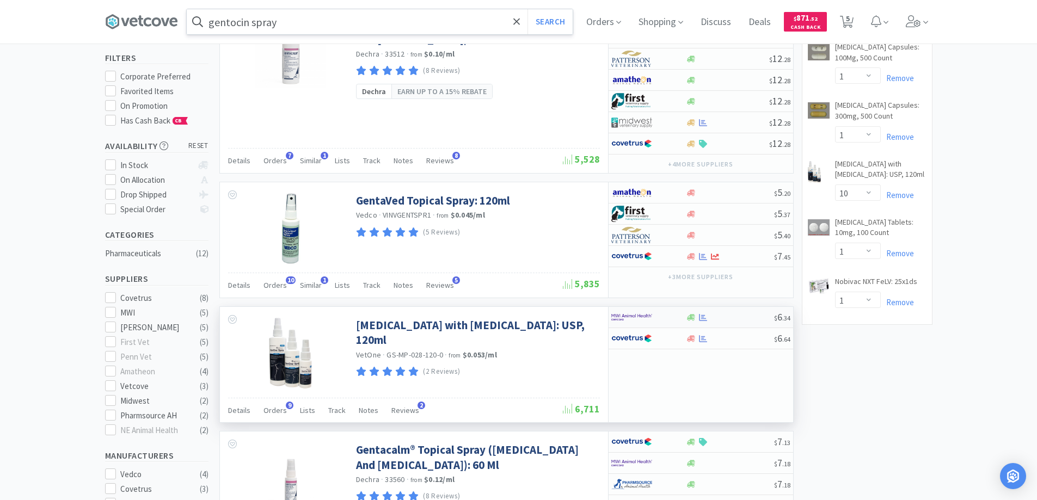
scroll to position [0, 0]
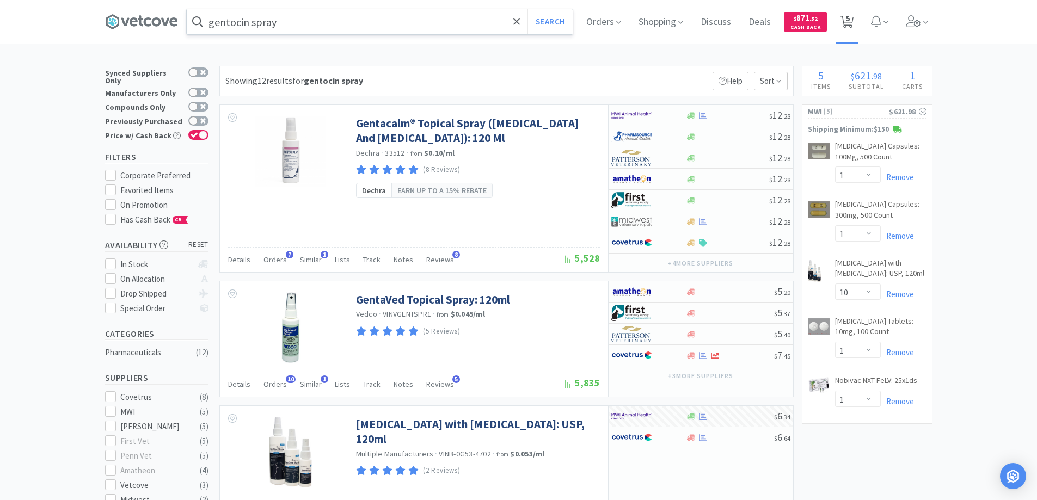
click at [850, 19] on span "5" at bounding box center [848, 19] width 4 height 44
select select "1"
select select "10"
select select "1"
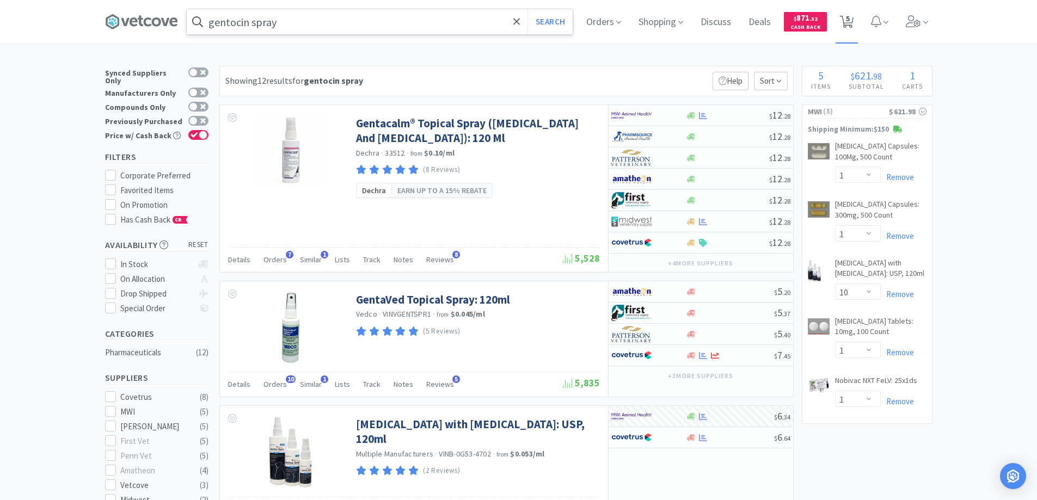
select select "1"
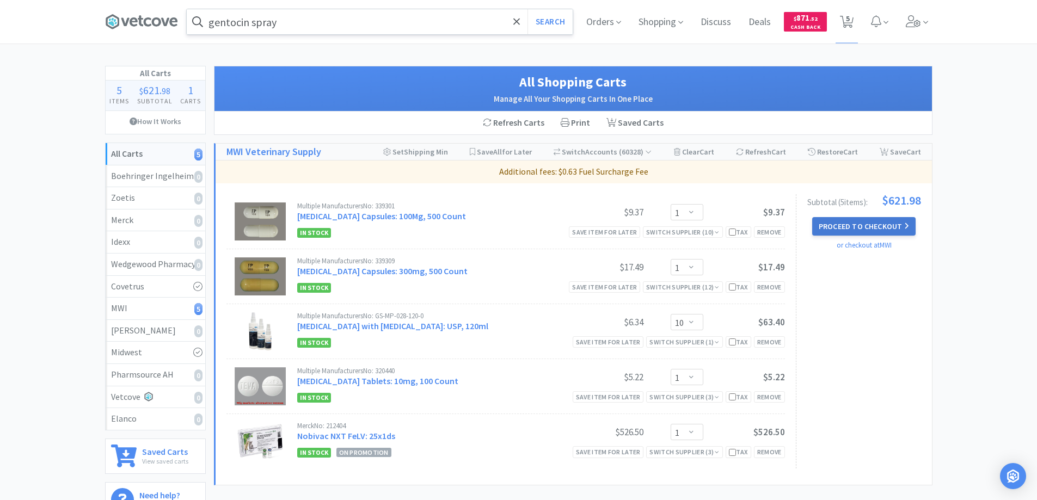
click at [831, 226] on button "Proceed to Checkout" at bounding box center [863, 226] width 103 height 19
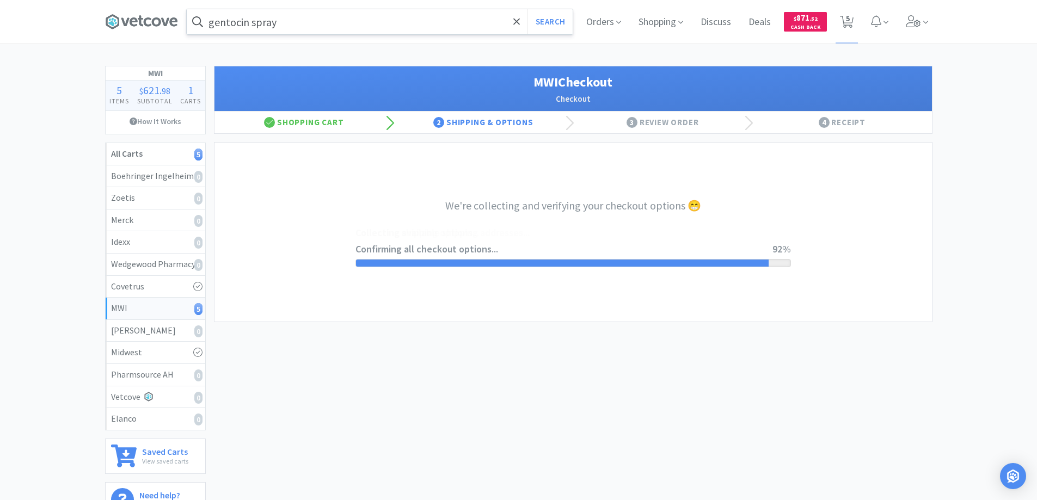
select select "STD_"
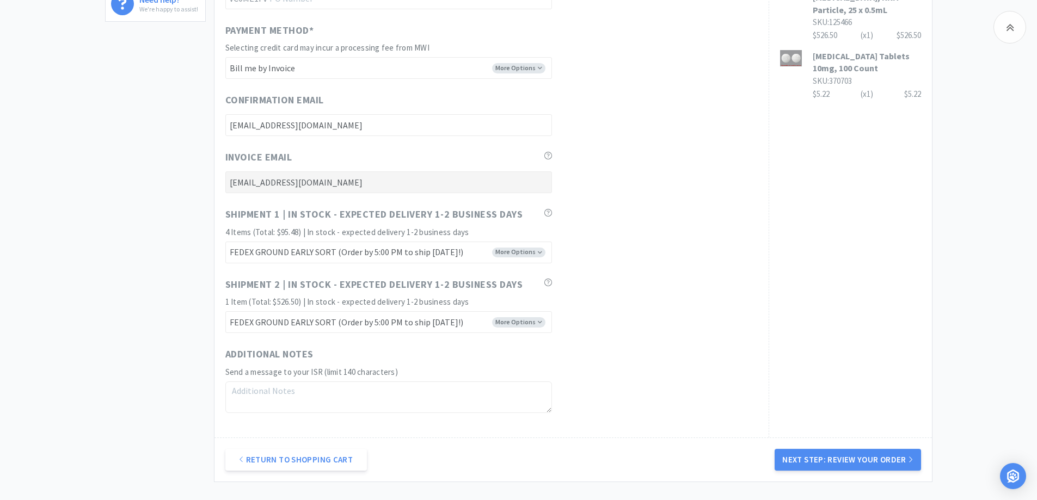
scroll to position [589, 0]
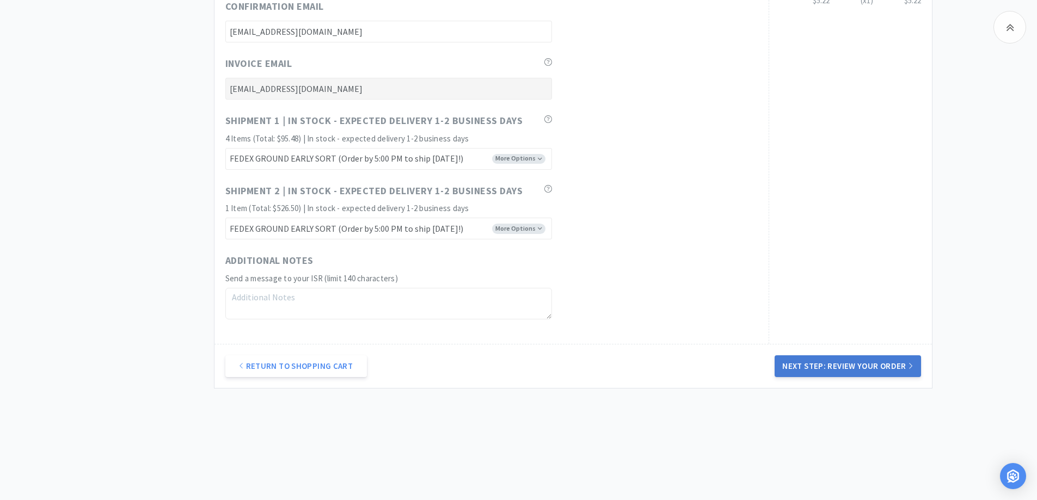
click at [812, 361] on button "Next Step: Review Your Order" at bounding box center [848, 366] width 146 height 22
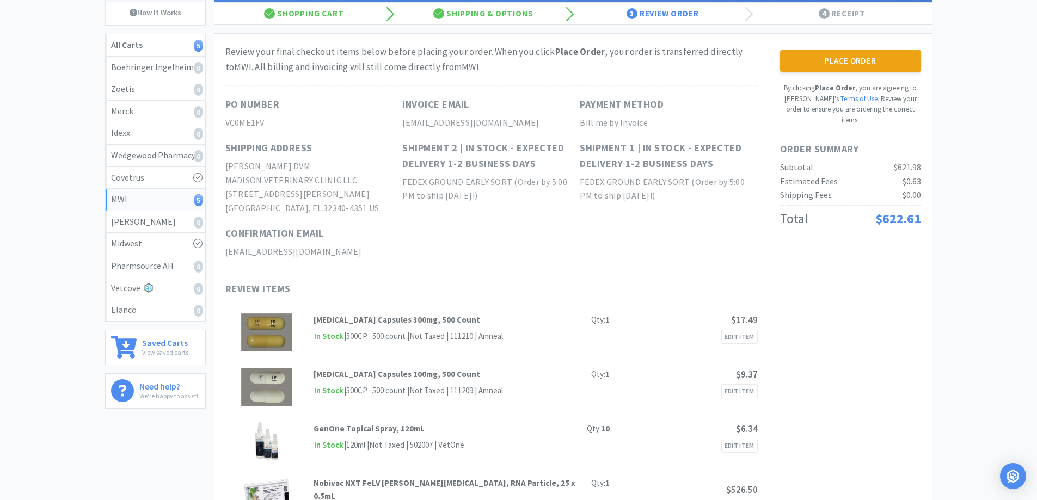
scroll to position [0, 0]
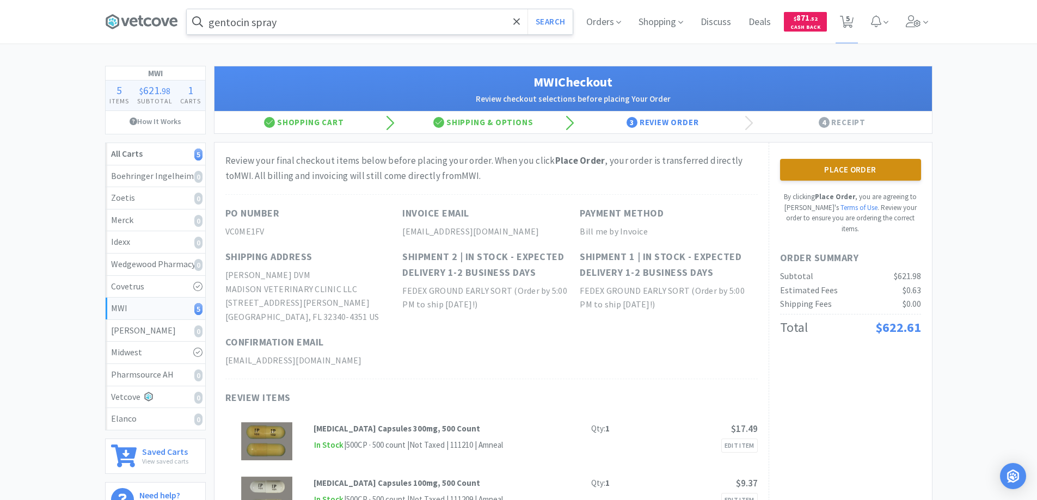
click at [832, 168] on button "Place Order" at bounding box center [850, 170] width 141 height 22
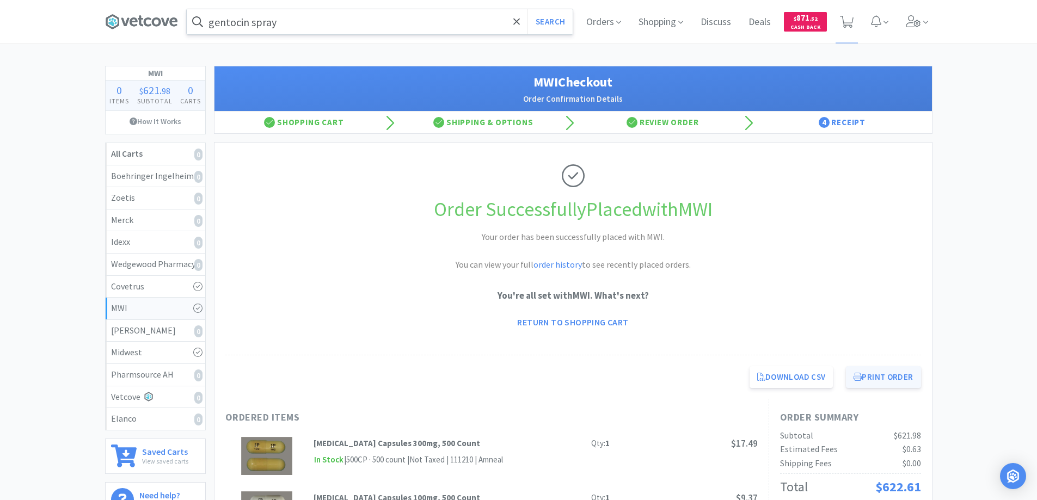
click at [877, 376] on button "Print Order" at bounding box center [883, 377] width 75 height 22
